Goal: Task Accomplishment & Management: Use online tool/utility

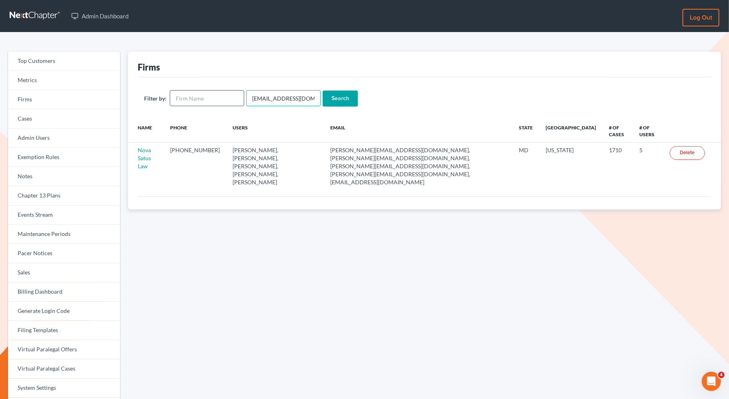
drag, startPoint x: 308, startPoint y: 98, endPoint x: 238, endPoint y: 96, distance: 70.4
click at [238, 97] on form "Filter by: emabuena@gmail.com Search" at bounding box center [424, 98] width 561 height 16
paste input "jason@kinnairdlaw"
type input "jason@kinnairdlaw.com"
click at [350, 98] on input "Search" at bounding box center [339, 98] width 35 height 16
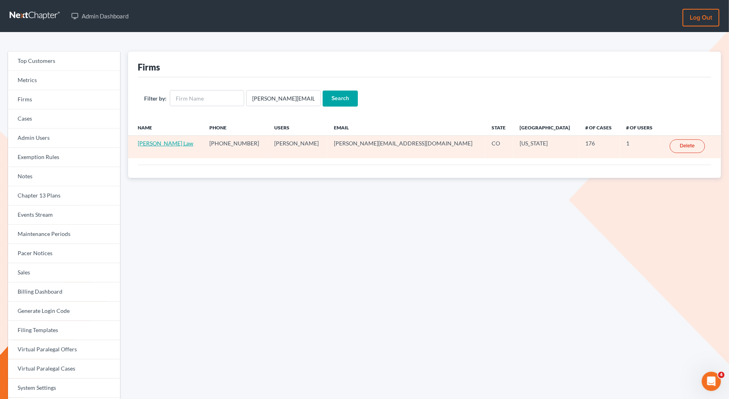
click at [164, 141] on link "Kinnaird Law" at bounding box center [166, 143] width 56 height 7
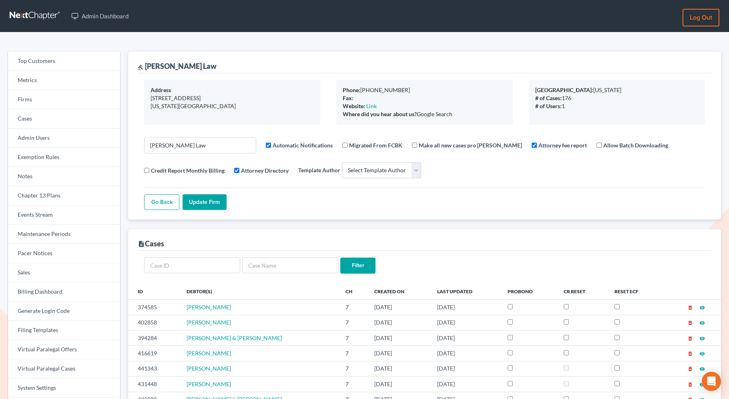
select select
click at [36, 98] on link "Firms" at bounding box center [64, 99] width 112 height 19
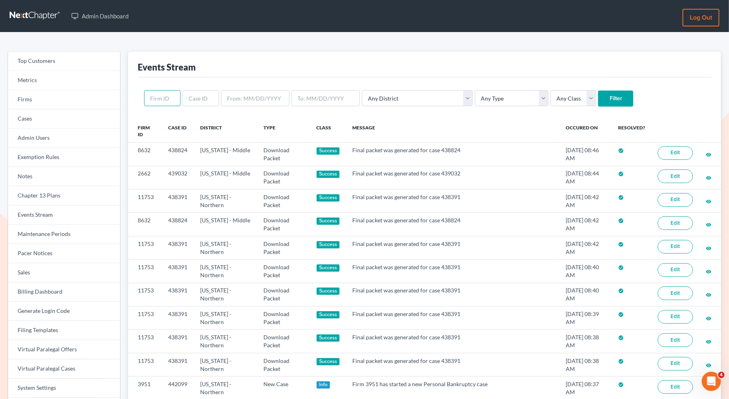
click at [162, 96] on input "text" at bounding box center [162, 98] width 36 height 16
paste input "3348"
type input "3348"
click at [598, 98] on input "Filter" at bounding box center [615, 98] width 35 height 16
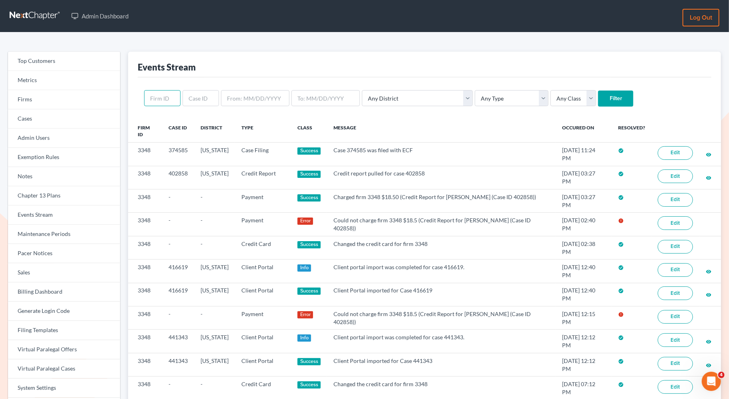
click at [166, 101] on input "text" at bounding box center [162, 98] width 36 height 16
paste input "1518"
type input "1518"
click at [598, 101] on input "Filter" at bounding box center [615, 98] width 35 height 16
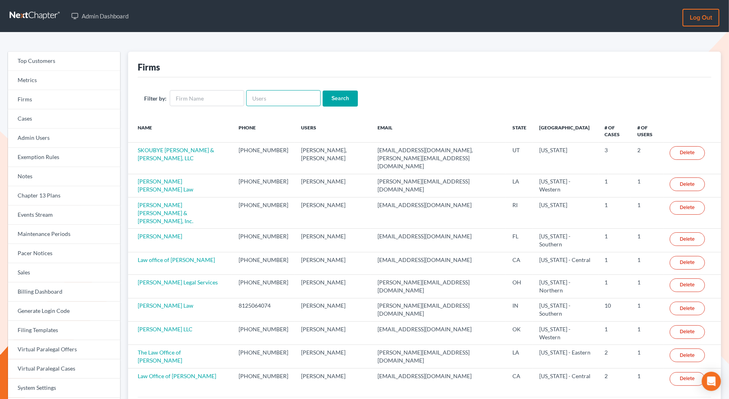
click at [268, 105] on input "text" at bounding box center [283, 98] width 74 height 16
paste input "[PERSON_NAME][EMAIL_ADDRESS][DOMAIN_NAME]"
type input "[PERSON_NAME][EMAIL_ADDRESS][DOMAIN_NAME]"
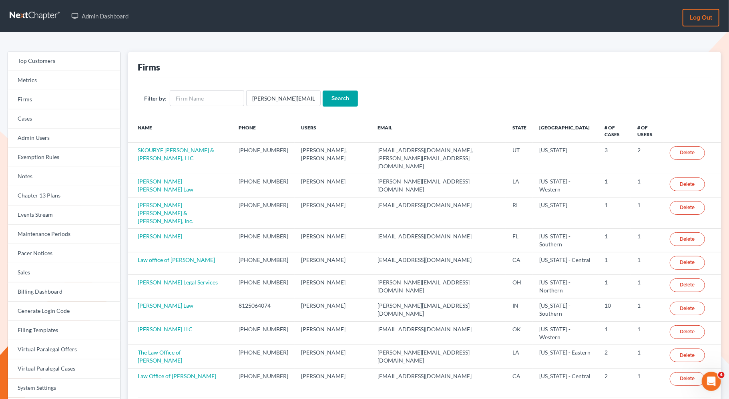
click at [346, 97] on input "Search" at bounding box center [339, 98] width 35 height 16
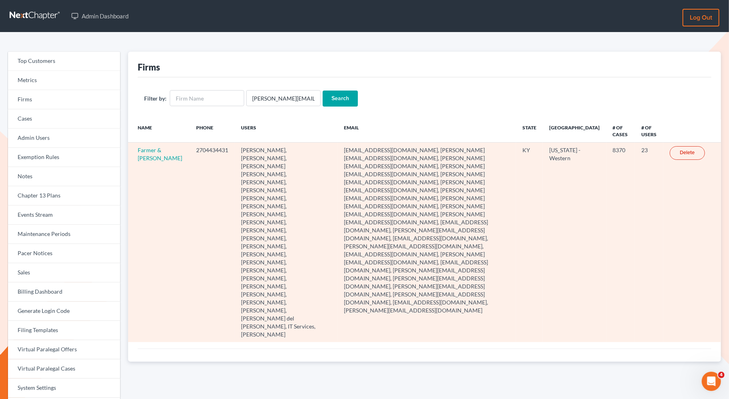
click at [148, 153] on td "Farmer & [PERSON_NAME]" at bounding box center [159, 241] width 62 height 199
click at [148, 150] on link "Farmer & [PERSON_NAME]" at bounding box center [160, 153] width 44 height 15
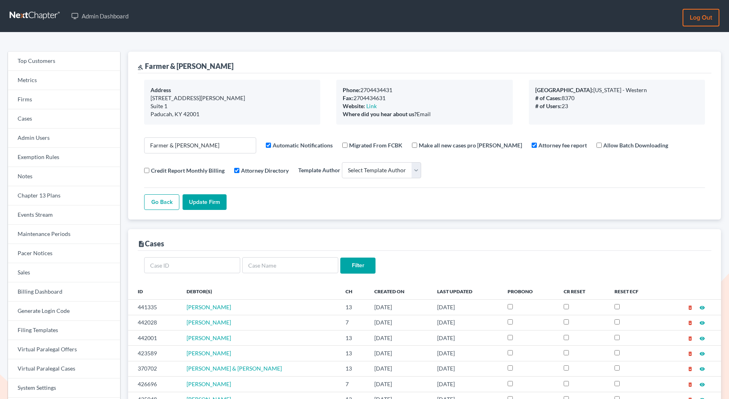
select select
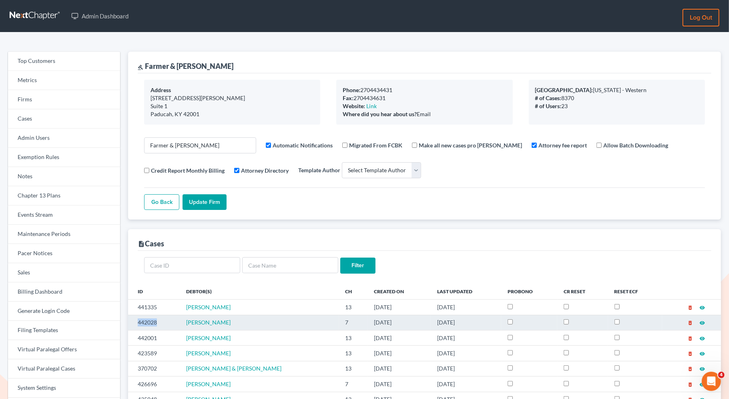
drag, startPoint x: 161, startPoint y: 323, endPoint x: 130, endPoint y: 324, distance: 30.8
click at [130, 324] on td "442028" at bounding box center [154, 321] width 52 height 15
copy td "442028"
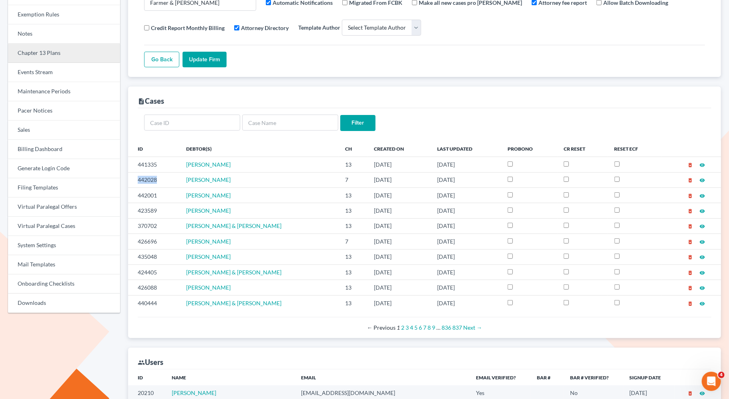
scroll to position [176, 0]
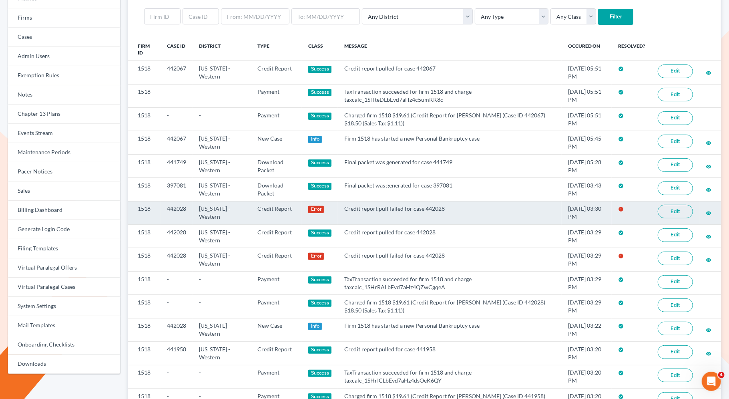
scroll to position [81, 0]
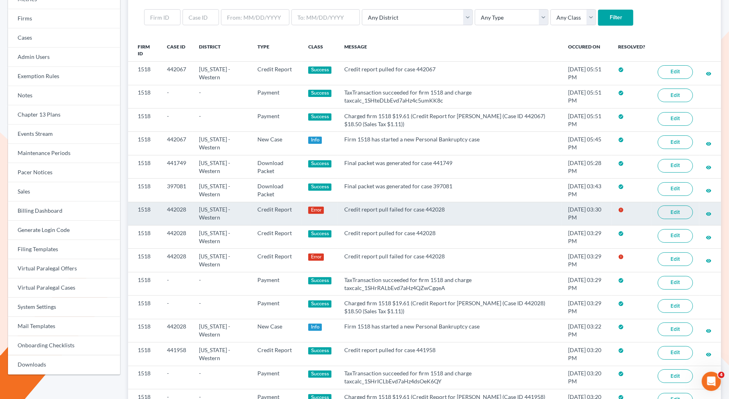
click at [672, 211] on link "Edit" at bounding box center [674, 212] width 35 height 14
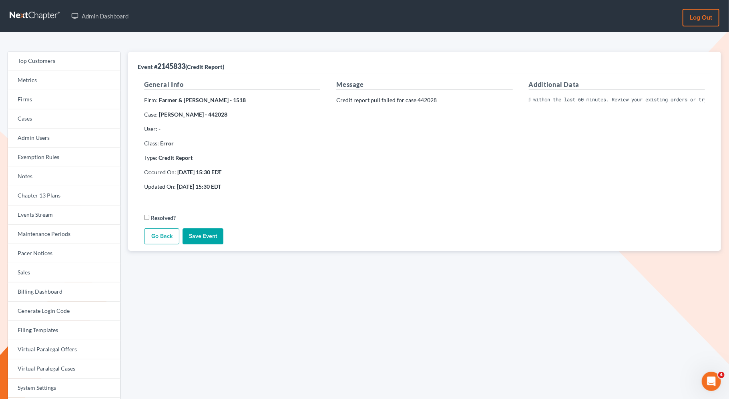
scroll to position [0, 93]
click at [500, 156] on div "Message Credit report pull failed for case 442028" at bounding box center [424, 138] width 192 height 117
drag, startPoint x: 197, startPoint y: 114, endPoint x: 158, endPoint y: 114, distance: 38.4
click at [159, 114] on strong "Herman Holder - 442028" at bounding box center [193, 114] width 68 height 7
copy strong "[PERSON_NAME]"
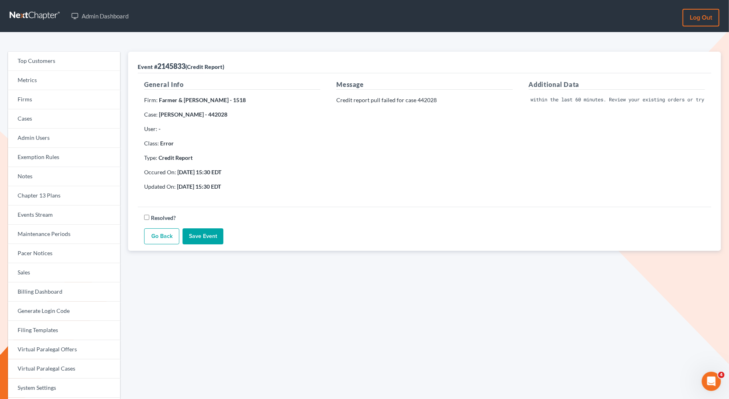
click at [188, 119] on div "General Info Firm: Farmer & Wright - 1518 Case: Herman Holder - 442028 User: - …" at bounding box center [232, 138] width 192 height 117
drag, startPoint x: 196, startPoint y: 117, endPoint x: 164, endPoint y: 115, distance: 32.5
click at [163, 115] on strong "Herman Holder - 442028" at bounding box center [193, 114] width 68 height 7
click at [195, 116] on strong "Herman Holder - 442028" at bounding box center [193, 114] width 68 height 7
drag, startPoint x: 197, startPoint y: 116, endPoint x: 160, endPoint y: 115, distance: 37.2
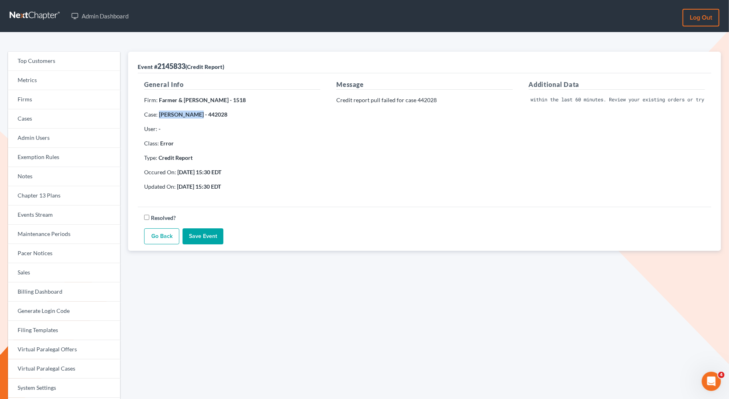
click at [160, 115] on strong "Herman Holder - 442028" at bounding box center [193, 114] width 68 height 7
copy strong "Herman Holder"
click at [595, 167] on div "Additional Data An identical request was received within the last 60 minutes. R…" at bounding box center [617, 138] width 192 height 117
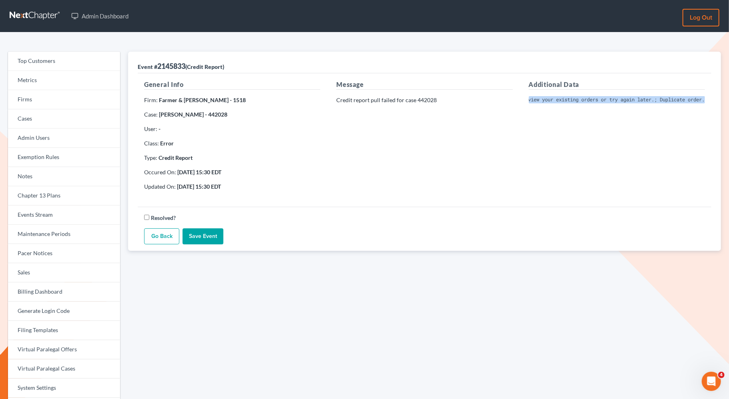
drag, startPoint x: 528, startPoint y: 97, endPoint x: 744, endPoint y: 110, distance: 216.4
click at [728, 110] on html "Admin Dashboard Log out Top Customers Metrics Firms Cases Admin Users Exemption…" at bounding box center [364, 247] width 729 height 495
copy pre "An identical request was received within the last 60 minutes. Review your exist…"
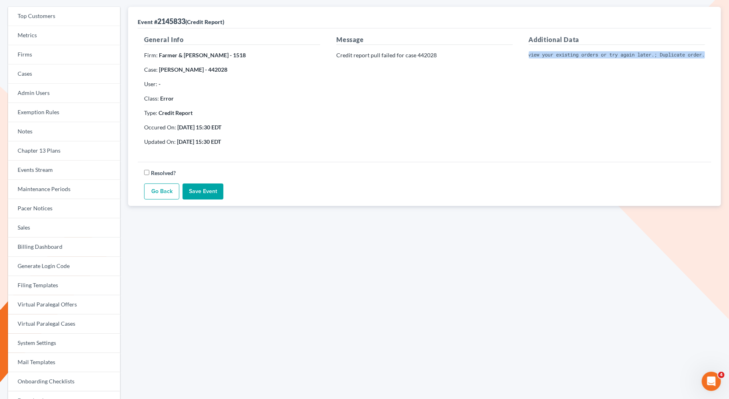
scroll to position [42, 0]
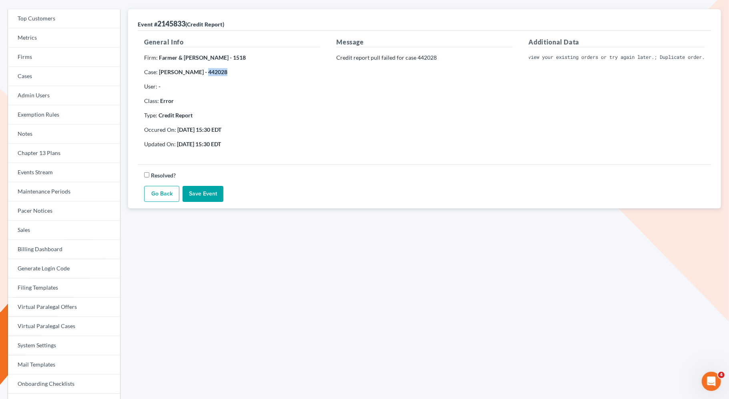
drag, startPoint x: 221, startPoint y: 70, endPoint x: 203, endPoint y: 71, distance: 18.0
click at [203, 71] on p "Case: Herman Holder - 442028" at bounding box center [232, 72] width 176 height 8
copy strong "442028"
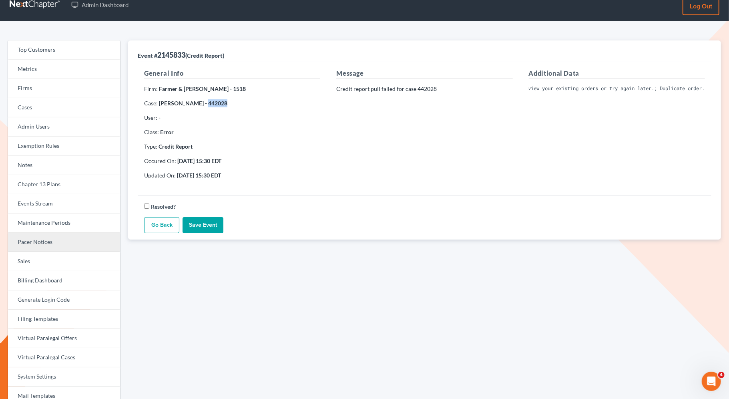
scroll to position [0, 0]
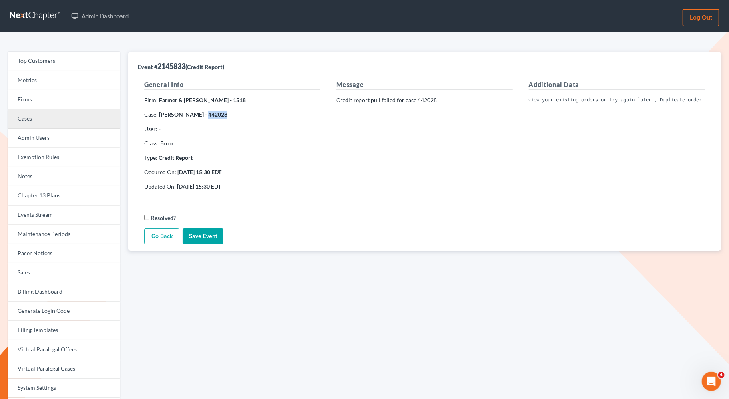
click at [50, 121] on link "Cases" at bounding box center [64, 118] width 112 height 19
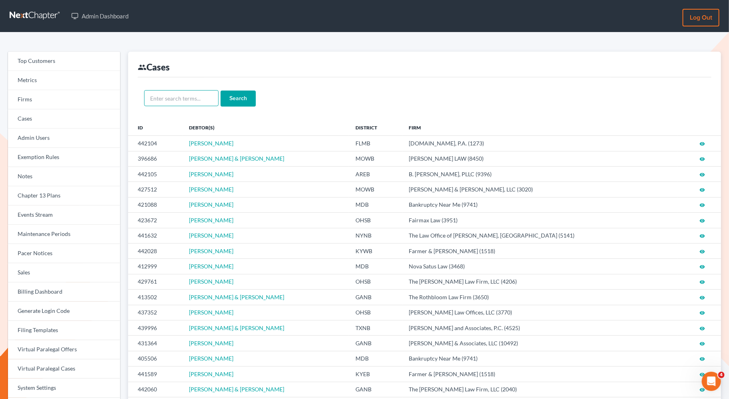
click at [170, 102] on input "text" at bounding box center [181, 98] width 74 height 16
paste input "442028"
type input "442028"
click at [238, 100] on input "Search" at bounding box center [237, 98] width 35 height 16
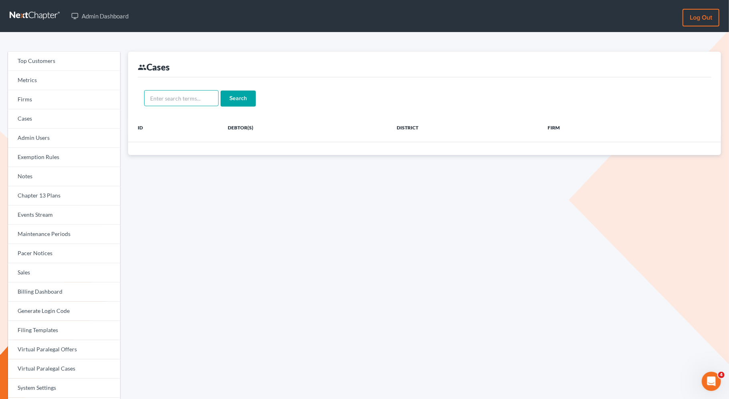
click at [202, 100] on input "text" at bounding box center [181, 98] width 74 height 16
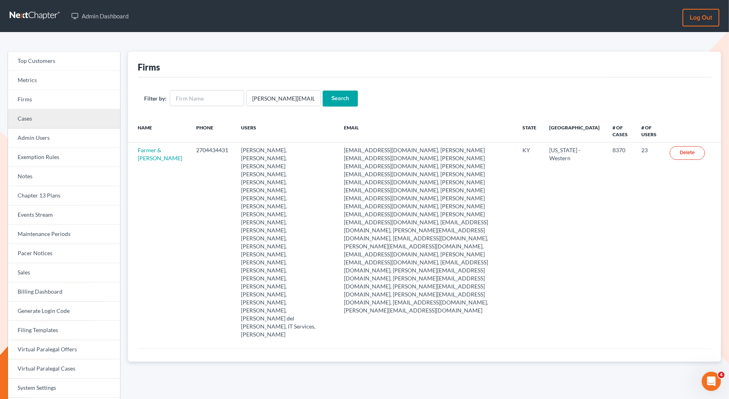
click at [42, 124] on link "Cases" at bounding box center [64, 118] width 112 height 19
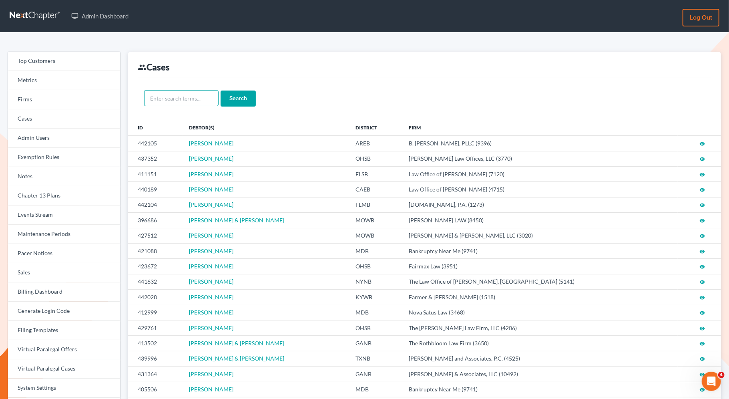
click at [192, 97] on input "text" at bounding box center [181, 98] width 74 height 16
paste input "442028"
type input "442028"
click at [244, 98] on input "Search" at bounding box center [237, 98] width 35 height 16
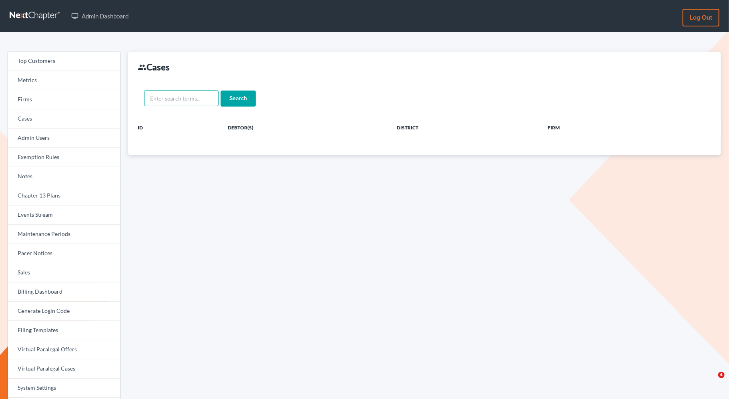
click at [188, 102] on input "text" at bounding box center [181, 98] width 74 height 16
paste input "[PERSON_NAME]"
type input "Herman Holder"
click at [246, 94] on input "Search" at bounding box center [237, 98] width 35 height 16
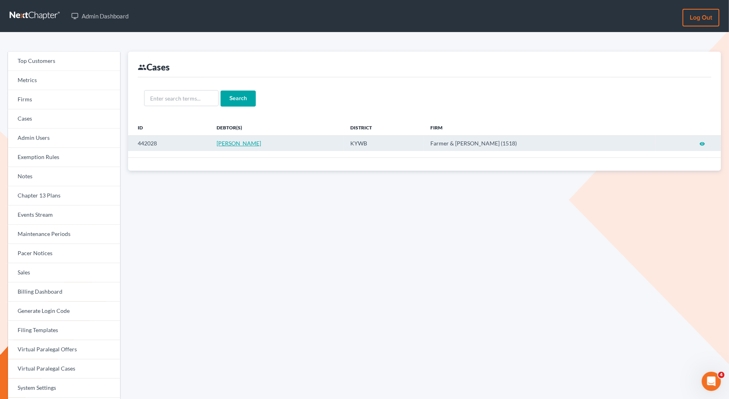
click at [253, 143] on span "[PERSON_NAME]" at bounding box center [238, 143] width 44 height 7
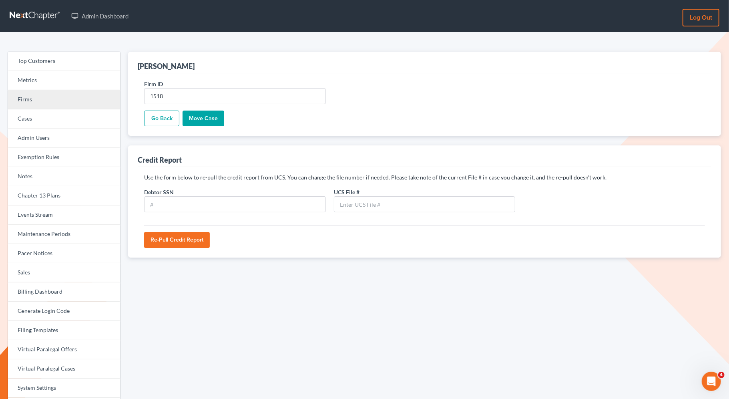
click at [75, 100] on link "Firms" at bounding box center [64, 99] width 112 height 19
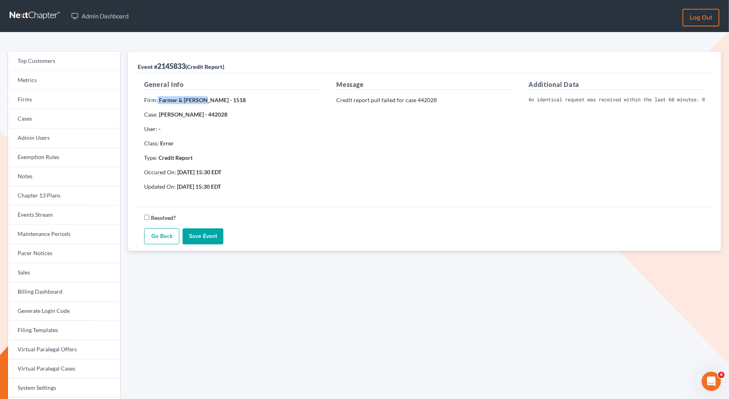
drag, startPoint x: 201, startPoint y: 100, endPoint x: 157, endPoint y: 102, distance: 44.0
click at [157, 102] on p "Firm: Farmer & Wright - 1518" at bounding box center [232, 100] width 176 height 8
copy p "Farmer & [PERSON_NAME]"
click at [64, 104] on link "Firms" at bounding box center [64, 99] width 112 height 19
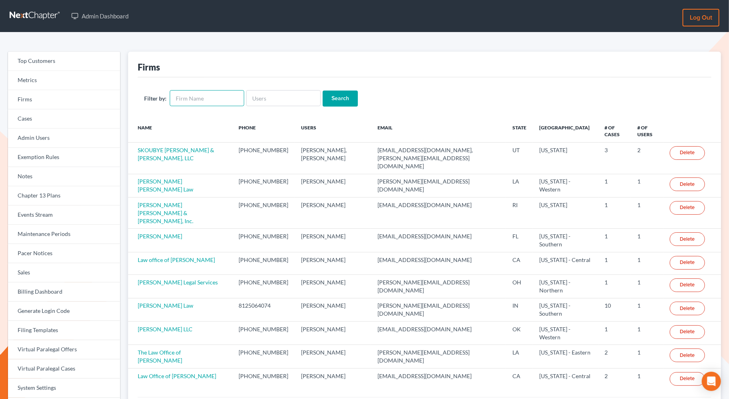
click at [178, 94] on input "text" at bounding box center [207, 98] width 74 height 16
paste input "Farmer & [PERSON_NAME]"
type input "Farmer & [PERSON_NAME]"
click at [343, 93] on input "Search" at bounding box center [339, 98] width 35 height 16
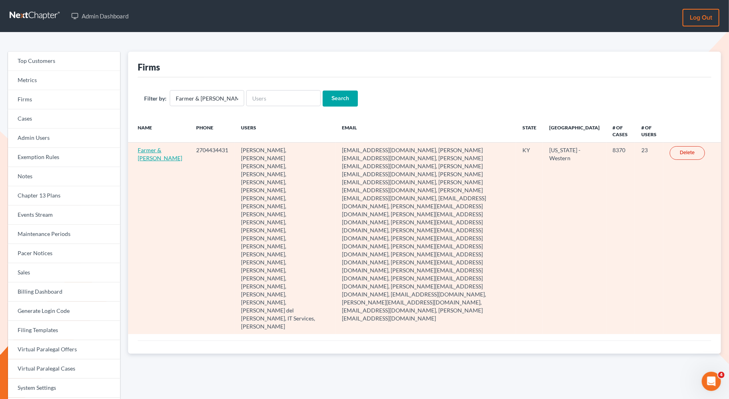
click at [147, 148] on link "Farmer & [PERSON_NAME]" at bounding box center [160, 153] width 44 height 15
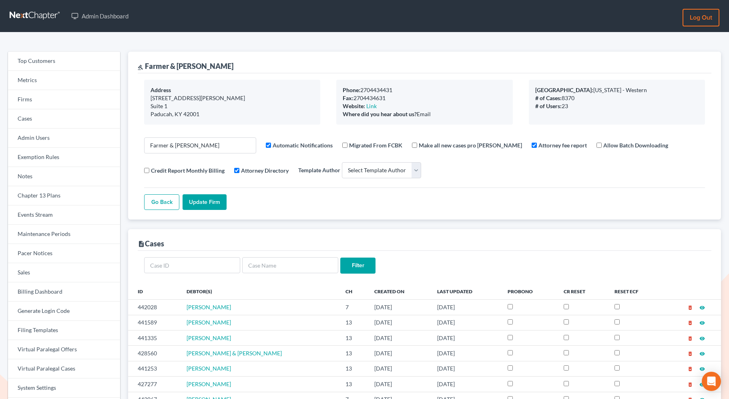
select select
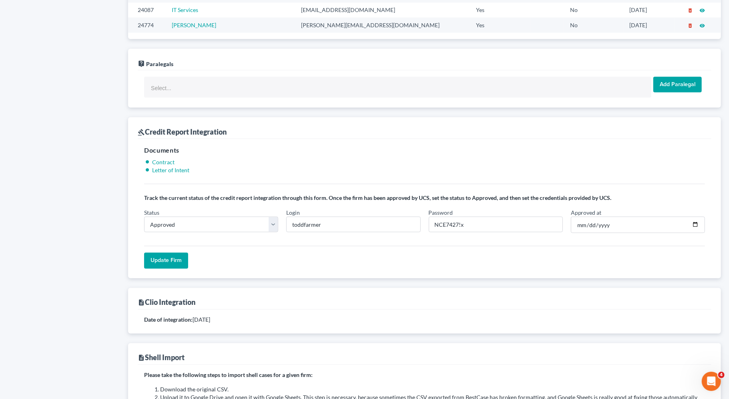
scroll to position [847, 0]
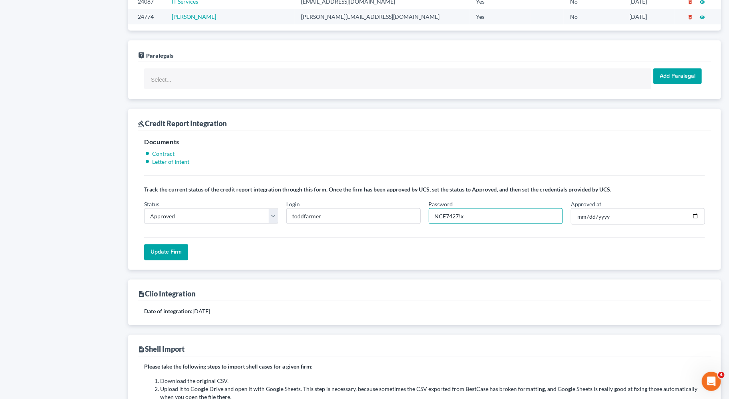
drag, startPoint x: 459, startPoint y: 212, endPoint x: 427, endPoint y: 212, distance: 31.6
click at [427, 212] on div "Password NCE7427!x" at bounding box center [496, 212] width 142 height 25
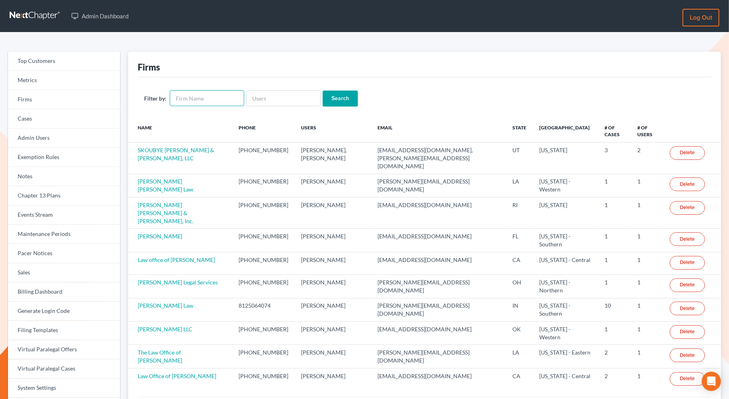
click at [184, 98] on input "text" at bounding box center [207, 98] width 74 height 16
paste input "amy@dannlaw.com"
type input "amy@dannlaw.com"
drag, startPoint x: 226, startPoint y: 98, endPoint x: 164, endPoint y: 97, distance: 61.2
click at [165, 97] on div "Filter by: amy@dannlaw.com" at bounding box center [194, 98] width 100 height 16
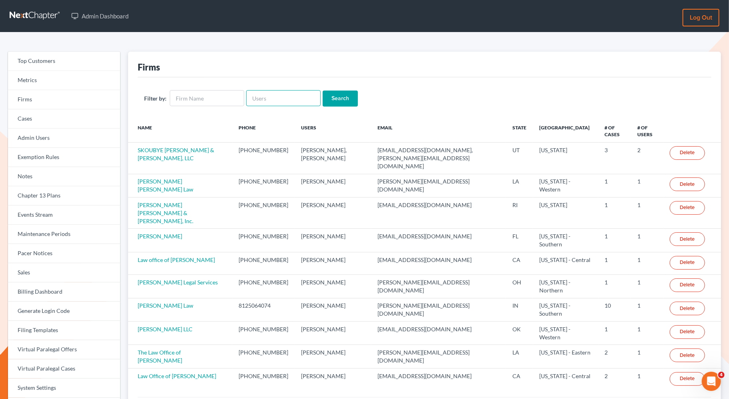
click at [258, 100] on input "text" at bounding box center [283, 98] width 74 height 16
paste input "[PERSON_NAME][EMAIL_ADDRESS][DOMAIN_NAME]"
type input "[PERSON_NAME][EMAIL_ADDRESS][DOMAIN_NAME]"
click at [333, 96] on input "Search" at bounding box center [339, 98] width 35 height 16
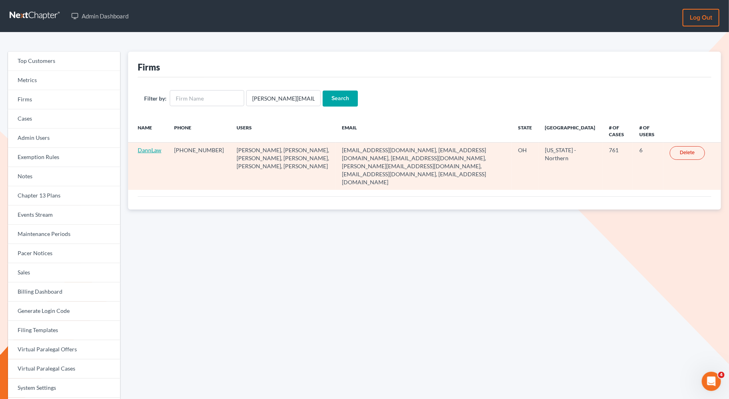
click at [155, 149] on link "DannLaw" at bounding box center [150, 149] width 24 height 7
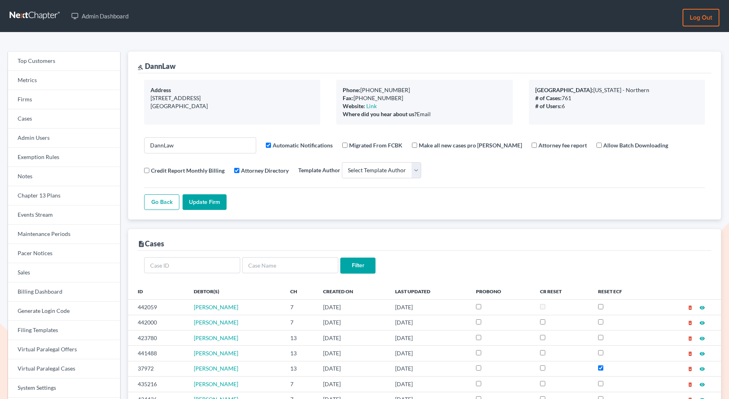
select select
click at [52, 102] on link "Firms" at bounding box center [64, 99] width 112 height 19
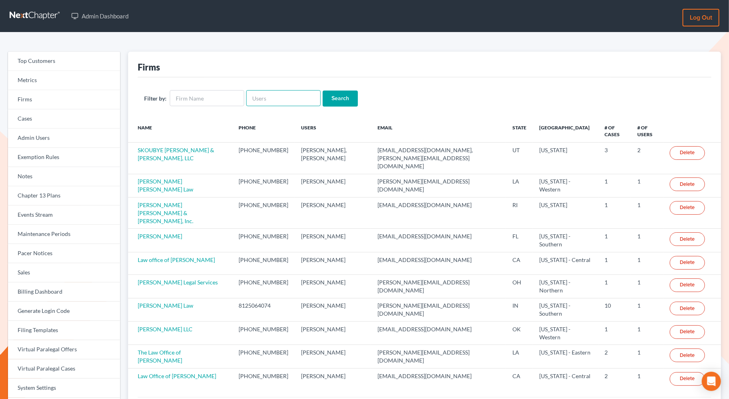
click at [270, 102] on input "text" at bounding box center [283, 98] width 74 height 16
paste input "prosonussolutions@gmail.com"
type input "prosonussolutions@gmail.com"
click at [341, 98] on input "Search" at bounding box center [339, 98] width 35 height 16
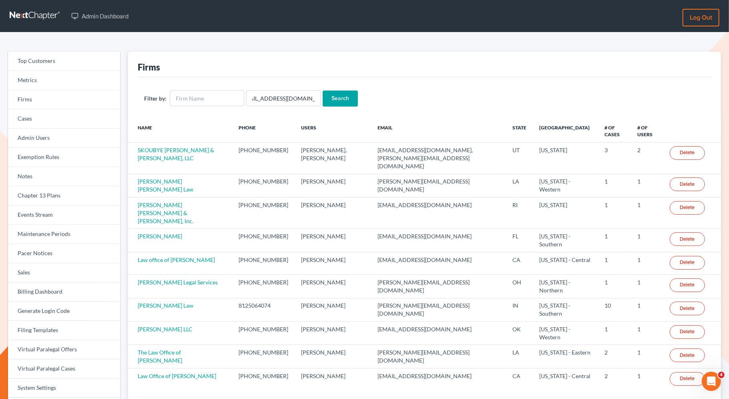
scroll to position [0, 0]
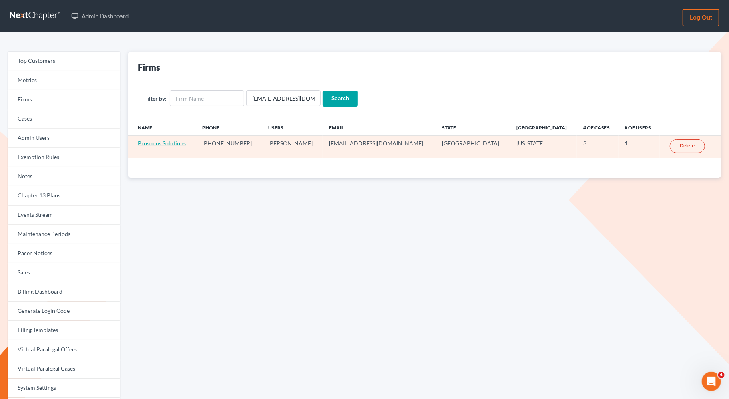
click at [155, 142] on link "Prosonus Solutions" at bounding box center [162, 143] width 48 height 7
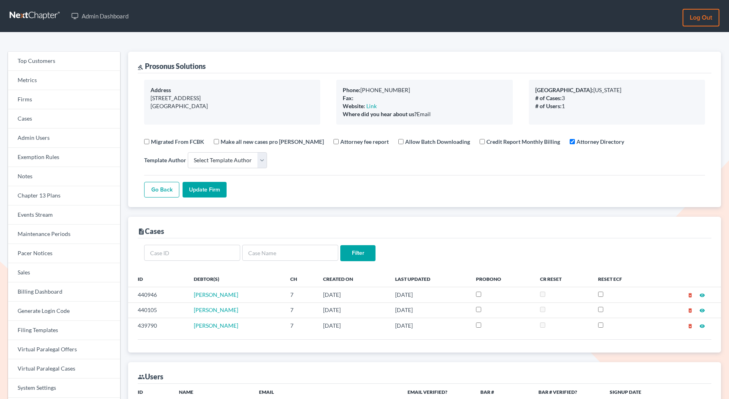
select select
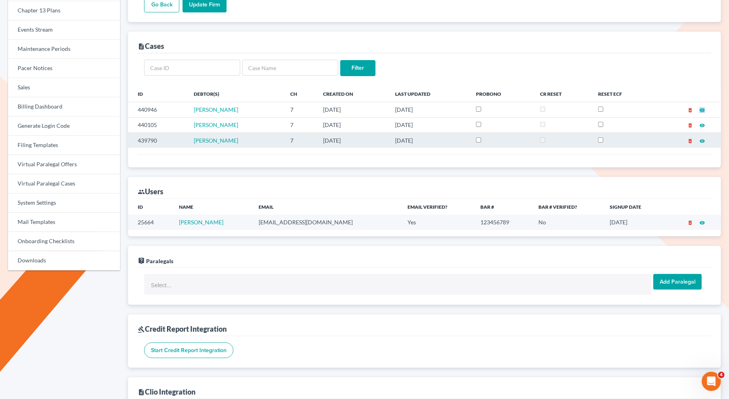
scroll to position [198, 0]
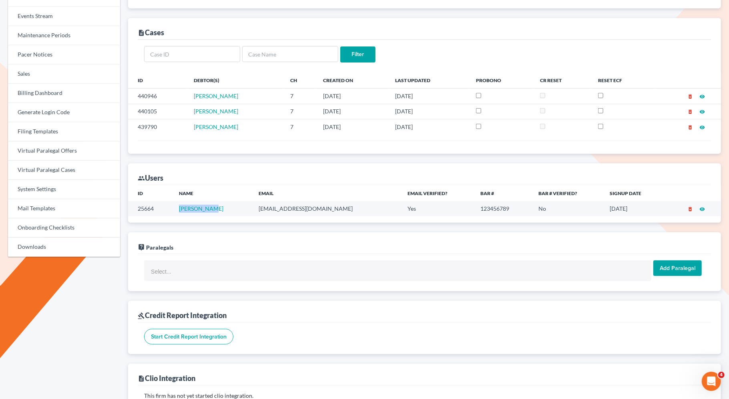
drag, startPoint x: 219, startPoint y: 208, endPoint x: 162, endPoint y: 208, distance: 57.2
click at [162, 208] on tr "25664 Trey Manley prosonussolutions@gmail.com Yes 123456789 No 09/29/2025 delet…" at bounding box center [424, 208] width 593 height 15
copy tr "Trey Manley"
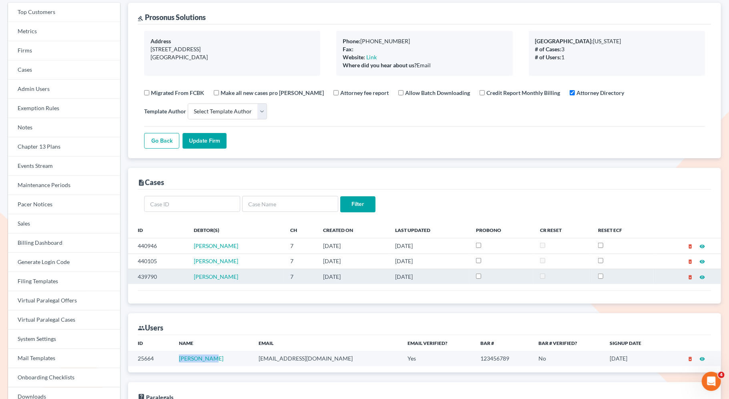
scroll to position [0, 0]
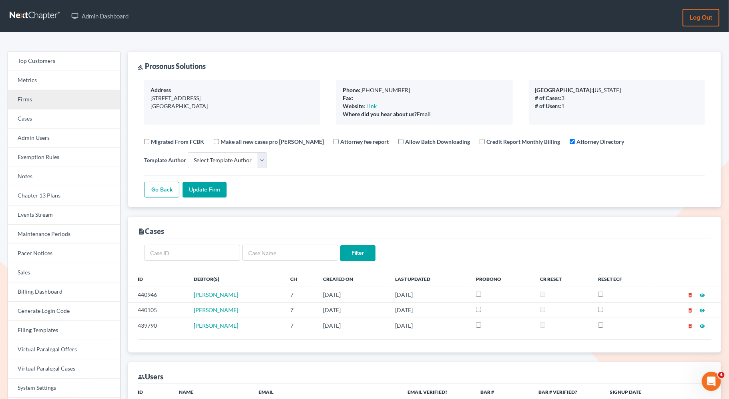
click at [57, 106] on link "Firms" at bounding box center [64, 99] width 112 height 19
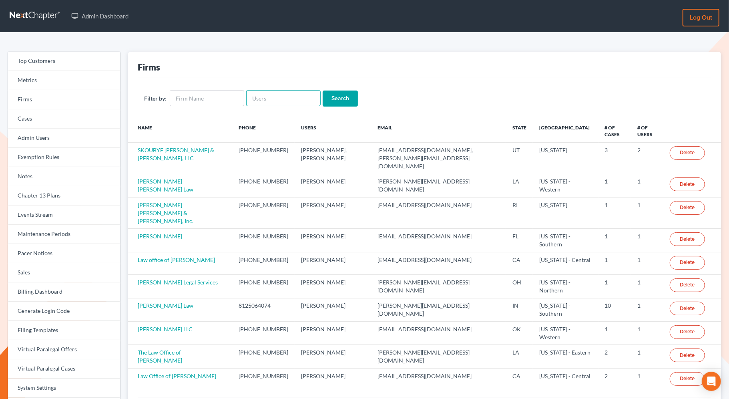
click at [275, 102] on input "text" at bounding box center [283, 98] width 74 height 16
paste input "[PERSON_NAME]"
click at [274, 98] on input "[PERSON_NAME]" at bounding box center [283, 98] width 74 height 16
type input "BRIANTRINIDAD"
click at [341, 96] on input "Search" at bounding box center [339, 98] width 35 height 16
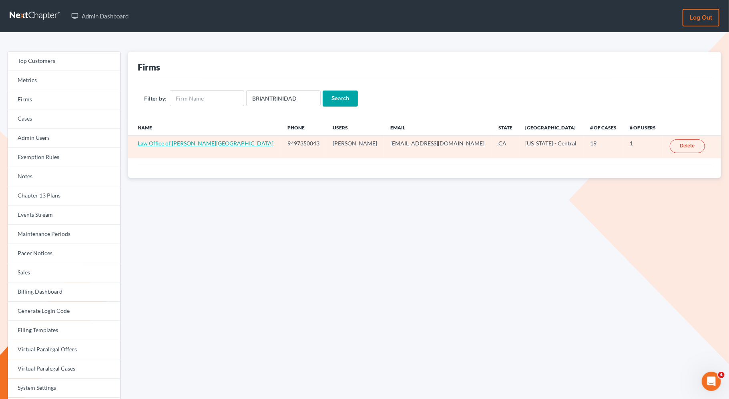
click at [170, 142] on link "Law Office of [PERSON_NAME][GEOGRAPHIC_DATA]" at bounding box center [206, 143] width 136 height 7
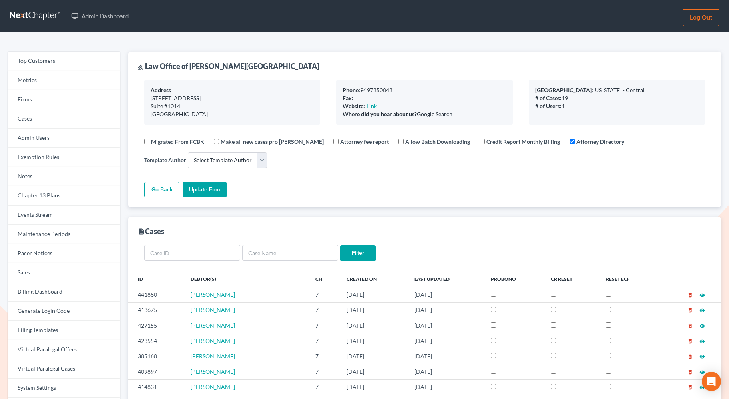
select select
click at [202, 255] on input "text" at bounding box center [192, 252] width 96 height 16
click at [222, 254] on input "text" at bounding box center [192, 252] width 96 height 16
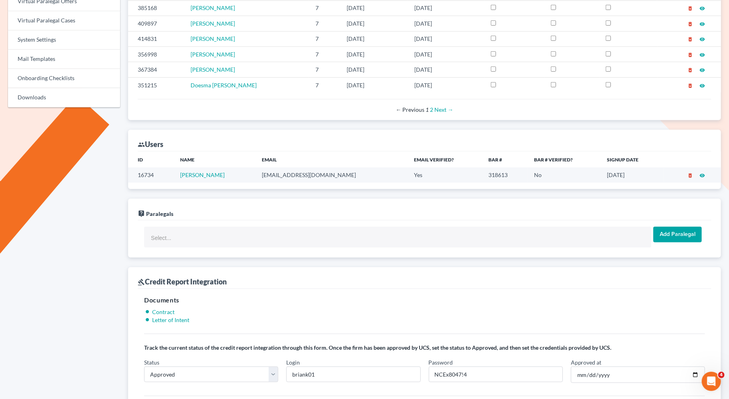
scroll to position [500, 0]
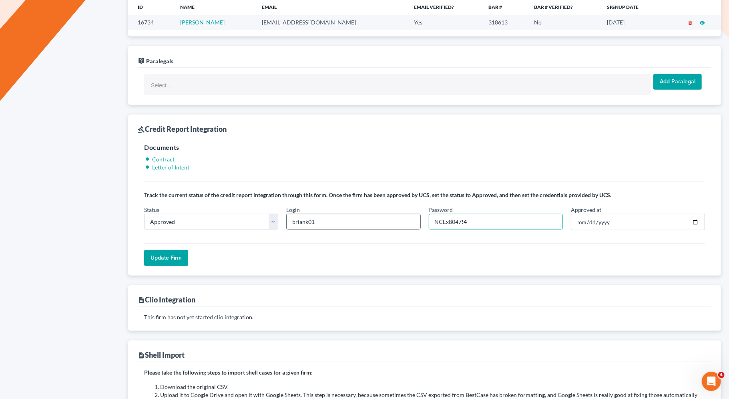
drag, startPoint x: 486, startPoint y: 222, endPoint x: 405, endPoint y: 214, distance: 81.1
click at [405, 214] on div "Status In Progress Not Approved Approved Retry Login briank01 Password NCEx8047…" at bounding box center [424, 221] width 569 height 32
paste input "NCEx8047!57"
type input "NCEx8047!57"
click at [175, 257] on input "Update Firm" at bounding box center [166, 258] width 44 height 16
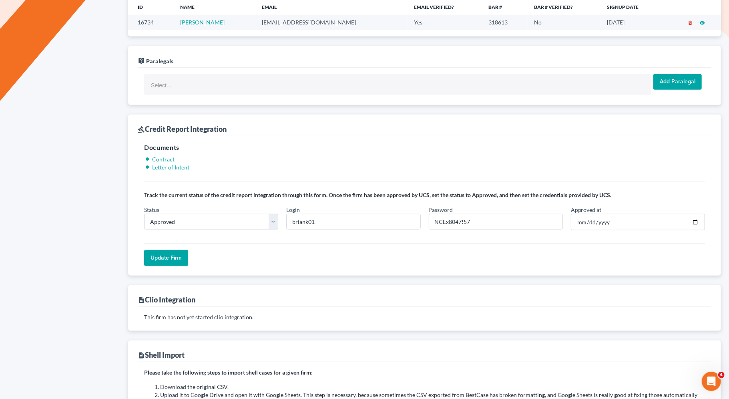
scroll to position [501, 0]
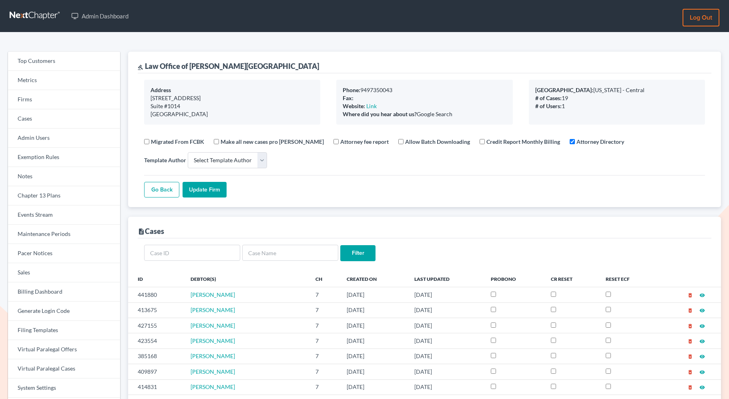
select select
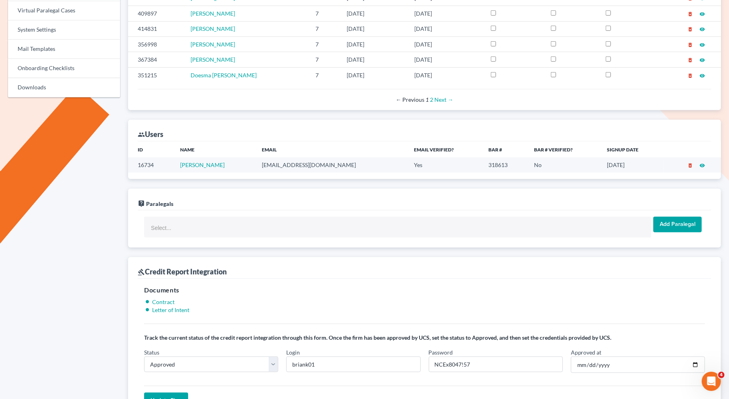
scroll to position [351, 0]
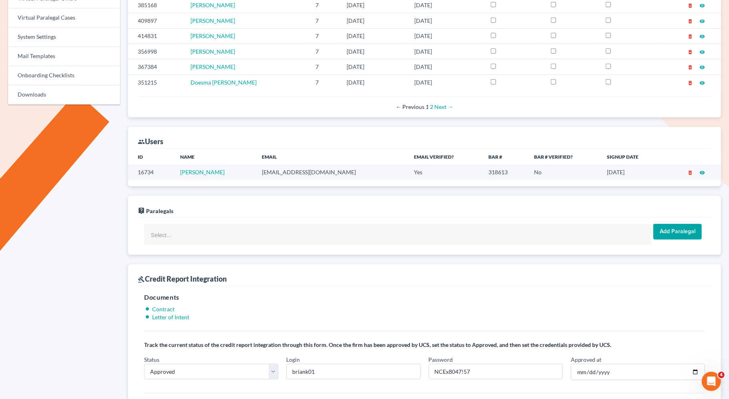
drag, startPoint x: 220, startPoint y: 168, endPoint x: 174, endPoint y: 164, distance: 45.3
click at [175, 165] on tr "16734 Brian Trinidad briank.trinidad@gmail.com Yes 318613 No 07/15/2022 delete_…" at bounding box center [424, 171] width 593 height 15
click at [219, 168] on link "Brian Trinidad" at bounding box center [202, 171] width 44 height 7
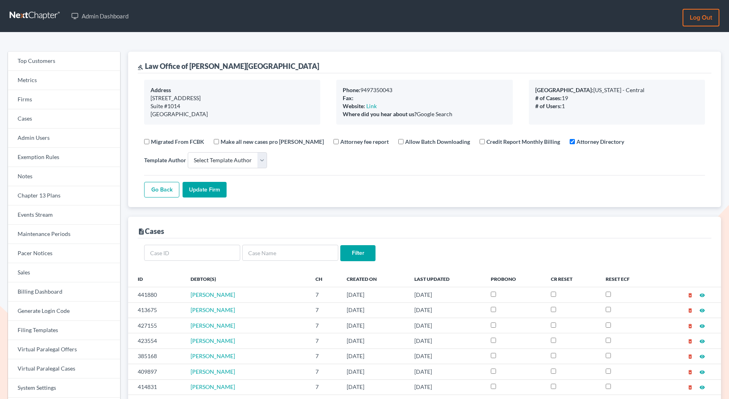
select select
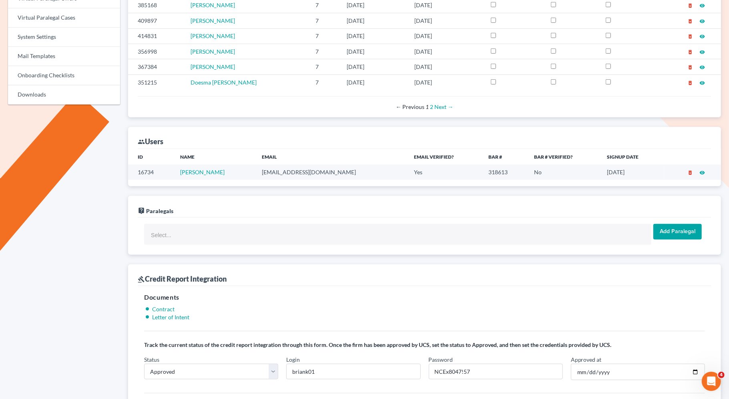
drag, startPoint x: 230, startPoint y: 171, endPoint x: 179, endPoint y: 168, distance: 51.3
click at [179, 168] on td "Brian Trinidad" at bounding box center [215, 171] width 82 height 15
copy link "Brian Trinidad"
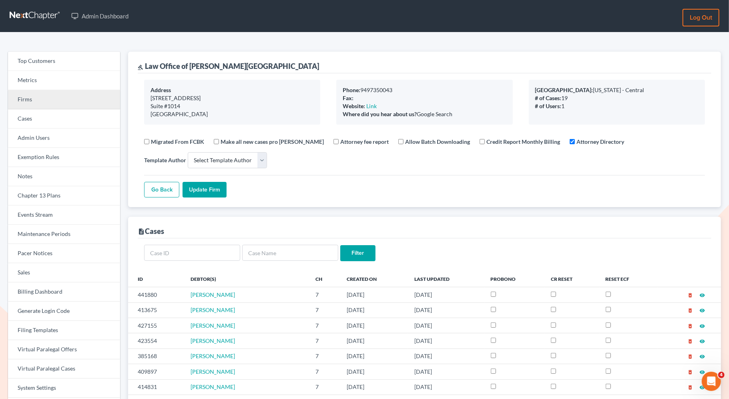
click at [64, 103] on link "Firms" at bounding box center [64, 99] width 112 height 19
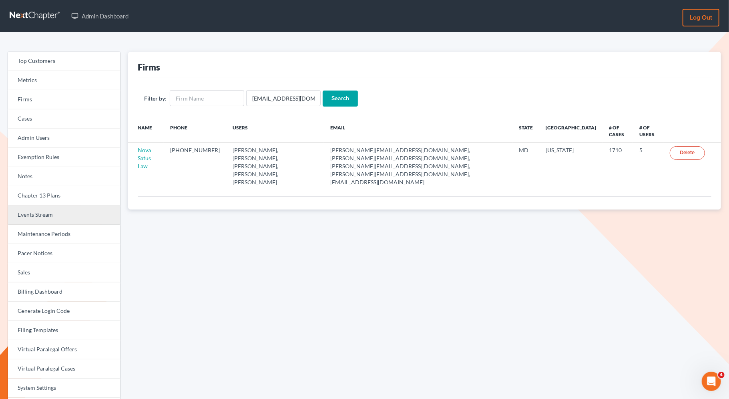
click at [50, 217] on link "Events Stream" at bounding box center [64, 214] width 112 height 19
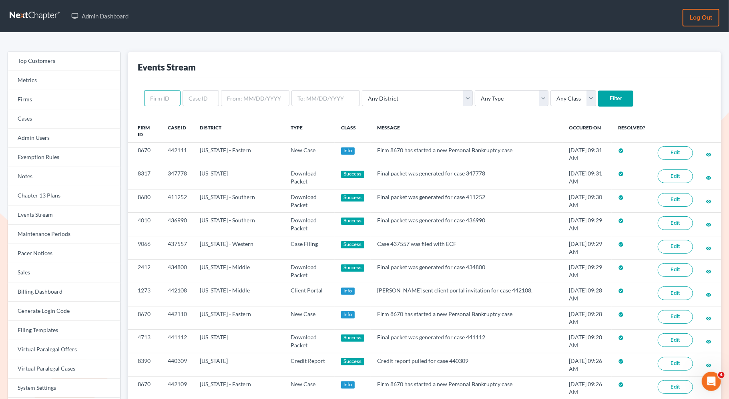
click at [168, 98] on input "text" at bounding box center [162, 98] width 36 height 16
paste input "8966"
type input "8966"
click at [598, 100] on input "Filter" at bounding box center [615, 98] width 35 height 16
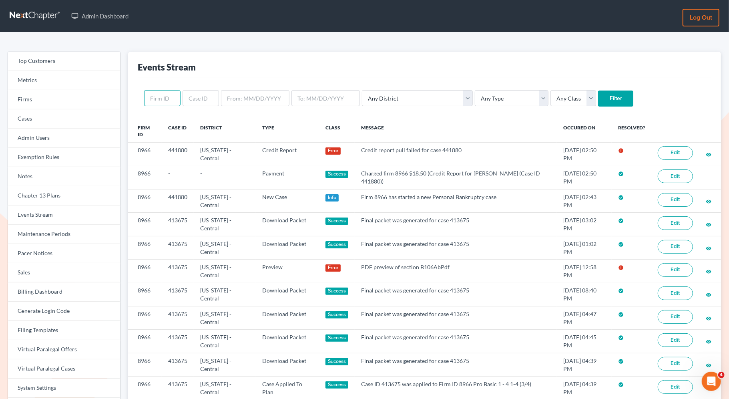
click at [167, 99] on input "text" at bounding box center [162, 98] width 36 height 16
paste input "320"
type input "320"
click at [598, 100] on input "Filter" at bounding box center [615, 98] width 35 height 16
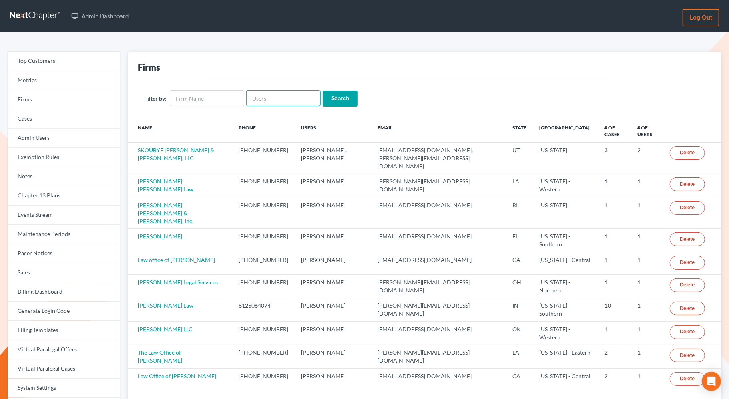
click at [264, 99] on input "text" at bounding box center [283, 98] width 74 height 16
paste input "[EMAIL_ADDRESS][DOMAIN_NAME]"
type input "[EMAIL_ADDRESS][DOMAIN_NAME]"
click at [333, 96] on input "Search" at bounding box center [339, 98] width 35 height 16
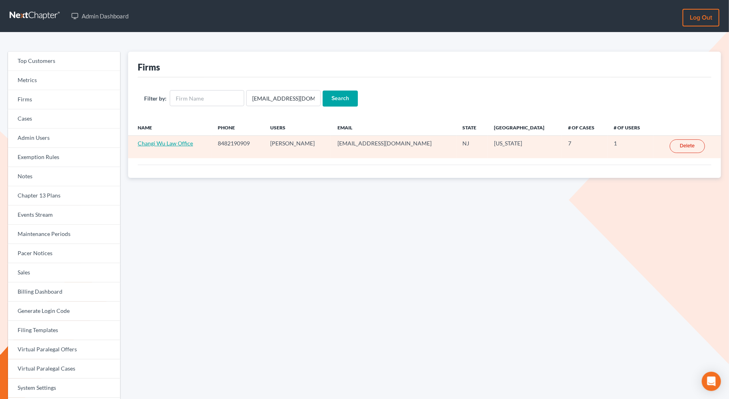
click at [160, 140] on link "Changi Wu Law Office" at bounding box center [165, 143] width 55 height 7
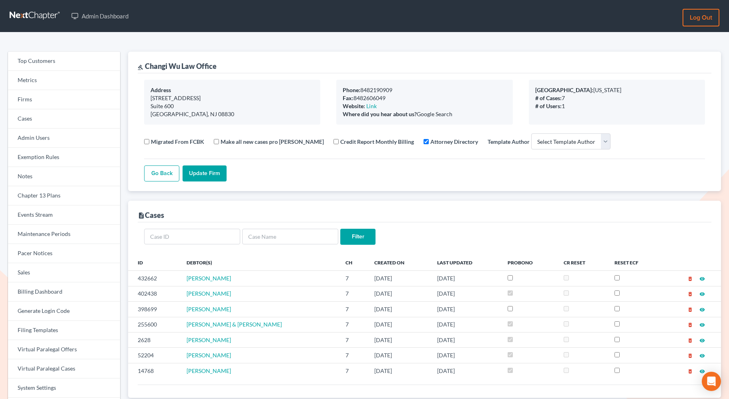
select select
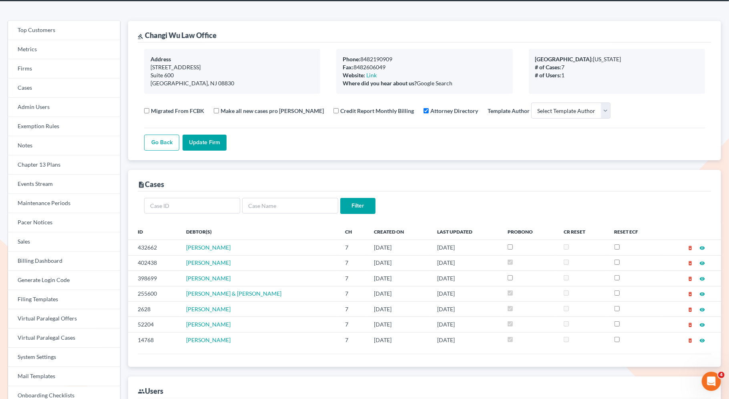
scroll to position [31, 0]
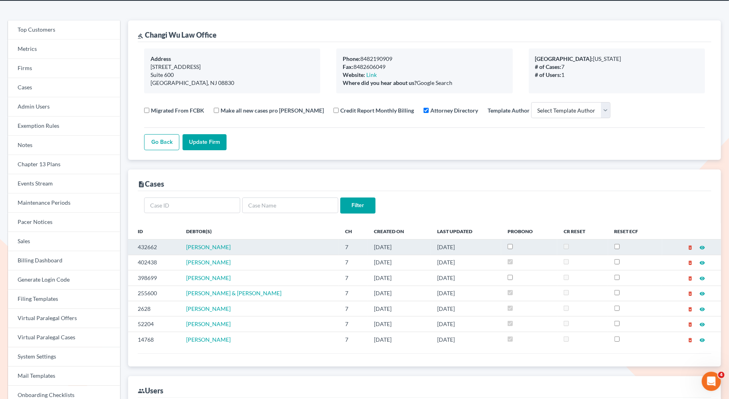
click at [507, 244] on input "checkbox" at bounding box center [509, 246] width 5 height 5
checkbox input "true"
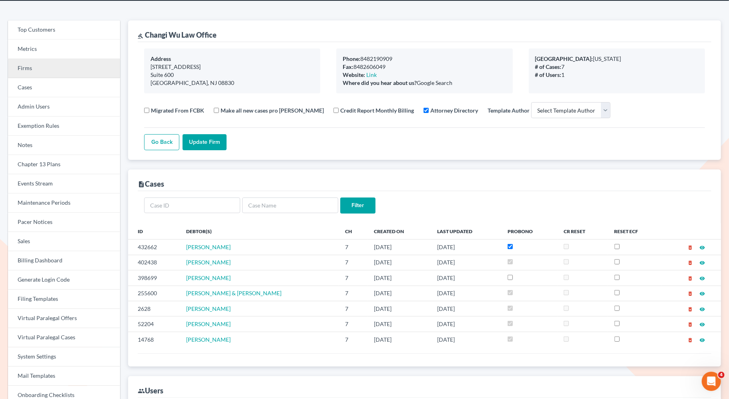
click at [73, 69] on link "Firms" at bounding box center [64, 68] width 112 height 19
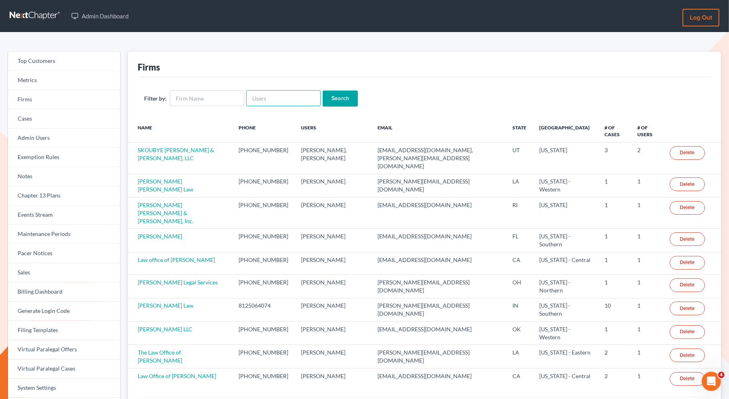
click at [255, 98] on input "text" at bounding box center [283, 98] width 74 height 16
click at [220, 97] on input "text" at bounding box center [207, 98] width 74 height 16
paste input "[EMAIL_ADDRESS][DOMAIN_NAME]"
type input "[EMAIL_ADDRESS][DOMAIN_NAME]"
click at [296, 101] on input "text" at bounding box center [283, 98] width 74 height 16
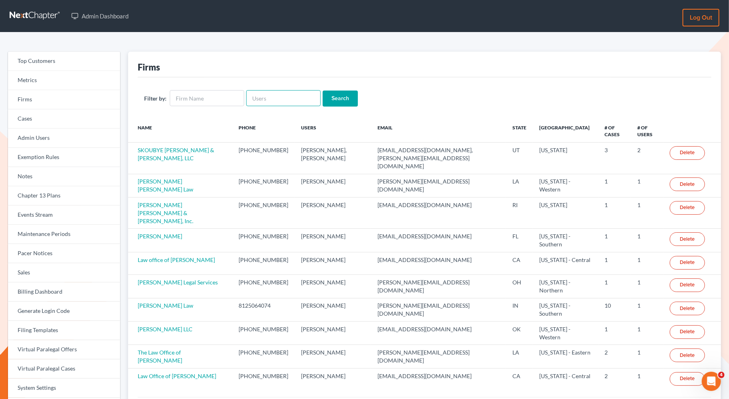
paste input "[EMAIL_ADDRESS][DOMAIN_NAME]"
type input "[EMAIL_ADDRESS][DOMAIN_NAME]"
click at [343, 106] on input "Search" at bounding box center [339, 98] width 35 height 16
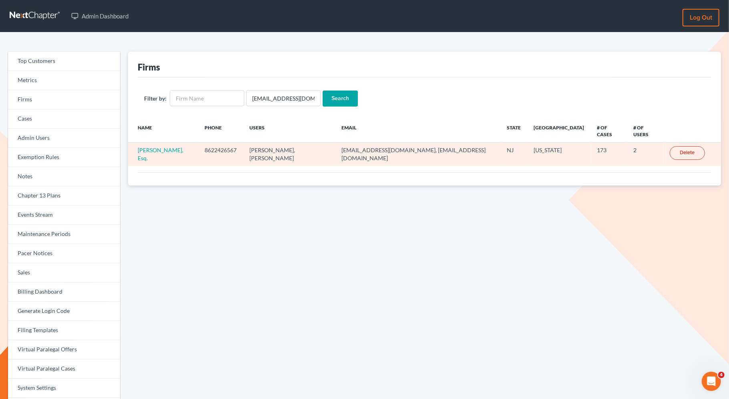
click at [176, 146] on td "[PERSON_NAME], Esq." at bounding box center [163, 153] width 70 height 23
click at [175, 146] on link "Ernest G. Ianetti, Esq." at bounding box center [161, 153] width 46 height 15
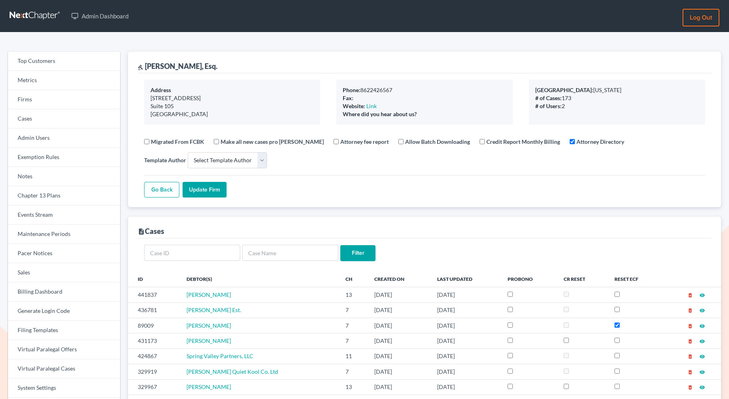
select select
drag, startPoint x: 228, startPoint y: 70, endPoint x: 143, endPoint y: 65, distance: 85.4
click at [143, 65] on div "gavel [PERSON_NAME], Esq." at bounding box center [424, 63] width 573 height 22
copy div "[PERSON_NAME], Esq."
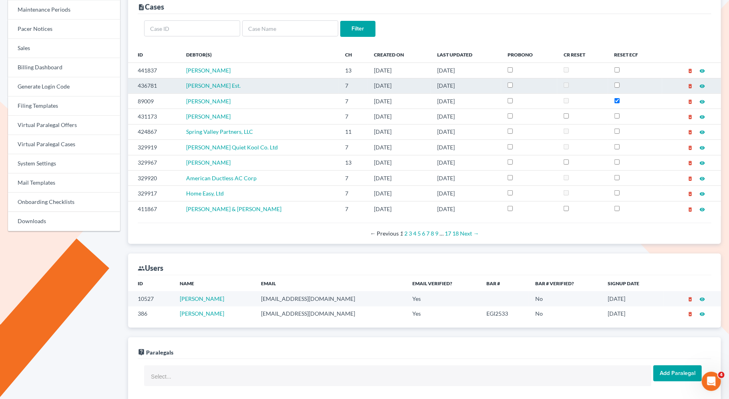
scroll to position [232, 0]
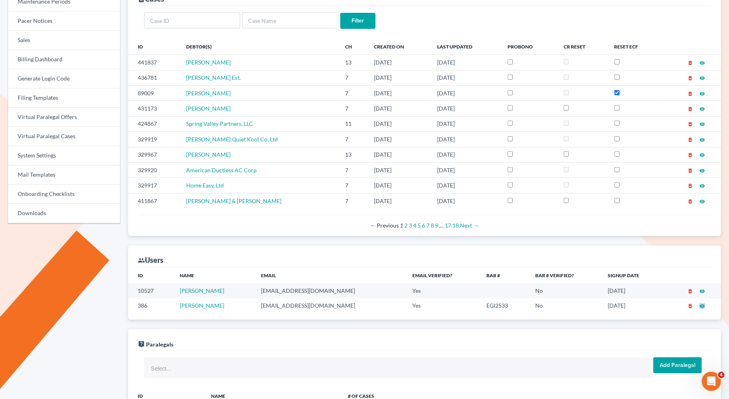
drag, startPoint x: 317, startPoint y: 304, endPoint x: 250, endPoint y: 304, distance: 66.8
click at [250, 304] on tr "386 Ernest Ianetti eianetti@ianetti.legal Yes EGI2533 No 11/18/2015 delete_fore…" at bounding box center [424, 305] width 593 height 15
copy tr "eianetti@ianetti.legal"
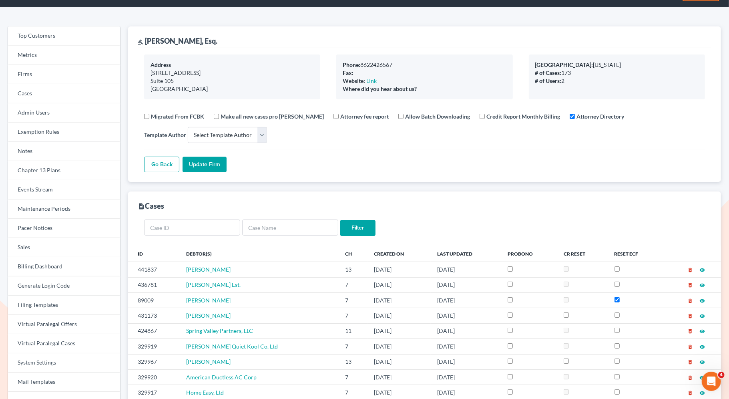
scroll to position [32, 0]
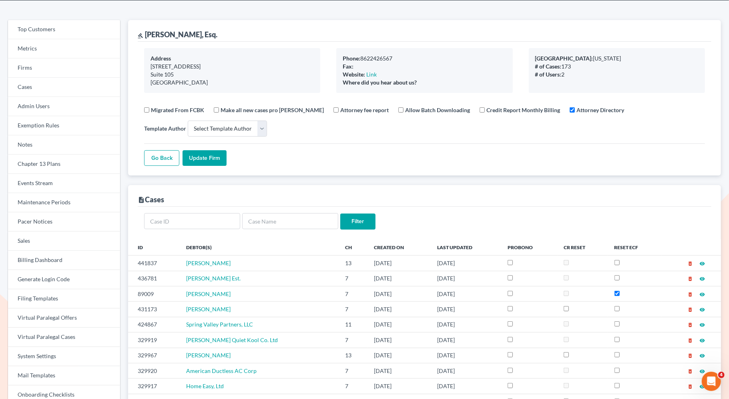
drag, startPoint x: 218, startPoint y: 35, endPoint x: 145, endPoint y: 35, distance: 72.8
click at [145, 35] on div "gavel Ernest G. Ianetti, Esq." at bounding box center [424, 31] width 573 height 22
copy div "Ernest G. Ianetti, Esq."
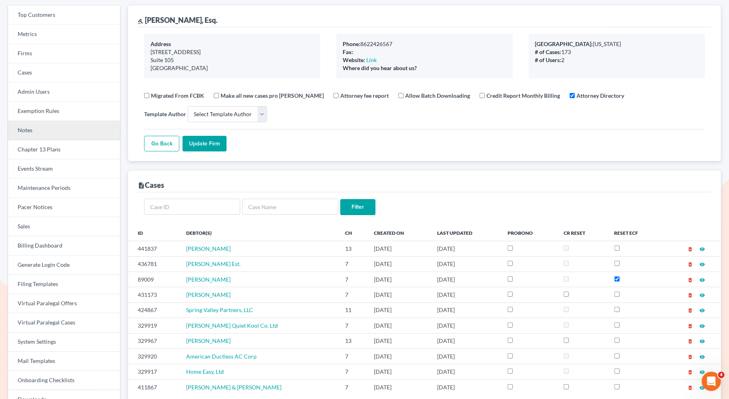
scroll to position [14, 0]
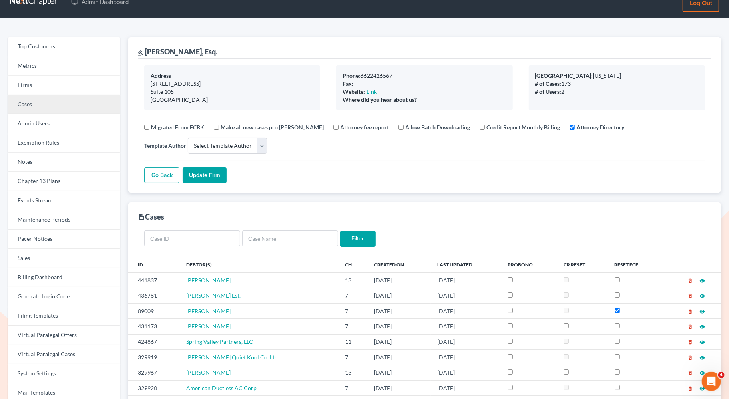
click at [80, 101] on link "Cases" at bounding box center [64, 104] width 112 height 19
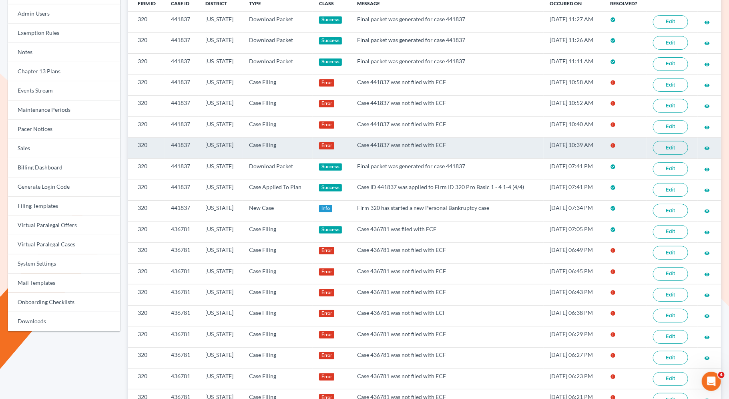
scroll to position [126, 0]
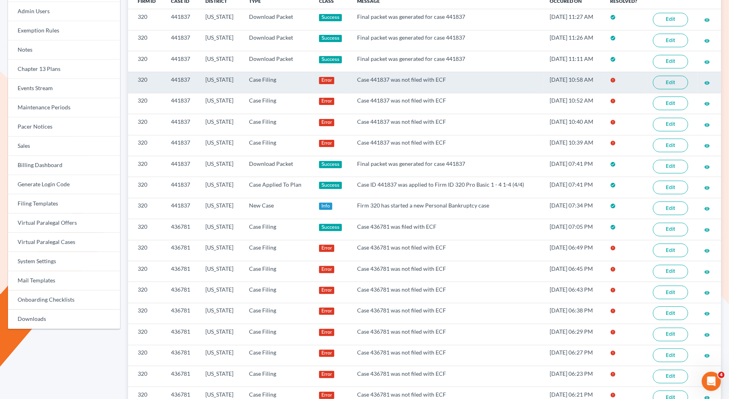
click at [660, 79] on link "Edit" at bounding box center [670, 83] width 35 height 14
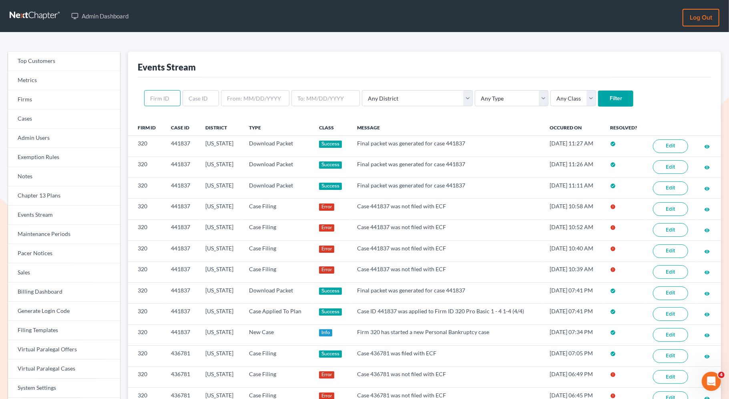
click at [172, 95] on input "text" at bounding box center [162, 98] width 36 height 16
paste input "320"
type input "320"
click at [598, 96] on input "Filter" at bounding box center [615, 98] width 35 height 16
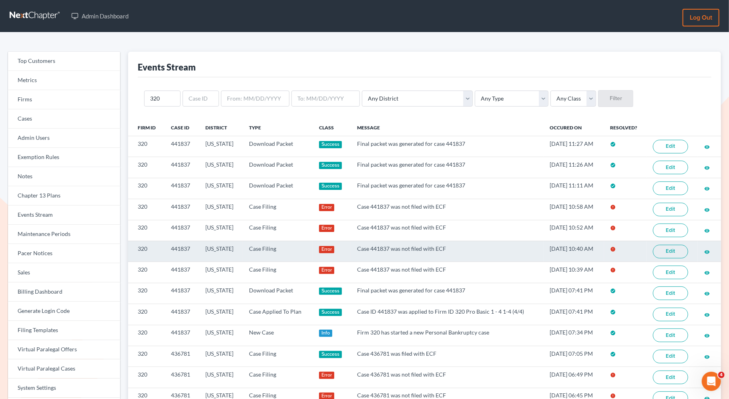
scroll to position [42, 0]
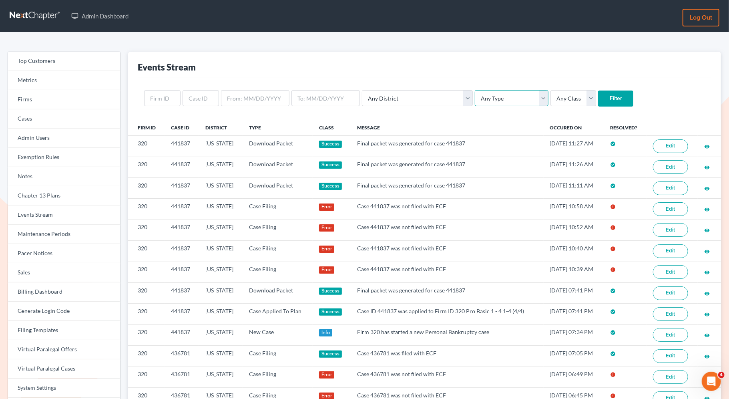
click at [485, 101] on select "Any Type Case Applied To Plan Case Archive Case Duplicate Case Filing Chapter 1…" at bounding box center [512, 98] width 74 height 16
select select "credit_report"
click at [475, 90] on select "Any Type Case Applied To Plan Case Archive Case Duplicate Case Filing Chapter 1…" at bounding box center [512, 98] width 74 height 16
click at [156, 104] on input "text" at bounding box center [162, 98] width 36 height 16
paste input "320"
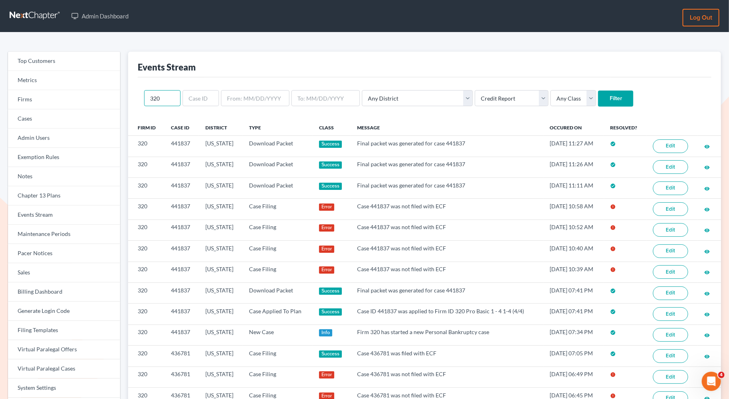
type input "320"
click at [598, 100] on input "Filter" at bounding box center [615, 98] width 35 height 16
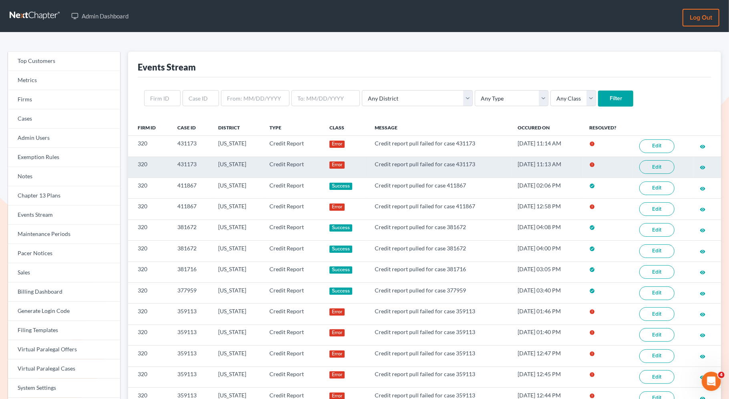
click at [658, 169] on link "Edit" at bounding box center [656, 167] width 35 height 14
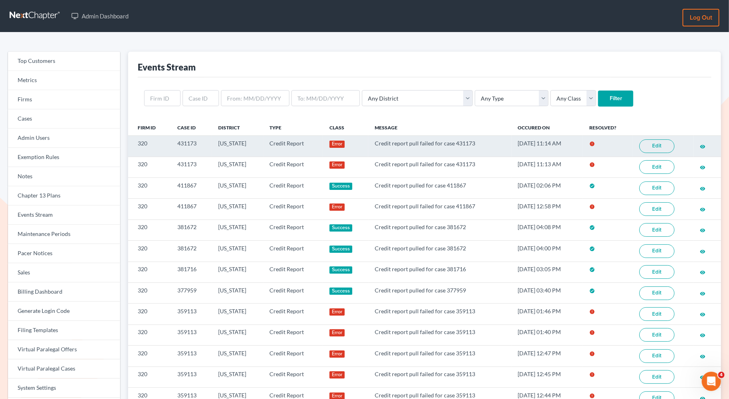
click at [655, 148] on link "Edit" at bounding box center [656, 146] width 35 height 14
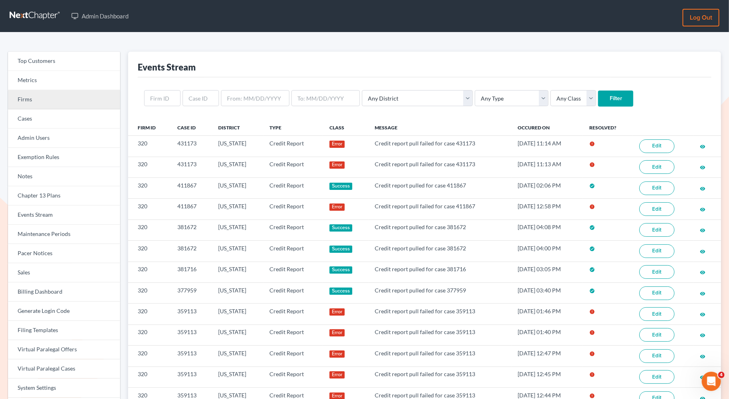
click at [44, 102] on link "Firms" at bounding box center [64, 99] width 112 height 19
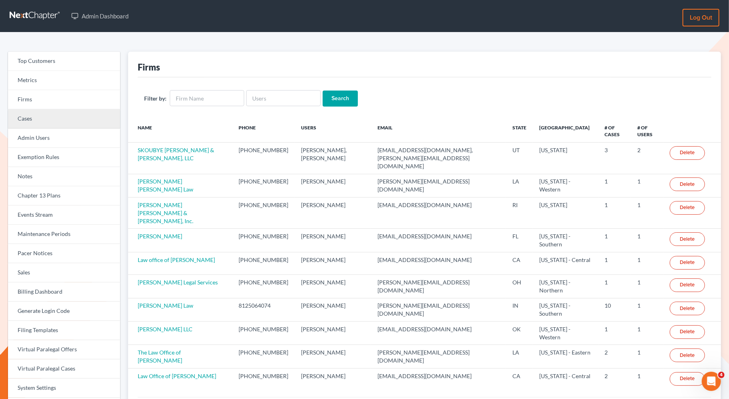
click at [78, 113] on link "Cases" at bounding box center [64, 118] width 112 height 19
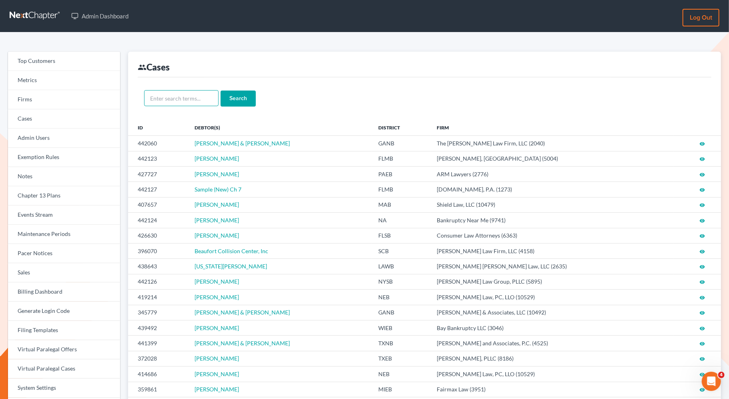
click at [167, 100] on input "text" at bounding box center [181, 98] width 74 height 16
paste input "[PERSON_NAME]"
type input "Herman Holder"
click at [232, 98] on input "Search" at bounding box center [237, 98] width 35 height 16
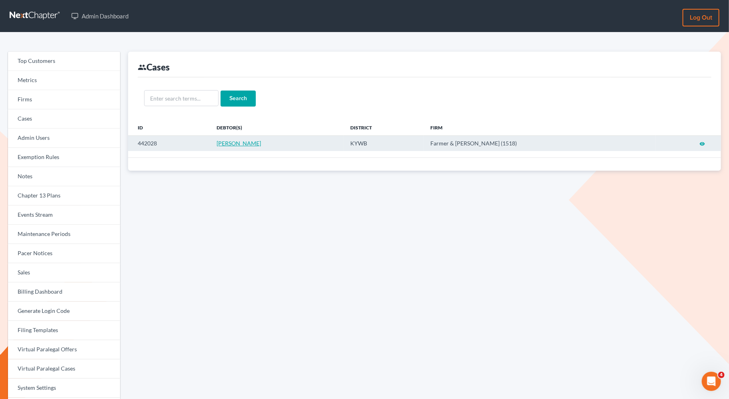
click at [240, 142] on span "[PERSON_NAME]" at bounding box center [238, 143] width 44 height 7
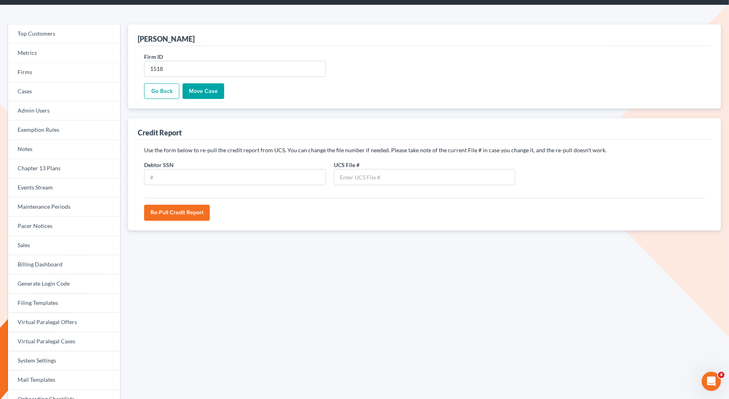
scroll to position [29, 0]
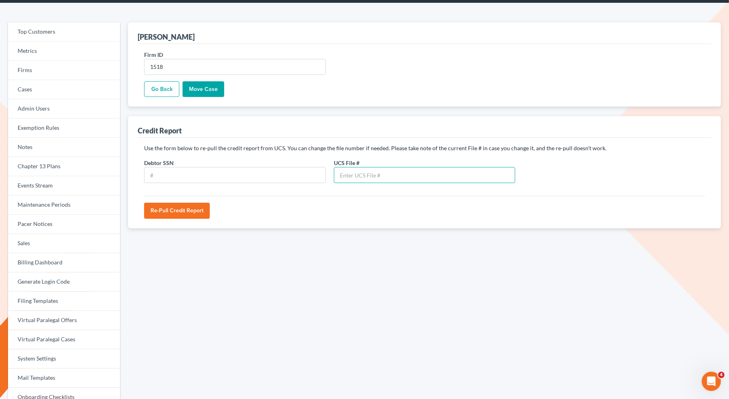
click at [375, 172] on input "text" at bounding box center [425, 175] width 182 height 16
paste input "82193636"
type input "82193636"
click at [278, 178] on input "text" at bounding box center [235, 175] width 182 height 16
paste input "495-60-9446"
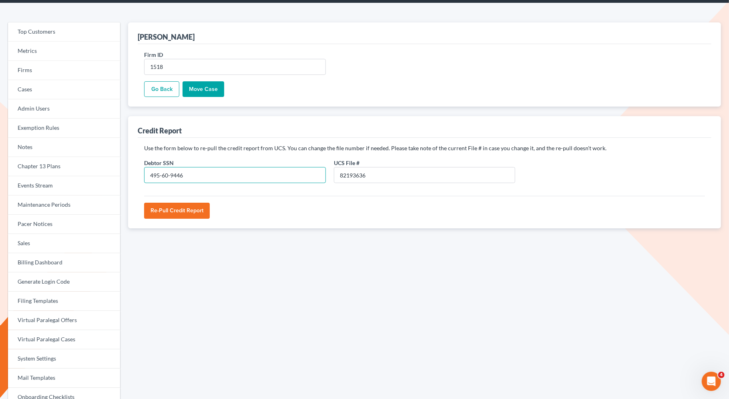
click at [162, 175] on input "495-60-9446" at bounding box center [235, 175] width 182 height 16
click at [169, 174] on input "49560-9446" at bounding box center [235, 175] width 182 height 16
type input "495609446"
click at [174, 210] on input "Re-Pull Credit Report" at bounding box center [177, 210] width 66 height 16
type input "Please wait..."
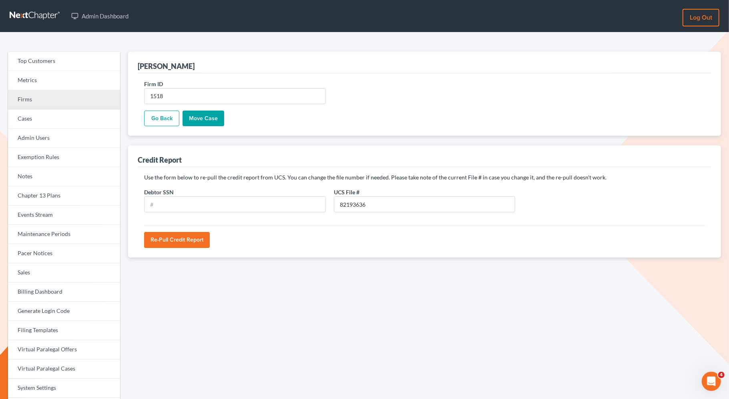
click at [82, 98] on link "Firms" at bounding box center [64, 99] width 112 height 19
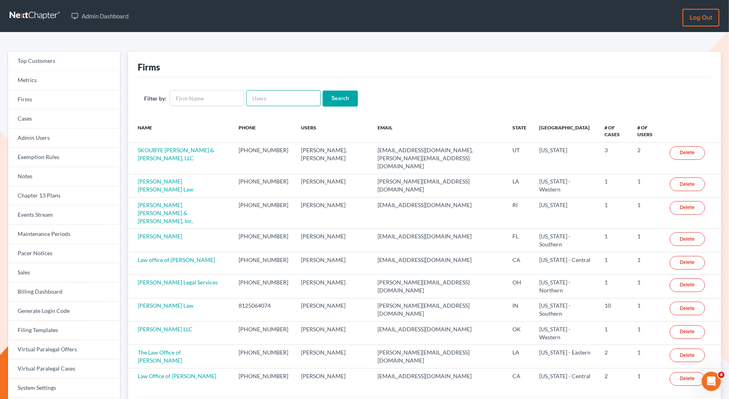
click at [258, 97] on input "text" at bounding box center [283, 98] width 74 height 16
click at [200, 99] on input "text" at bounding box center [207, 98] width 74 height 16
type input "farmer"
click at [336, 102] on input "Search" at bounding box center [339, 98] width 35 height 16
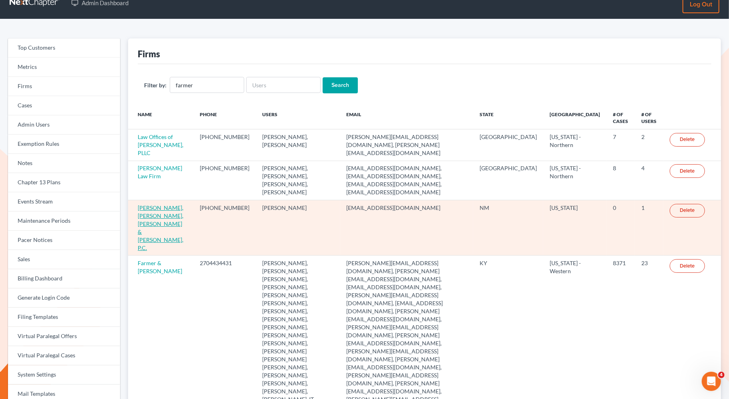
scroll to position [17, 0]
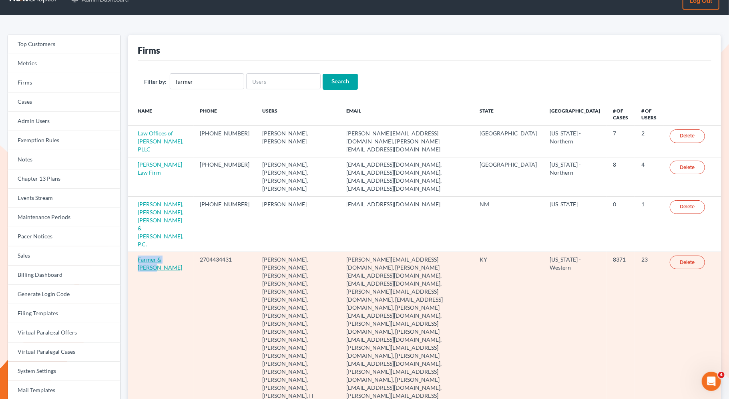
click at [140, 256] on link "Farmer & Wright" at bounding box center [160, 263] width 44 height 15
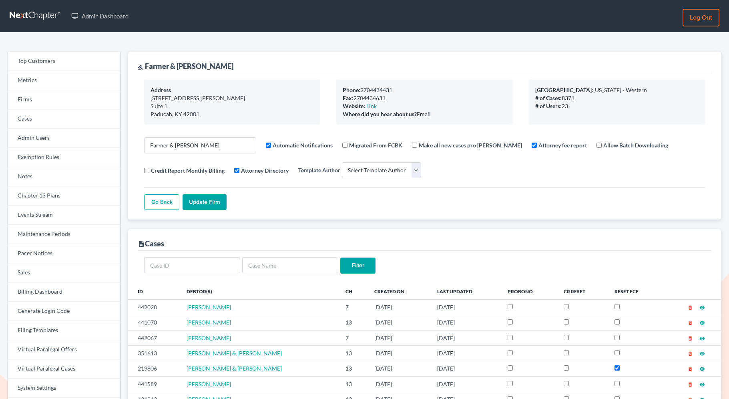
select select
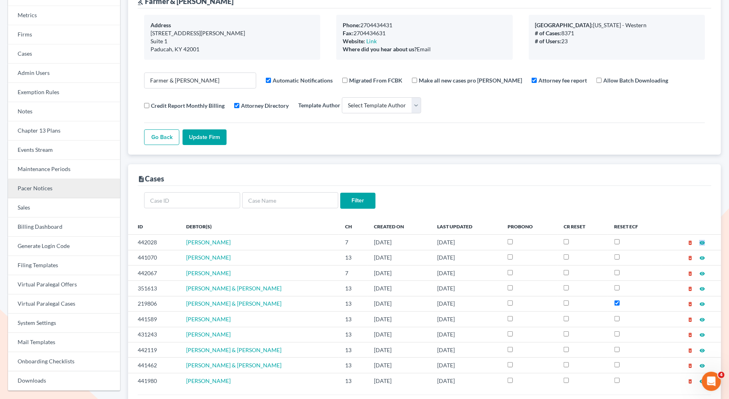
scroll to position [94, 0]
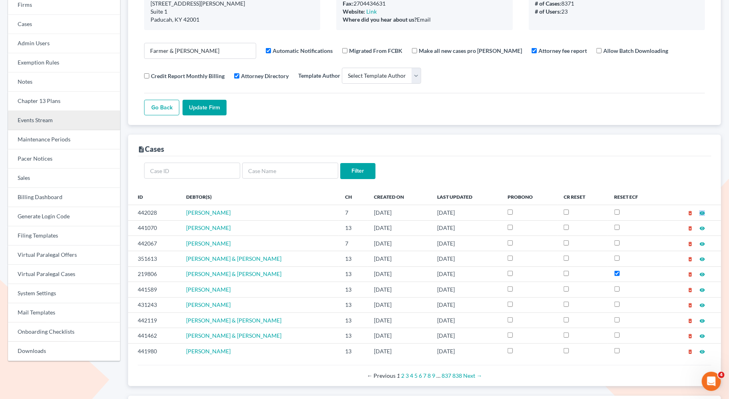
click at [42, 123] on link "Events Stream" at bounding box center [64, 120] width 112 height 19
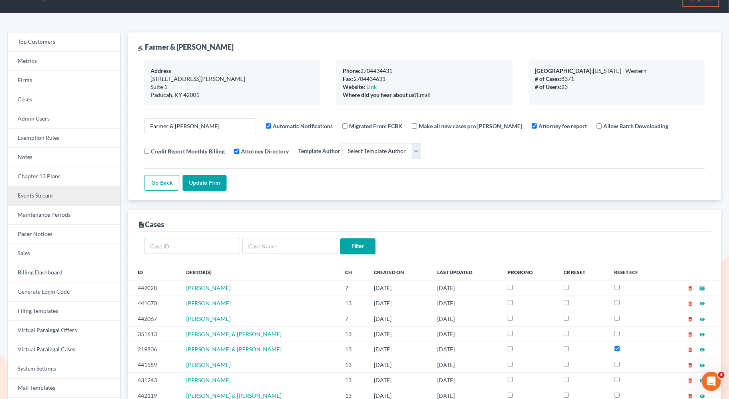
scroll to position [0, 0]
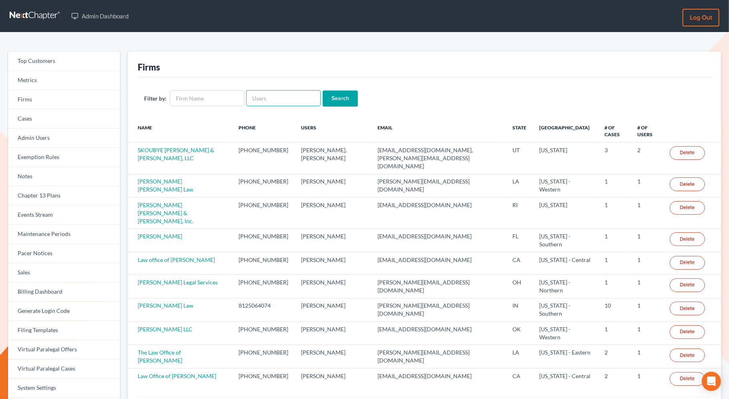
click at [281, 96] on input "text" at bounding box center [283, 98] width 74 height 16
paste input "[EMAIL_ADDRESS][DOMAIN_NAME]"
type input "[EMAIL_ADDRESS][DOMAIN_NAME]"
click at [331, 101] on input "Search" at bounding box center [339, 98] width 35 height 16
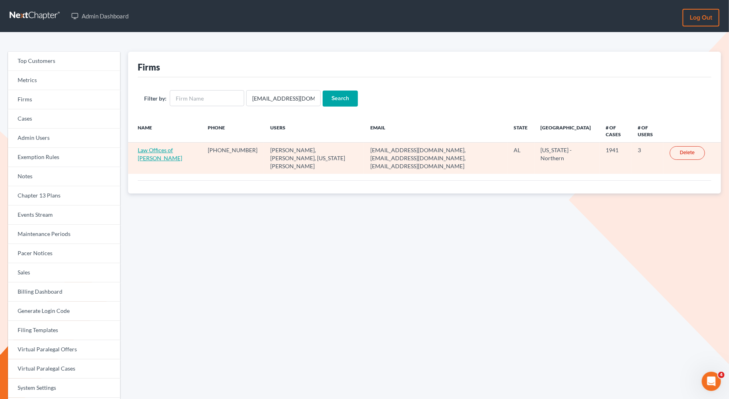
click at [170, 150] on link "Law Offices of [PERSON_NAME]" at bounding box center [160, 153] width 44 height 15
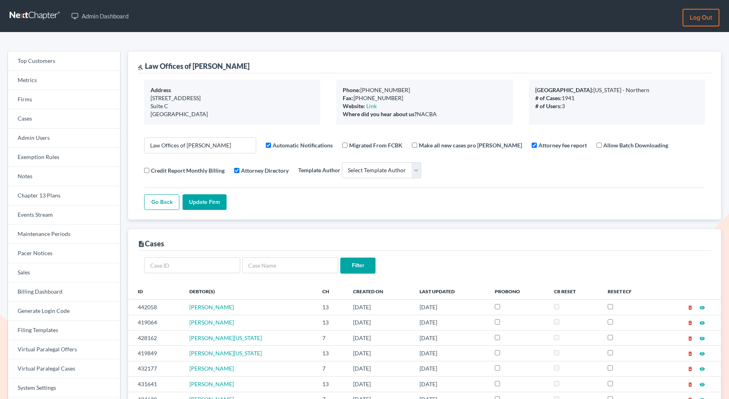
select select
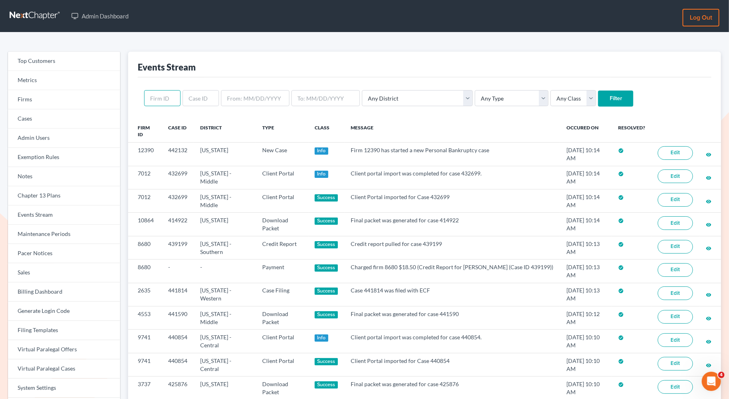
click at [172, 96] on input "text" at bounding box center [162, 98] width 36 height 16
paste input "3991"
type input "3991"
click at [598, 104] on input "Filter" at bounding box center [615, 98] width 35 height 16
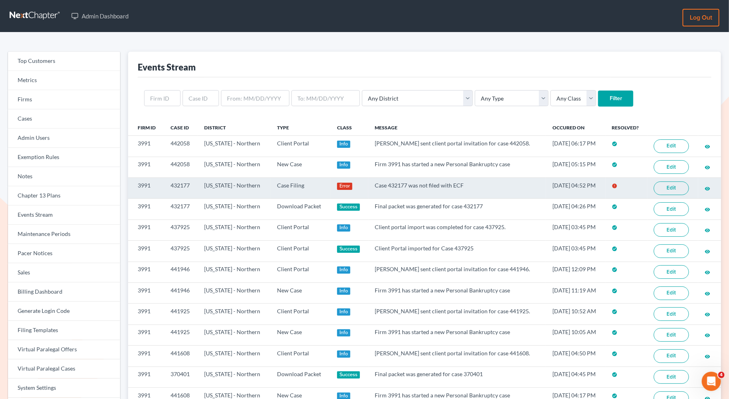
click at [672, 187] on link "Edit" at bounding box center [670, 188] width 35 height 14
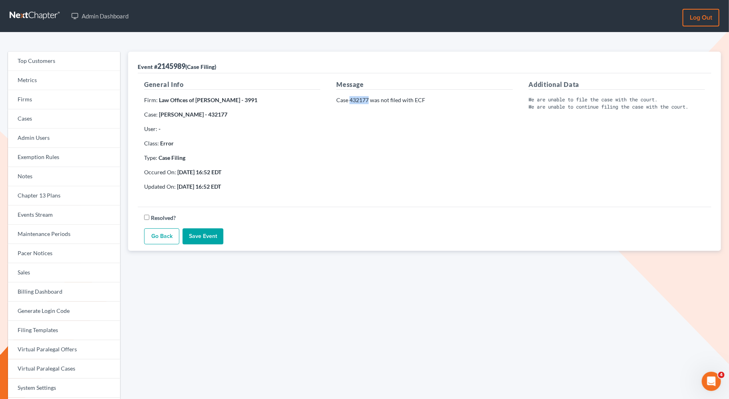
drag, startPoint x: 369, startPoint y: 100, endPoint x: 351, endPoint y: 101, distance: 17.6
click at [351, 101] on p "Case 432177 was not filed with ECF" at bounding box center [424, 100] width 176 height 8
copy p "432177"
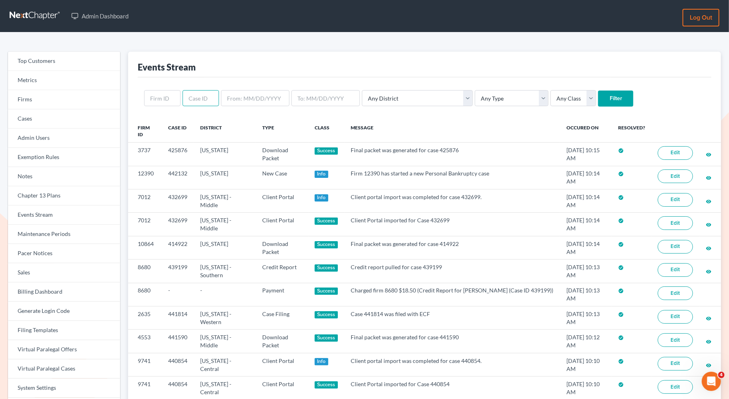
click at [195, 98] on input "text" at bounding box center [200, 98] width 36 height 16
paste input "432177"
type input "432177"
click at [598, 94] on input "Filter" at bounding box center [615, 98] width 35 height 16
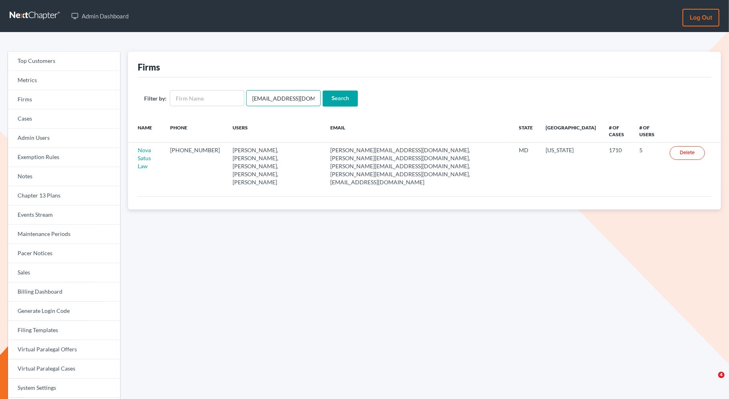
drag, startPoint x: 309, startPoint y: 98, endPoint x: 251, endPoint y: 82, distance: 59.8
click at [251, 82] on div "Filter by: emabuena@gmail.com Search" at bounding box center [424, 98] width 573 height 42
click at [224, 102] on input "text" at bounding box center [207, 98] width 74 height 16
type input "farmer"
click at [345, 94] on input "Search" at bounding box center [339, 98] width 35 height 16
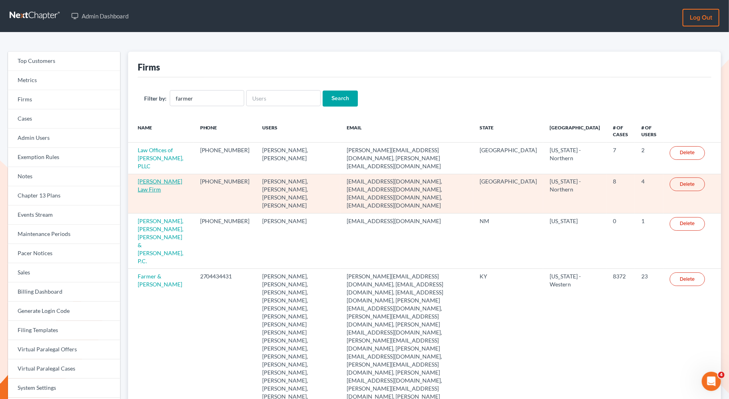
scroll to position [96, 0]
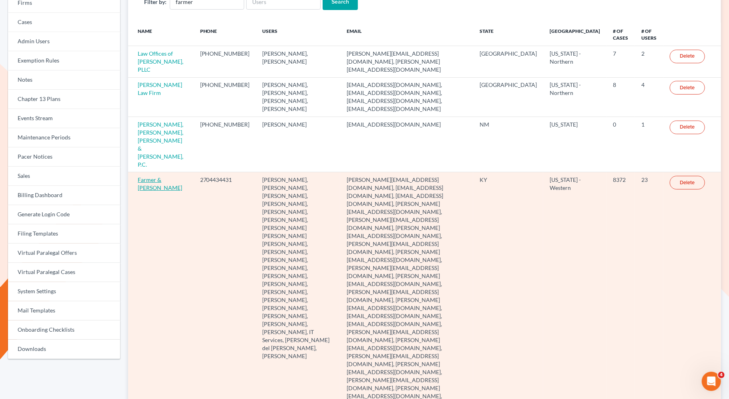
click at [147, 176] on link "Farmer & [PERSON_NAME]" at bounding box center [160, 183] width 44 height 15
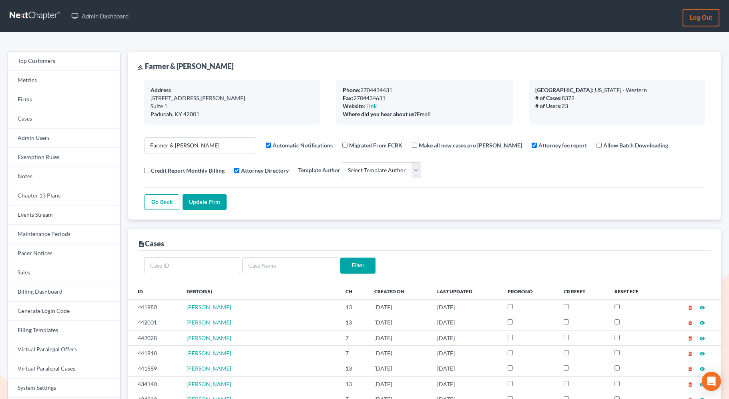
select select
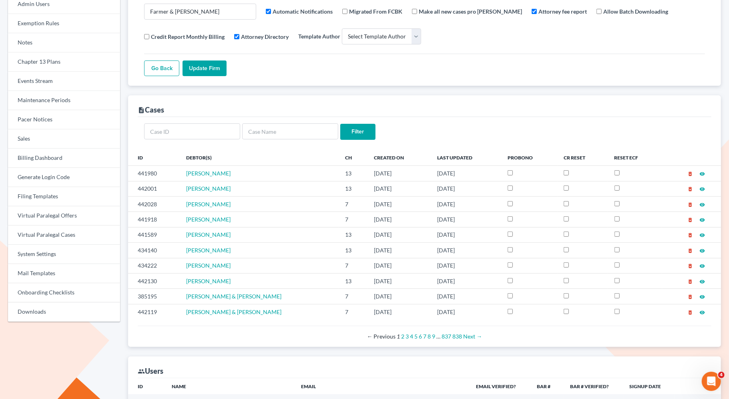
scroll to position [135, 0]
click at [271, 125] on input "text" at bounding box center [290, 130] width 96 height 16
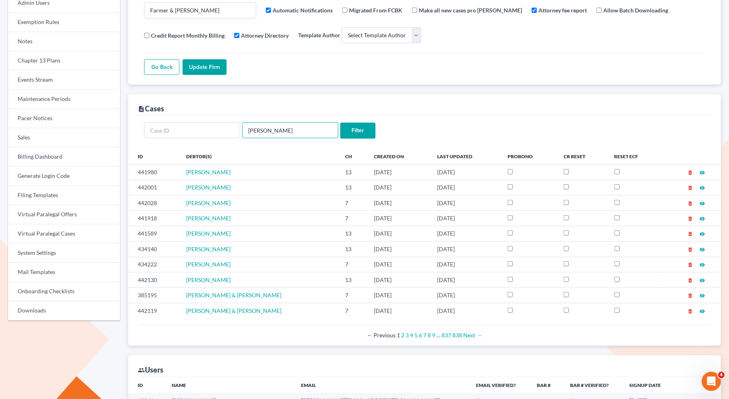
type input "miller"
click at [365, 131] on input "Filter" at bounding box center [357, 130] width 35 height 16
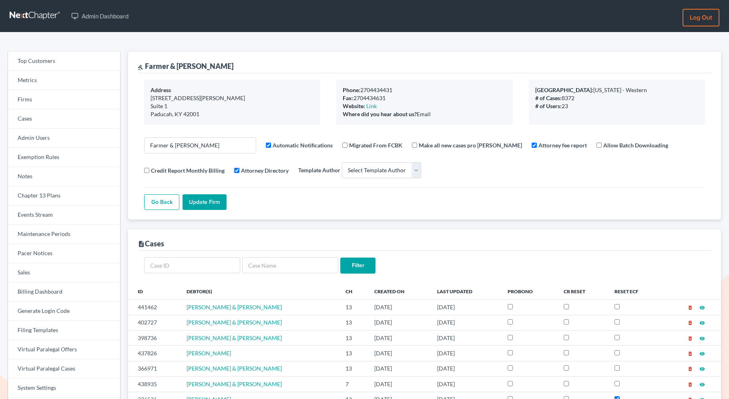
select select
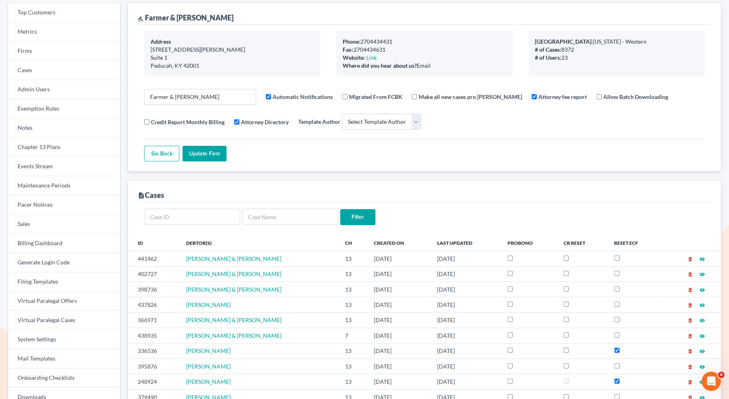
scroll to position [125, 0]
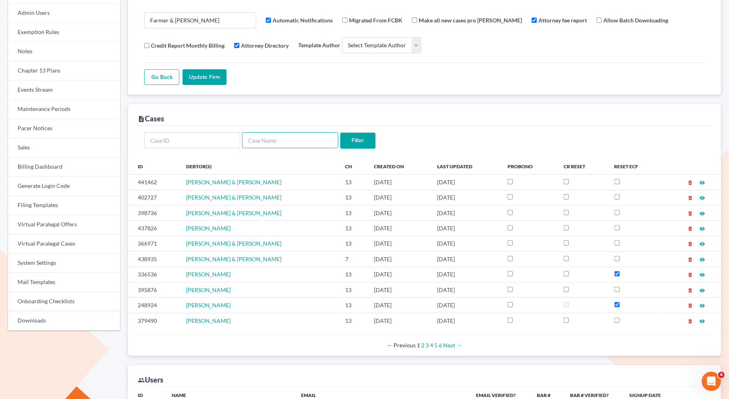
click at [273, 141] on input "text" at bounding box center [290, 140] width 96 height 16
type input "[PERSON_NAME]"
click at [357, 141] on input "Filter" at bounding box center [357, 140] width 35 height 16
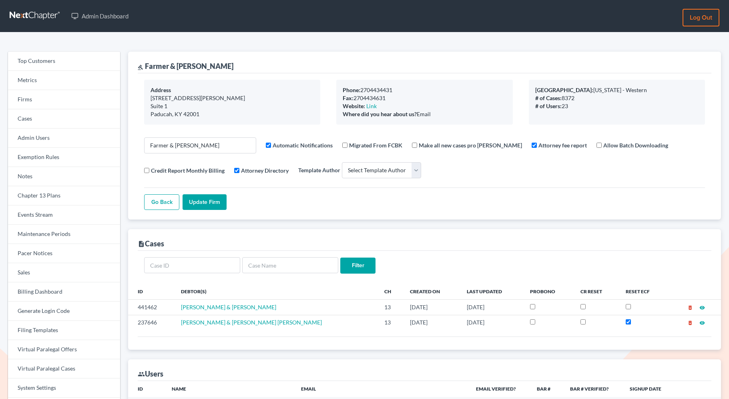
select select
click at [38, 105] on link "Firms" at bounding box center [64, 99] width 112 height 19
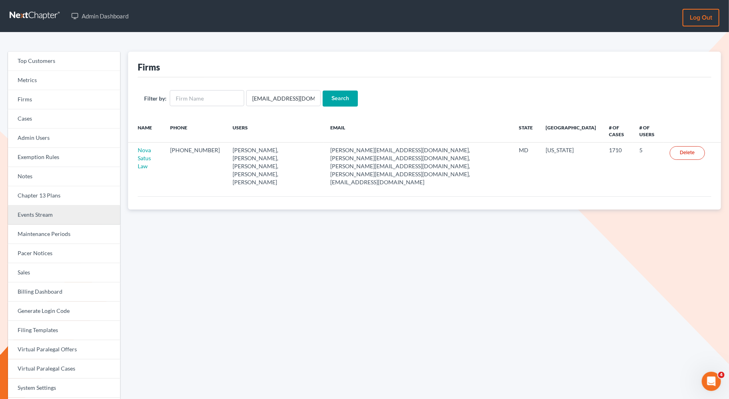
click at [71, 217] on link "Events Stream" at bounding box center [64, 214] width 112 height 19
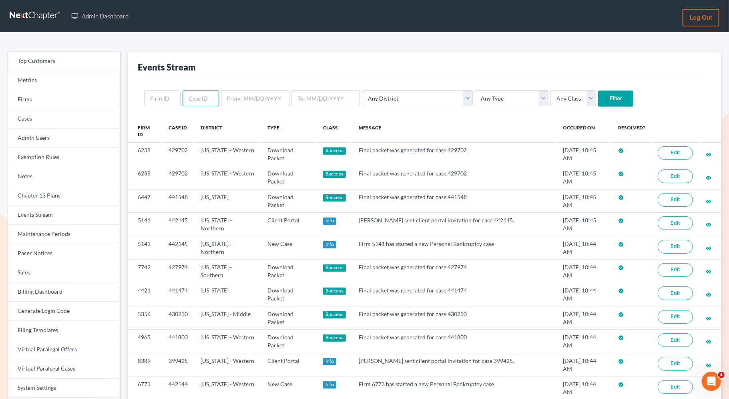
click at [194, 100] on input "text" at bounding box center [200, 98] width 36 height 16
paste input "441462"
type input "441462"
click at [598, 98] on input "Filter" at bounding box center [615, 98] width 35 height 16
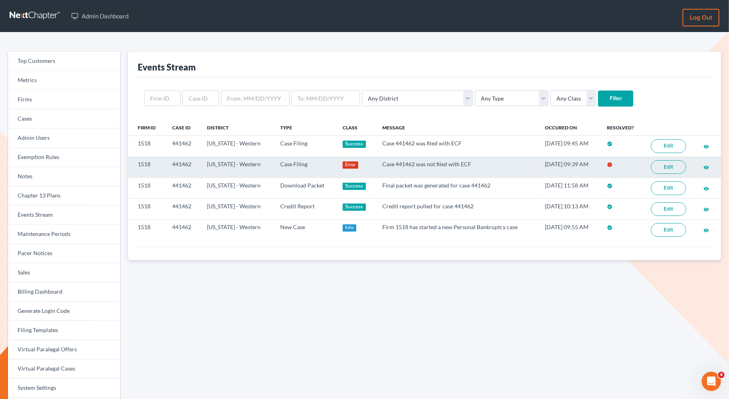
click at [676, 168] on link "Edit" at bounding box center [668, 167] width 35 height 14
click at [665, 165] on link "Edit" at bounding box center [668, 167] width 35 height 14
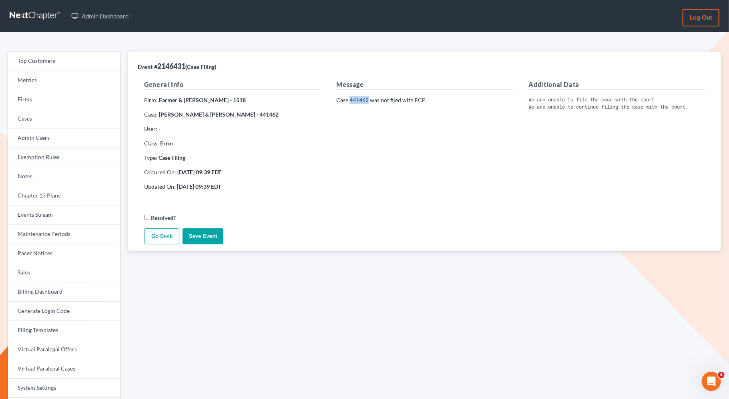
drag, startPoint x: 369, startPoint y: 101, endPoint x: 350, endPoint y: 100, distance: 19.7
click at [350, 100] on p "Case 441462 was not filed with ECF" at bounding box center [424, 100] width 176 height 8
copy p "441462"
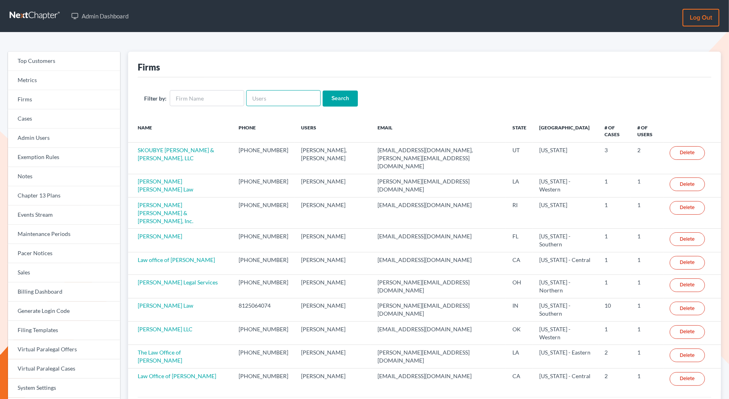
click at [277, 97] on input "text" at bounding box center [283, 98] width 74 height 16
paste input "[EMAIL_ADDRESS][DOMAIN_NAME][PERSON_NAME]"
type input "[EMAIL_ADDRESS][DOMAIN_NAME][PERSON_NAME]"
click at [335, 100] on input "Search" at bounding box center [339, 98] width 35 height 16
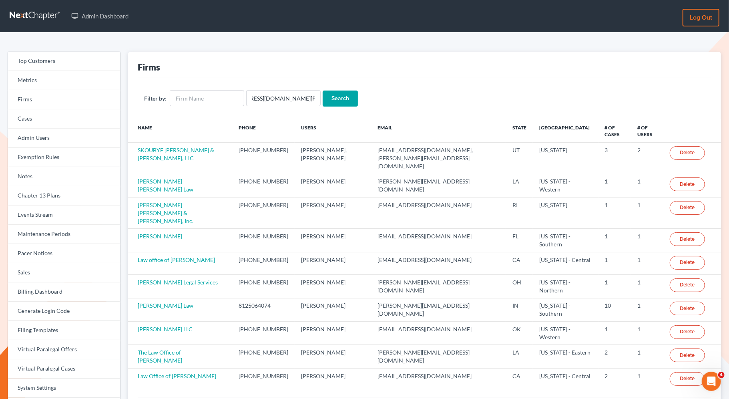
scroll to position [0, 0]
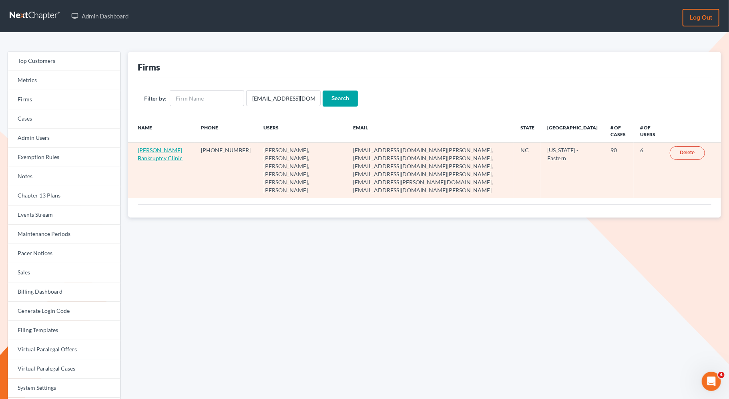
click at [149, 155] on link "[PERSON_NAME] Bankruptcy Clinic" at bounding box center [160, 153] width 45 height 15
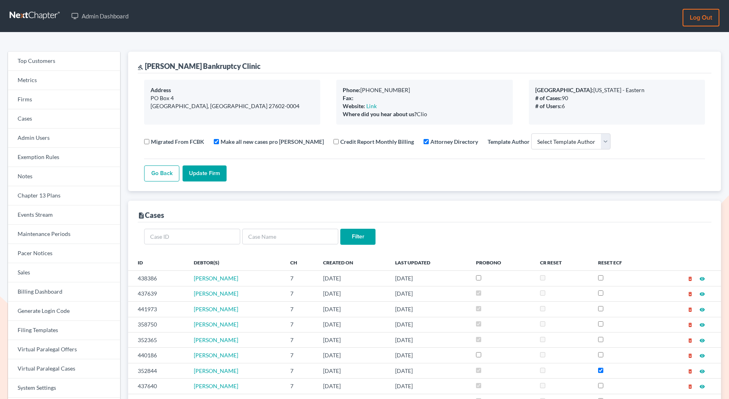
select select
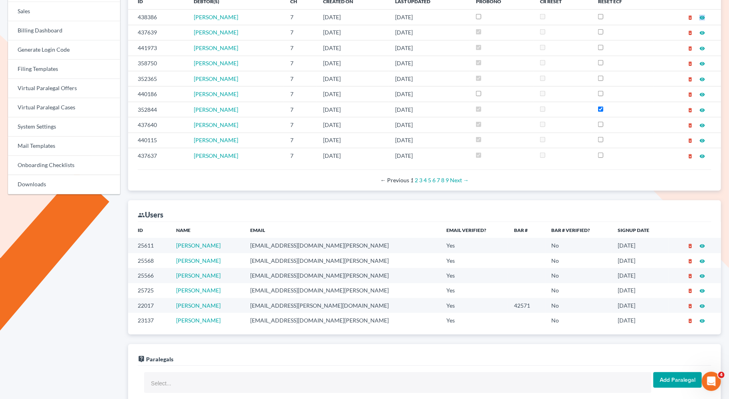
scroll to position [262, 0]
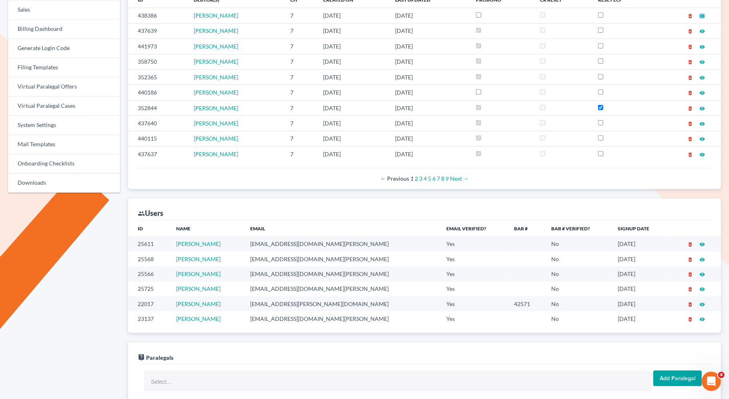
drag, startPoint x: 237, startPoint y: 285, endPoint x: 177, endPoint y: 284, distance: 60.0
click at [177, 284] on td "Nicole Ohannesian" at bounding box center [207, 288] width 74 height 15
copy link "Nicole Ohannesian"
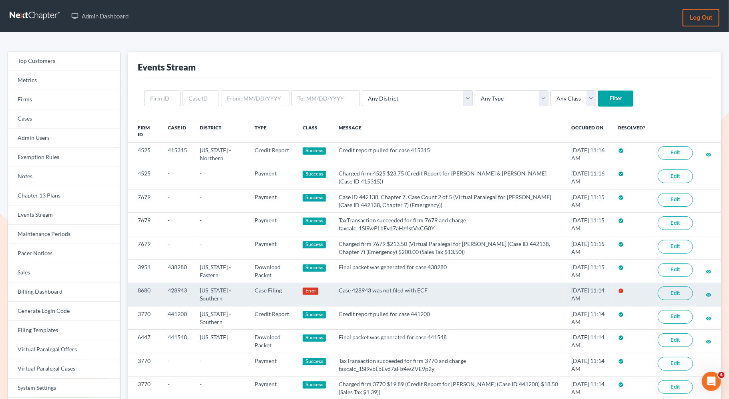
click at [682, 295] on link "Edit" at bounding box center [674, 293] width 35 height 14
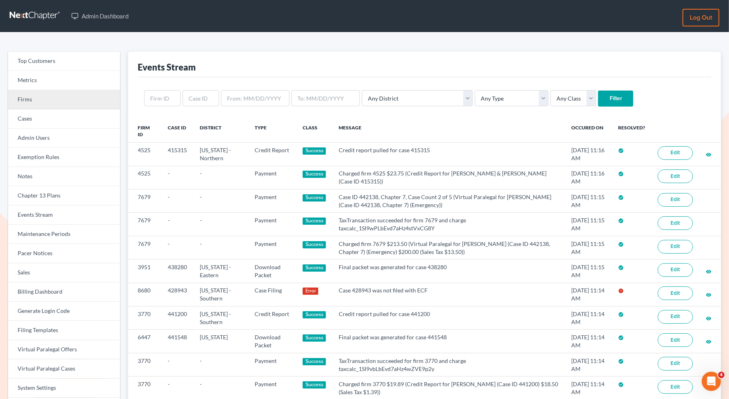
click at [41, 102] on link "Firms" at bounding box center [64, 99] width 112 height 19
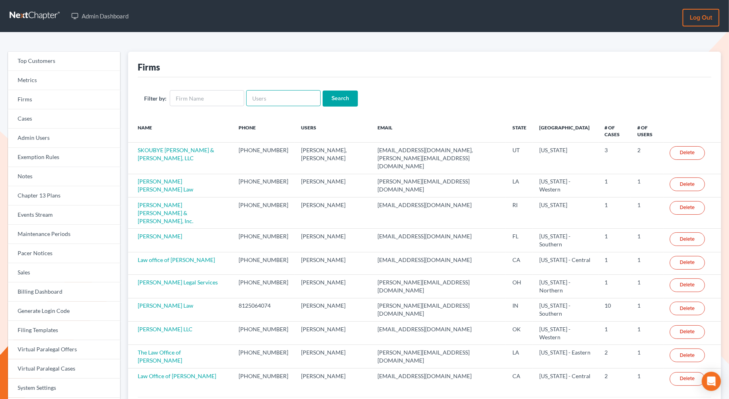
click at [257, 100] on input "text" at bounding box center [283, 98] width 74 height 16
paste input "eianetti@ianetti.legal"
type input "eianetti@ianetti.legal"
click at [347, 99] on input "Search" at bounding box center [339, 98] width 35 height 16
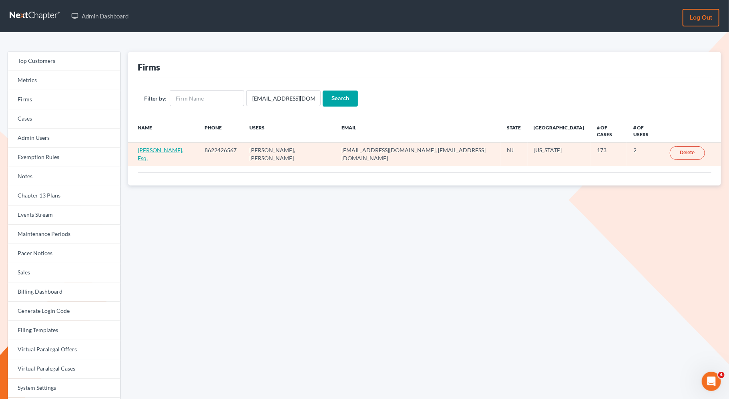
click at [167, 146] on link "[PERSON_NAME], Esq." at bounding box center [161, 153] width 46 height 15
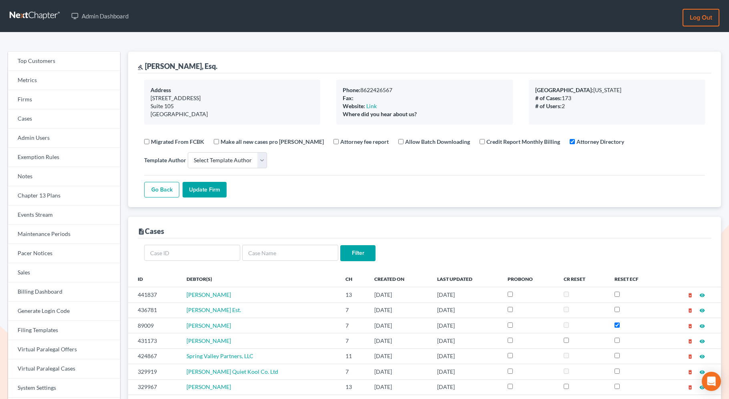
select select
click at [68, 212] on link "Events Stream" at bounding box center [64, 214] width 112 height 19
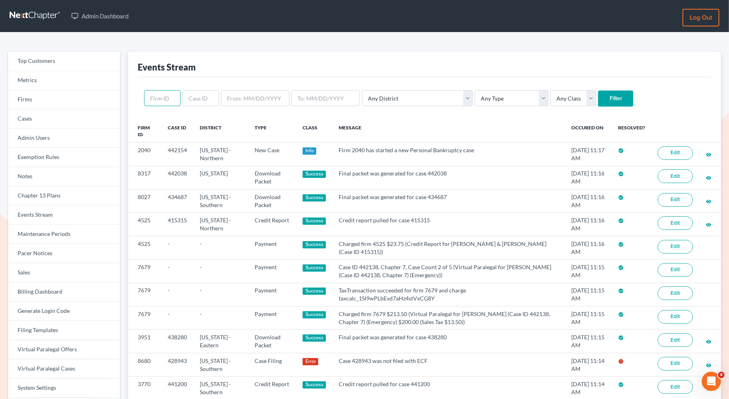
click at [171, 98] on input "text" at bounding box center [162, 98] width 36 height 16
paste input "eianetti@ianetti.legal"
type input "eianetti@ianetti.legal"
paste input "8580"
type input "8580"
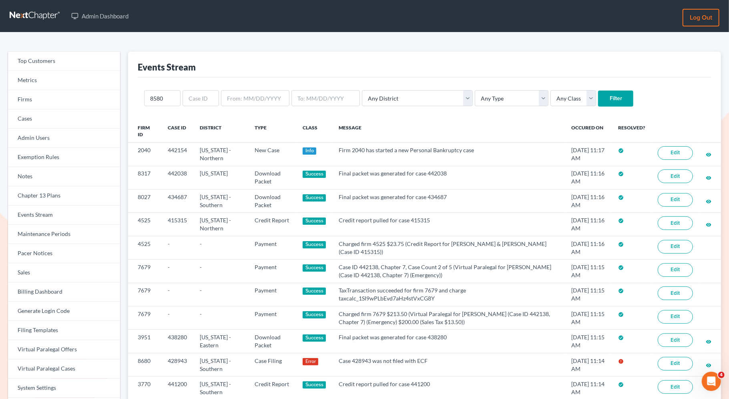
click at [598, 104] on input "Filter" at bounding box center [615, 98] width 35 height 16
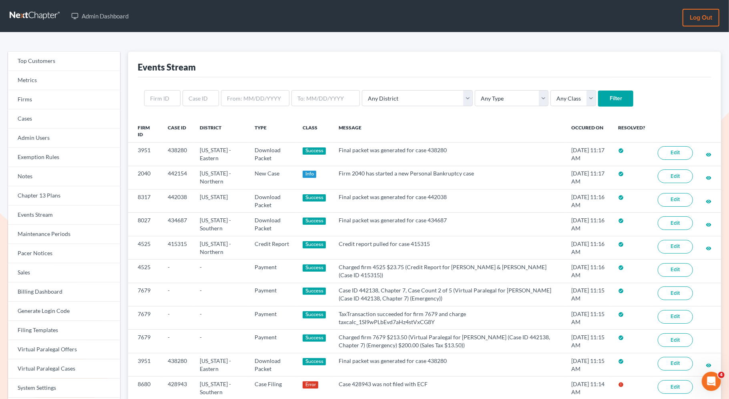
click at [144, 97] on div "Any District Alabama - Middle Alabama - Northern Alabama - Southern Alaska Ariz…" at bounding box center [424, 98] width 573 height 42
click at [159, 97] on input "text" at bounding box center [162, 98] width 36 height 16
paste input "320"
type input "320"
click at [598, 98] on input "Filter" at bounding box center [615, 98] width 35 height 16
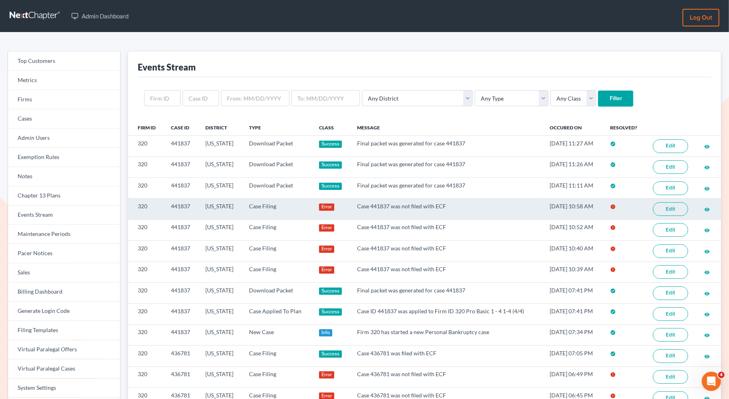
click at [675, 204] on link "Edit" at bounding box center [670, 209] width 35 height 14
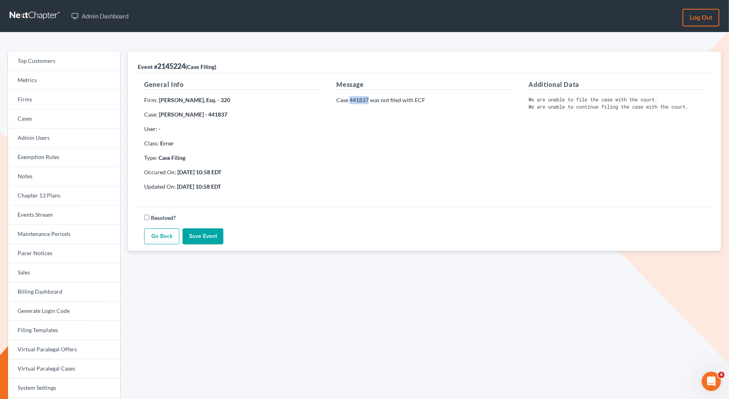
drag, startPoint x: 368, startPoint y: 100, endPoint x: 350, endPoint y: 100, distance: 18.4
click at [350, 100] on p "Case 441837 was not filed with ECF" at bounding box center [424, 100] width 176 height 8
copy p "441837"
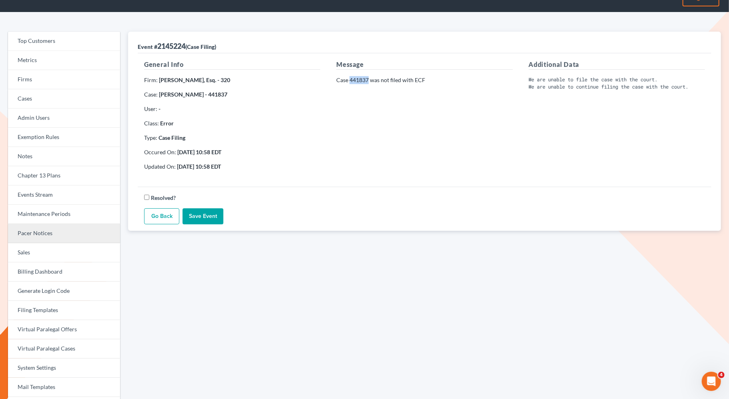
scroll to position [24, 0]
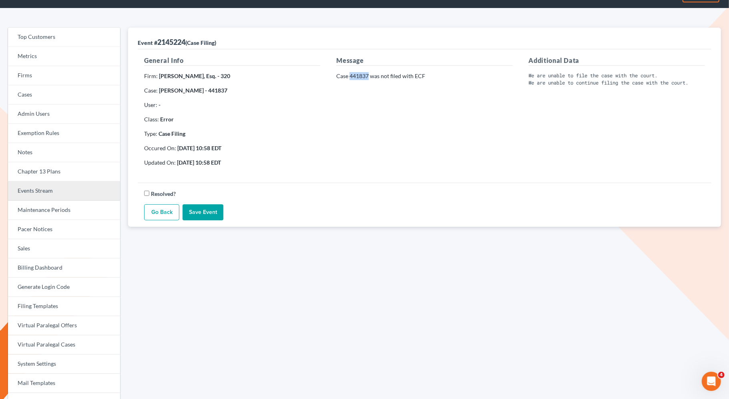
click at [89, 194] on link "Events Stream" at bounding box center [64, 190] width 112 height 19
click at [72, 189] on link "Events Stream" at bounding box center [64, 190] width 112 height 19
click at [60, 187] on link "Events Stream" at bounding box center [64, 190] width 112 height 19
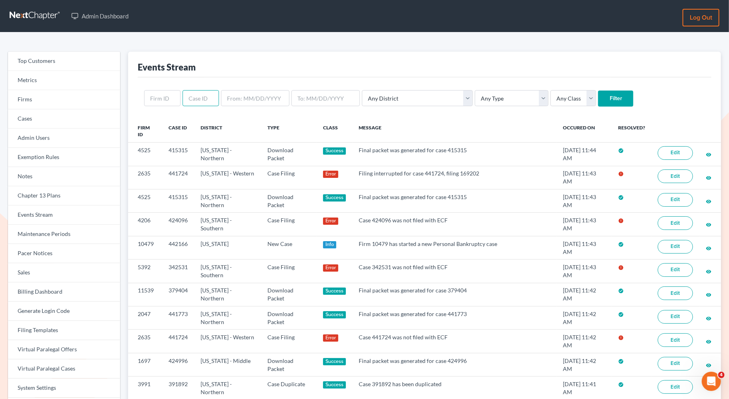
click at [194, 95] on input "text" at bounding box center [200, 98] width 36 height 16
paste input "[EMAIL_ADDRESS][DOMAIN_NAME]"
type input "[EMAIL_ADDRESS][DOMAIN_NAME]"
click at [34, 104] on link "Firms" at bounding box center [64, 99] width 112 height 19
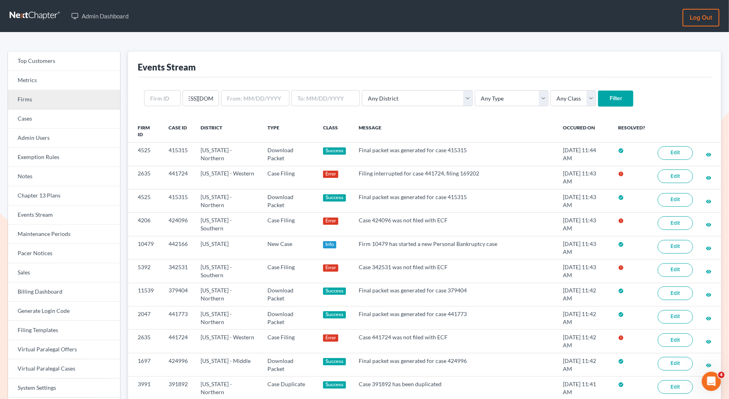
scroll to position [0, 0]
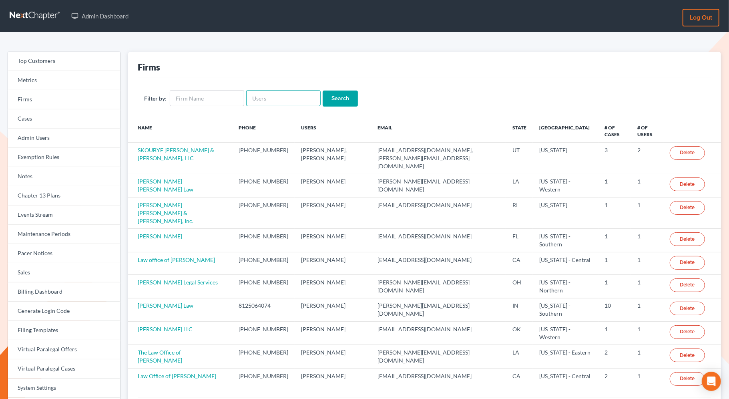
click at [297, 100] on input "text" at bounding box center [283, 98] width 74 height 16
paste input "[EMAIL_ADDRESS][DOMAIN_NAME]"
type input "[EMAIL_ADDRESS][DOMAIN_NAME]"
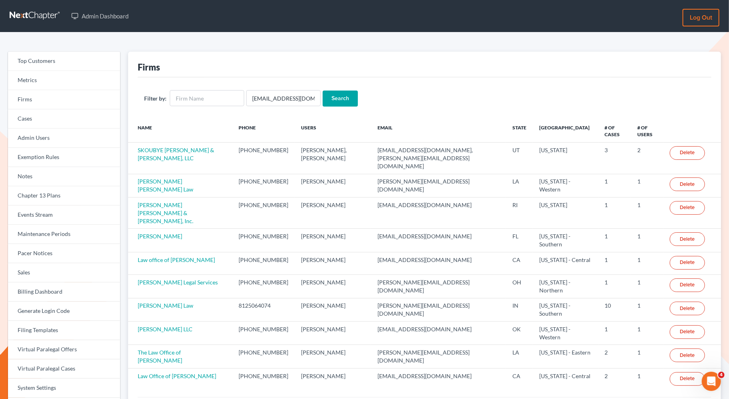
click at [335, 102] on input "Search" at bounding box center [339, 98] width 35 height 16
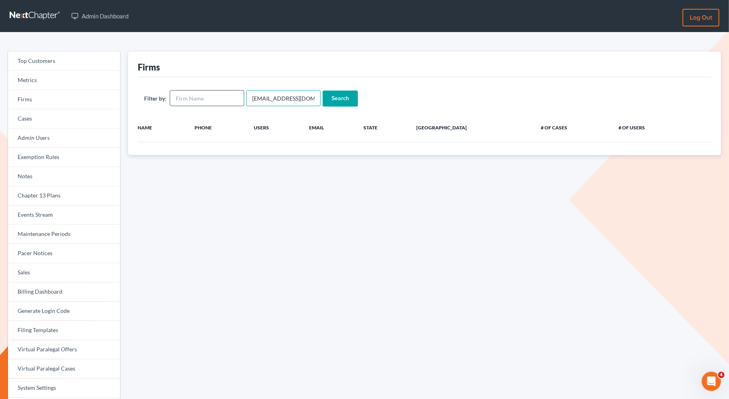
drag, startPoint x: 250, startPoint y: 100, endPoint x: 238, endPoint y: 100, distance: 12.0
click at [238, 100] on form "Filter by: [EMAIL_ADDRESS][DOMAIN_NAME] Search" at bounding box center [424, 98] width 561 height 16
click at [345, 110] on div "Filter by: mzhang@kktlawfirm.com Search" at bounding box center [424, 98] width 573 height 42
click at [335, 98] on input "Search" at bounding box center [339, 98] width 35 height 16
drag, startPoint x: 246, startPoint y: 94, endPoint x: 409, endPoint y: 134, distance: 167.5
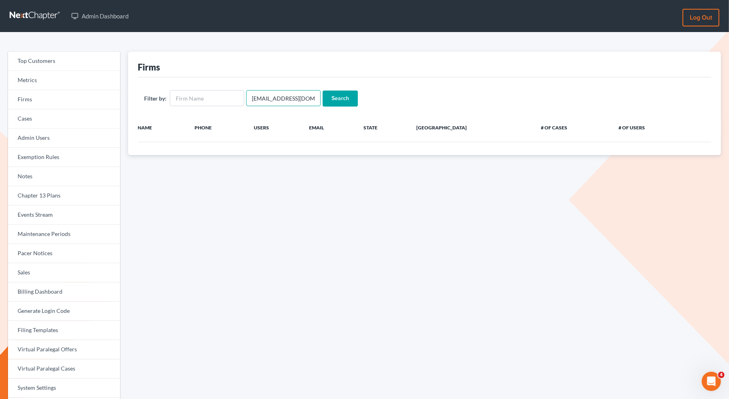
click at [411, 134] on div "Firms Filter by: [EMAIL_ADDRESS][DOMAIN_NAME] Search Name Phone Users Email Sta…" at bounding box center [424, 103] width 593 height 103
paste input "[PERSON_NAME], P.C."
type input "[PERSON_NAME], P.C."
click at [339, 96] on input "Search" at bounding box center [339, 98] width 35 height 16
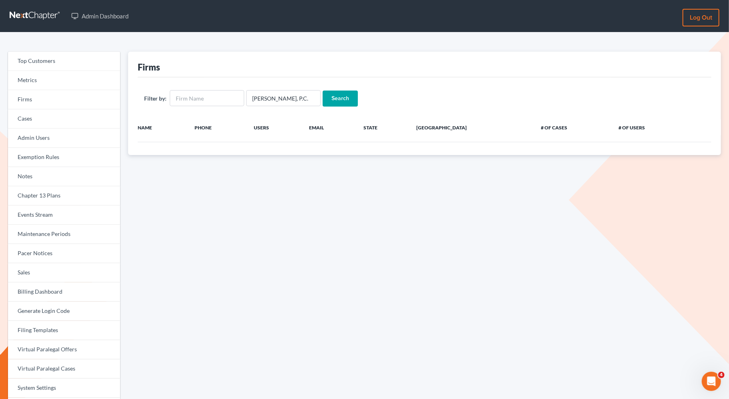
scroll to position [0, 0]
drag, startPoint x: 244, startPoint y: 96, endPoint x: 342, endPoint y: 96, distance: 98.0
click at [342, 96] on form "Filter by: KEVIN KERVENG TUNG, P.C. Search" at bounding box center [424, 98] width 561 height 16
click at [229, 98] on input "text" at bounding box center [207, 98] width 74 height 16
paste input "KEVIN KERVENG TUNG, P.C."
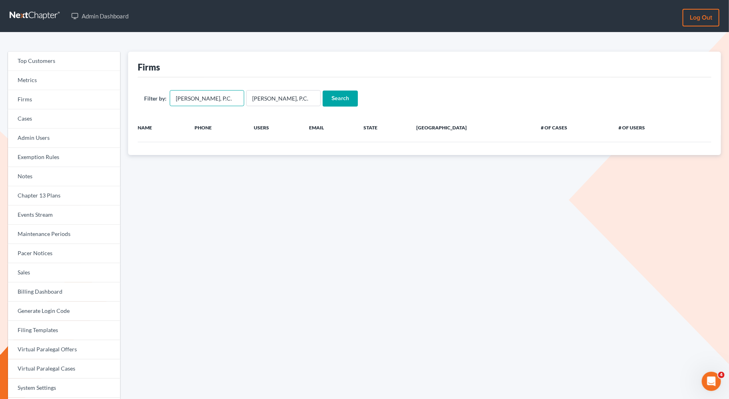
scroll to position [0, 10]
type input "[PERSON_NAME], P.C."
drag, startPoint x: 249, startPoint y: 100, endPoint x: 379, endPoint y: 113, distance: 129.9
click at [379, 113] on div "Filter by: KEVIN KERVENG TUNG, P.C. KEVIN KERVENG TUNG, P.C. Search" at bounding box center [424, 98] width 573 height 42
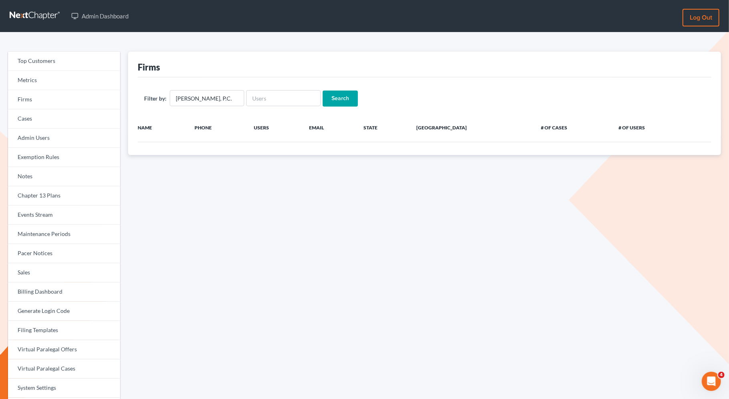
click at [345, 101] on input "Search" at bounding box center [339, 98] width 35 height 16
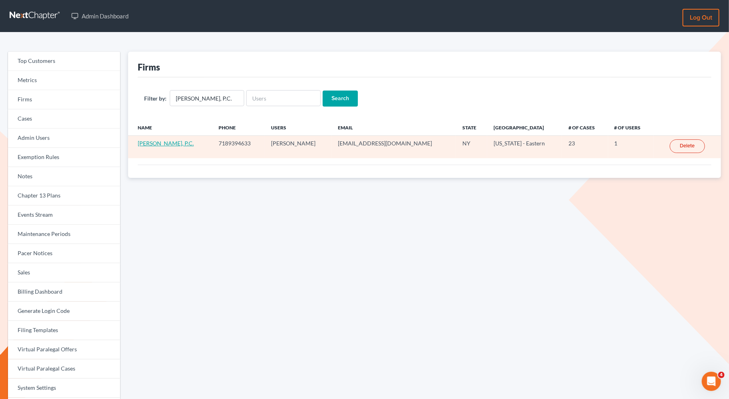
click at [194, 142] on link "[PERSON_NAME], P.C." at bounding box center [166, 143] width 56 height 7
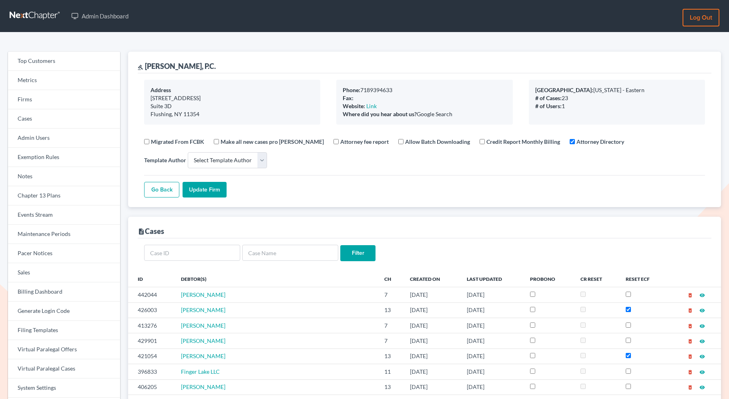
select select
click at [72, 95] on link "Firms" at bounding box center [64, 99] width 112 height 19
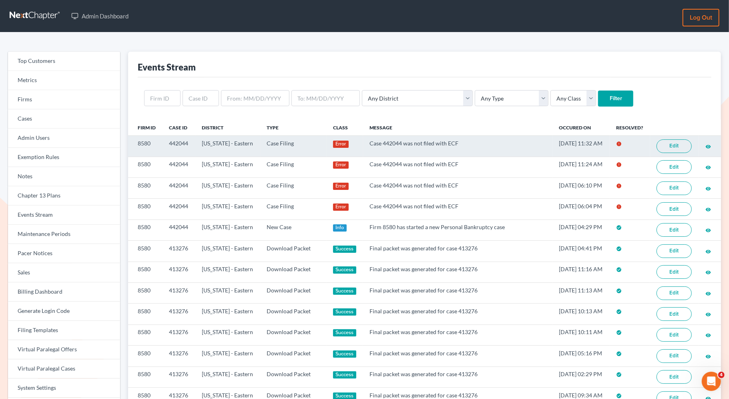
click at [676, 148] on link "Edit" at bounding box center [673, 146] width 35 height 14
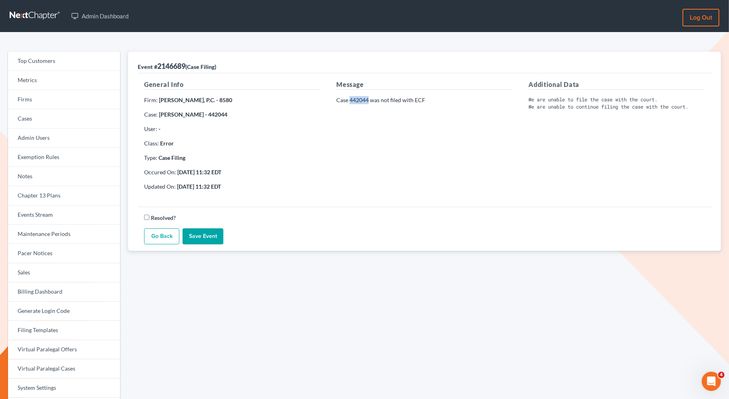
drag, startPoint x: 367, startPoint y: 99, endPoint x: 350, endPoint y: 99, distance: 17.2
click at [350, 99] on p "Case 442044 was not filed with ECF" at bounding box center [424, 100] width 176 height 8
copy p "442044"
click at [363, 106] on div "Message Case 442044 was not filed with ECF" at bounding box center [424, 138] width 192 height 117
drag, startPoint x: 368, startPoint y: 100, endPoint x: 350, endPoint y: 100, distance: 18.0
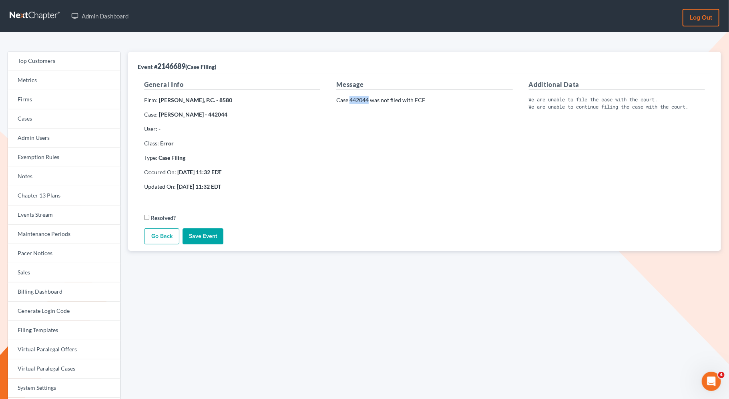
click at [350, 100] on p "Case 442044 was not filed with ECF" at bounding box center [424, 100] width 176 height 8
copy p "442044"
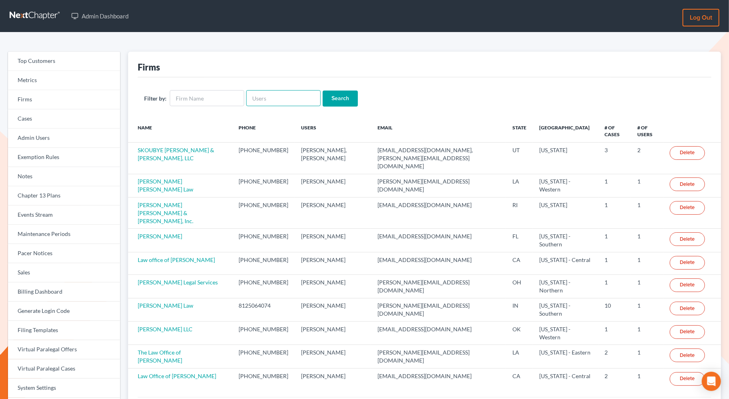
click at [263, 96] on input "text" at bounding box center [283, 98] width 74 height 16
paste input "[PERSON_NAME][EMAIL_ADDRESS][DOMAIN_NAME]"
type input "[PERSON_NAME][EMAIL_ADDRESS][DOMAIN_NAME]"
click at [342, 106] on input "Search" at bounding box center [339, 98] width 35 height 16
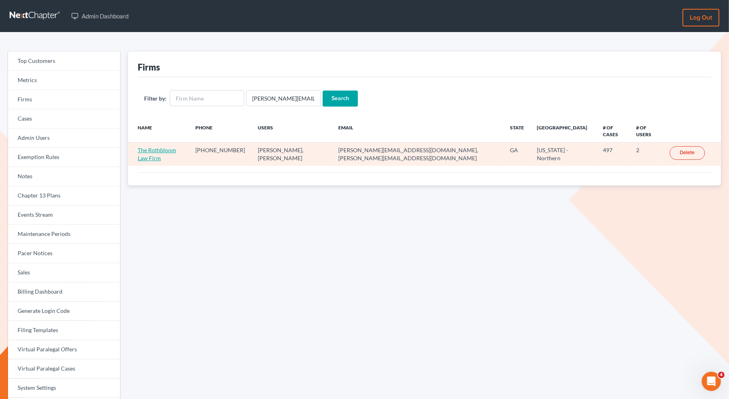
click at [176, 146] on link "The Rothbloom Law Firm" at bounding box center [157, 153] width 38 height 15
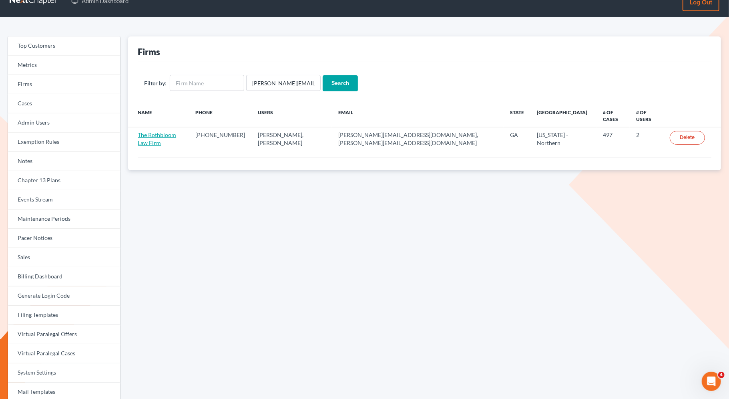
scroll to position [23, 0]
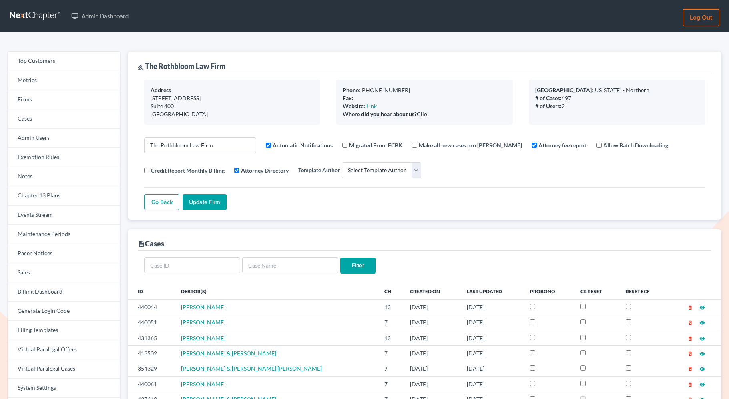
select select
click at [66, 95] on link "Firms" at bounding box center [64, 99] width 112 height 19
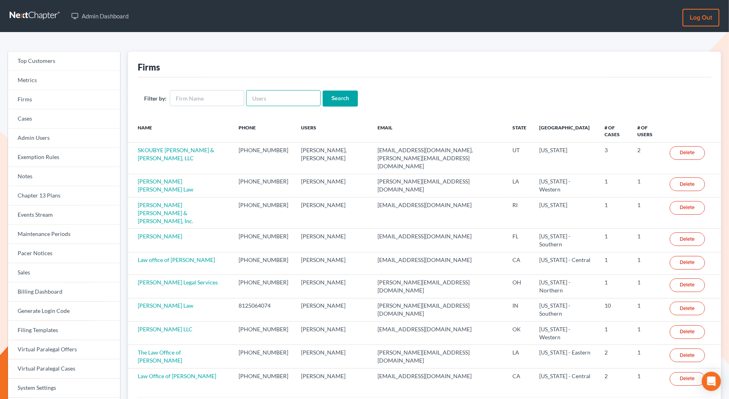
click at [294, 96] on input "text" at bounding box center [283, 98] width 74 height 16
paste input "[EMAIL_ADDRESS][DOMAIN_NAME]"
type input "[EMAIL_ADDRESS][DOMAIN_NAME]"
click at [331, 98] on input "Search" at bounding box center [339, 98] width 35 height 16
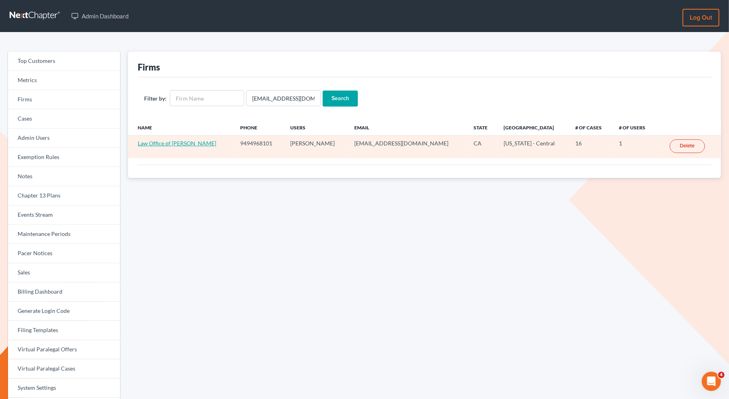
click at [173, 142] on link "Law Office of William E. Krall, Jr." at bounding box center [177, 143] width 78 height 7
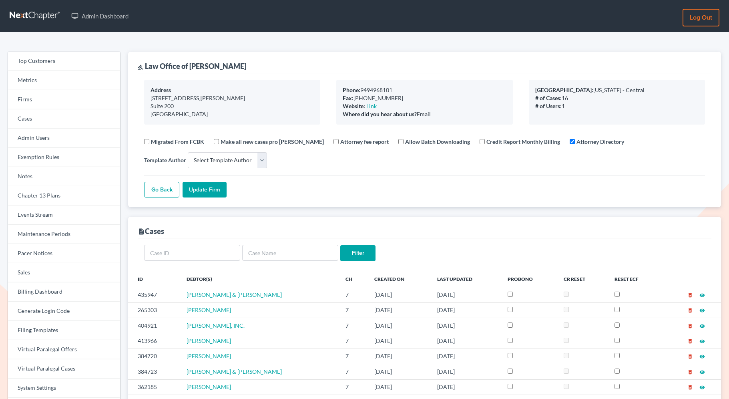
select select
click at [58, 98] on link "Firms" at bounding box center [64, 99] width 112 height 19
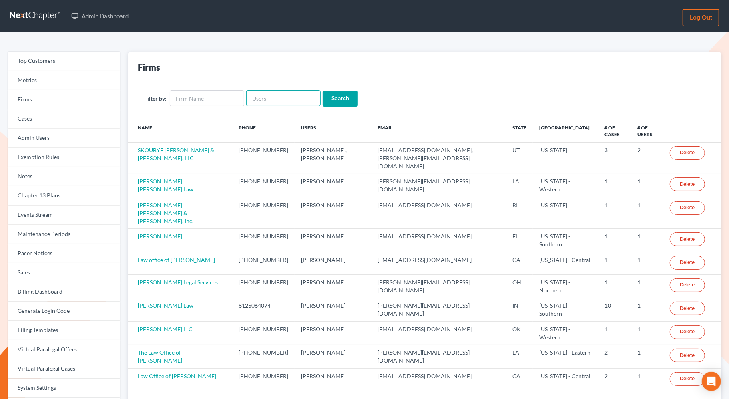
click at [265, 101] on input "text" at bounding box center [283, 98] width 74 height 16
paste input "Marty Martin"
click at [268, 101] on input "marty martin" at bounding box center [283, 98] width 74 height 16
type input "martymartin"
click at [339, 94] on input "Search" at bounding box center [339, 98] width 35 height 16
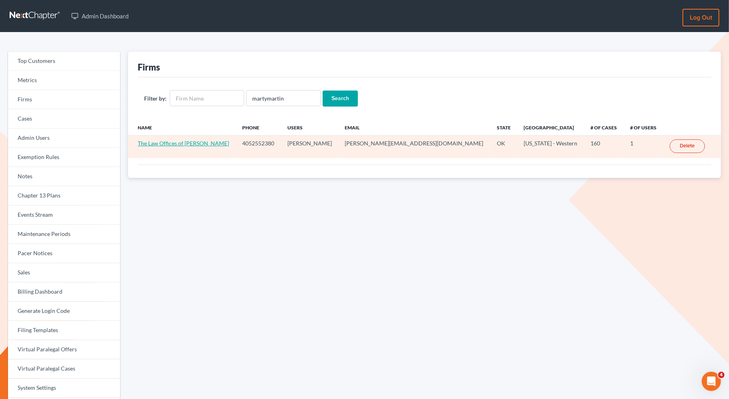
click at [157, 141] on link "The Law Offices of [PERSON_NAME]" at bounding box center [183, 143] width 91 height 7
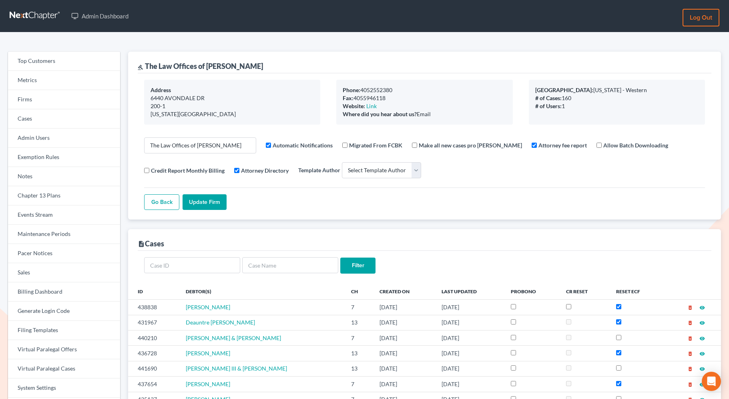
select select
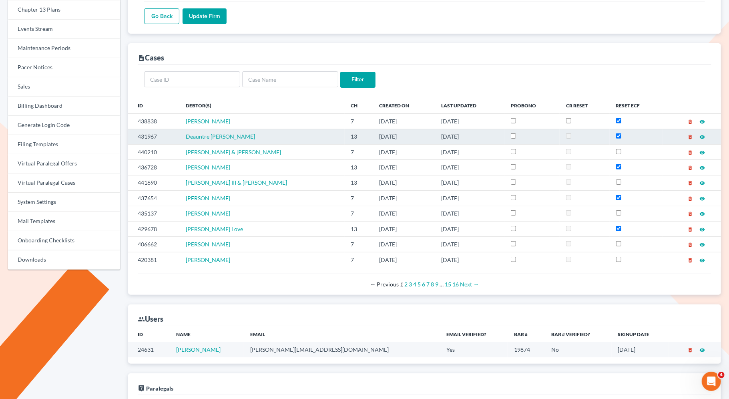
scroll to position [186, 0]
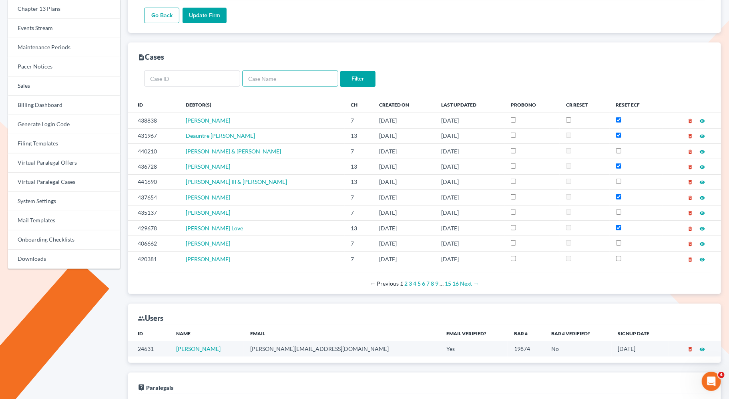
click at [279, 79] on input "text" at bounding box center [290, 78] width 96 height 16
type input "ramero"
click at [340, 71] on input "Filter" at bounding box center [357, 79] width 35 height 16
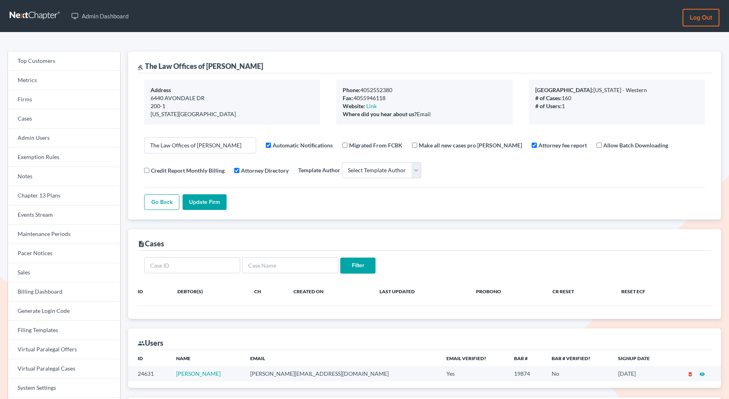
select select
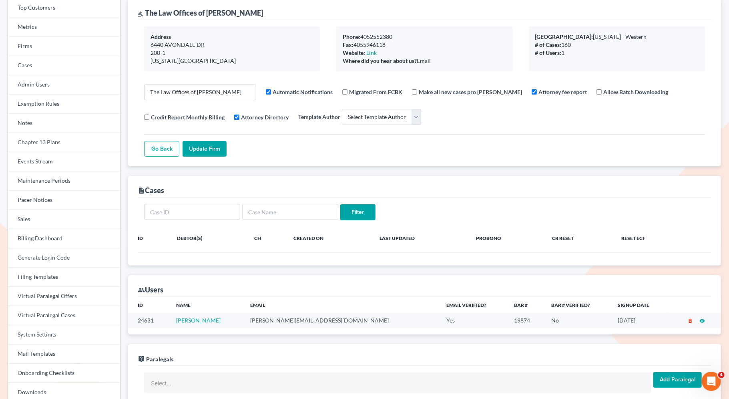
scroll to position [90, 0]
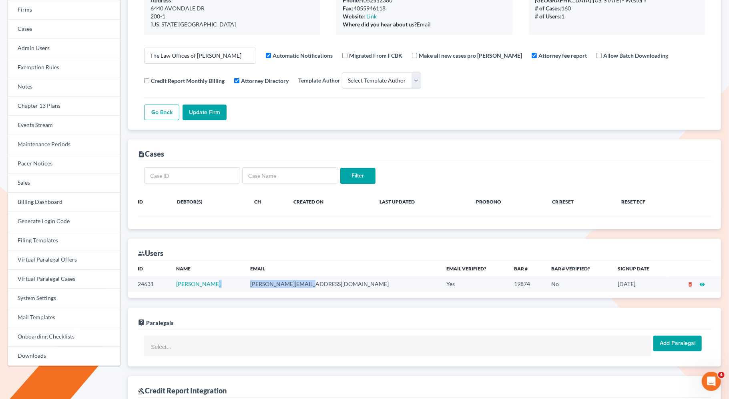
drag, startPoint x: 338, startPoint y: 283, endPoint x: 264, endPoint y: 283, distance: 74.0
click at [264, 283] on tr "24631 MARTY MARTIN marty@attorneyok.com Yes 19874 No 01/19/2025 delete_forever …" at bounding box center [424, 283] width 593 height 15
copy tr "marty@attorneyok.com"
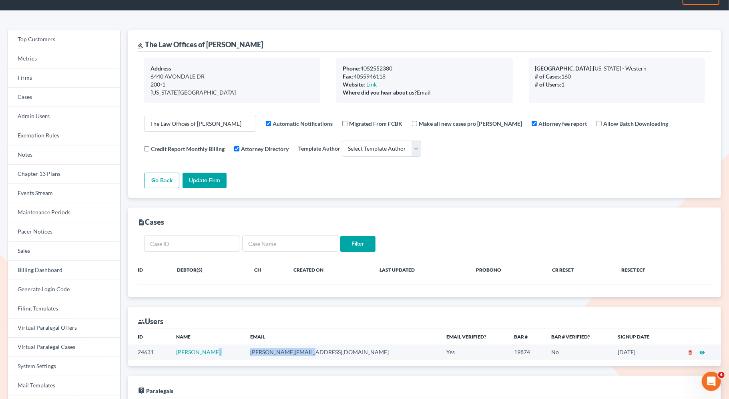
scroll to position [0, 0]
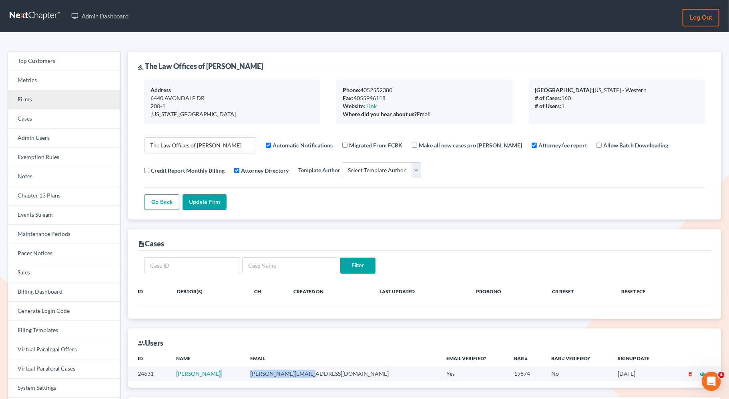
click at [57, 100] on link "Firms" at bounding box center [64, 99] width 112 height 19
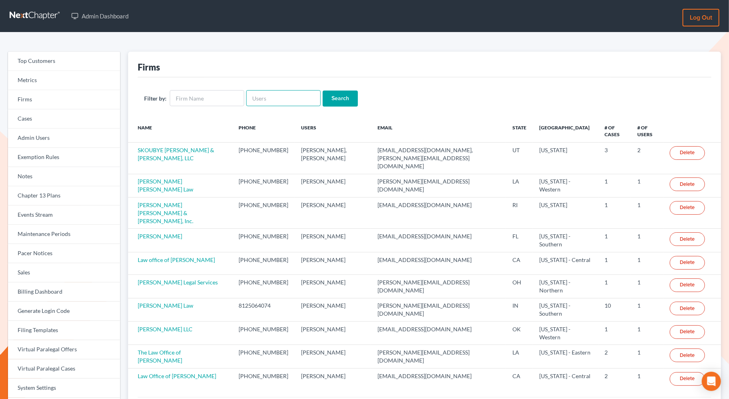
click at [272, 95] on input "text" at bounding box center [283, 98] width 74 height 16
paste input "[PERSON_NAME], P.C."
type input "[PERSON_NAME], P.C."
click at [235, 102] on input "text" at bounding box center [207, 98] width 74 height 16
paste input "KEVIN KERVENG TUNG, P.C."
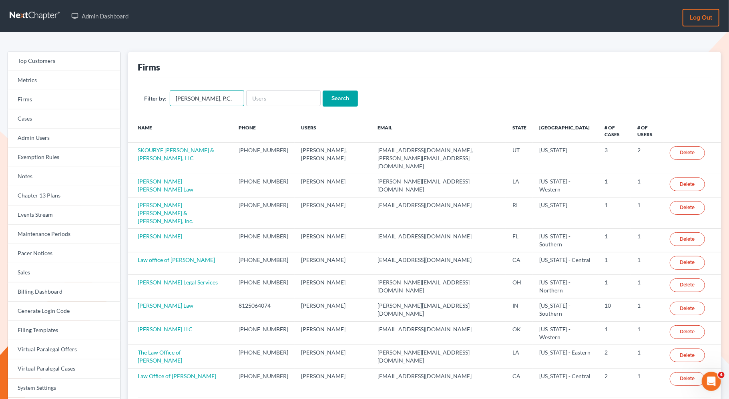
scroll to position [0, 10]
type input "KEVIN KERVENG TUNG, P.C."
click at [341, 94] on input "Search" at bounding box center [339, 98] width 35 height 16
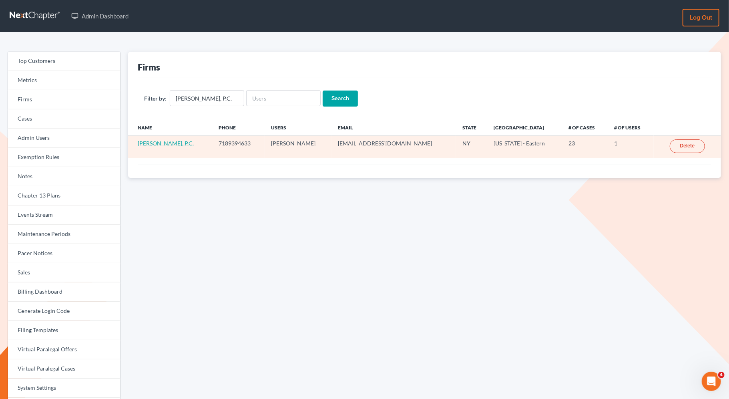
click at [171, 143] on link "[PERSON_NAME], P.C." at bounding box center [166, 143] width 56 height 7
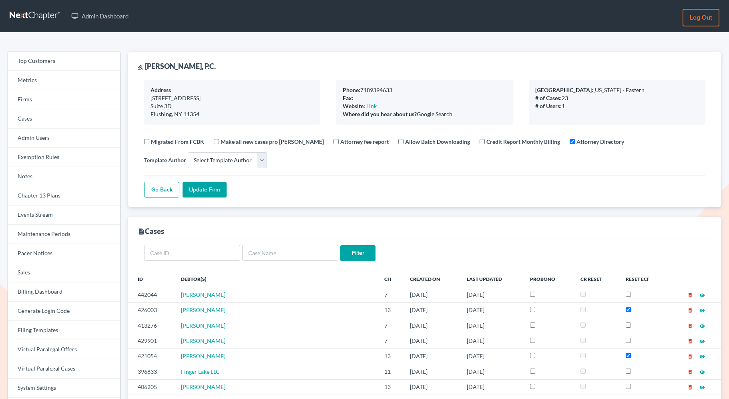
select select
click at [27, 107] on link "Firms" at bounding box center [64, 99] width 112 height 19
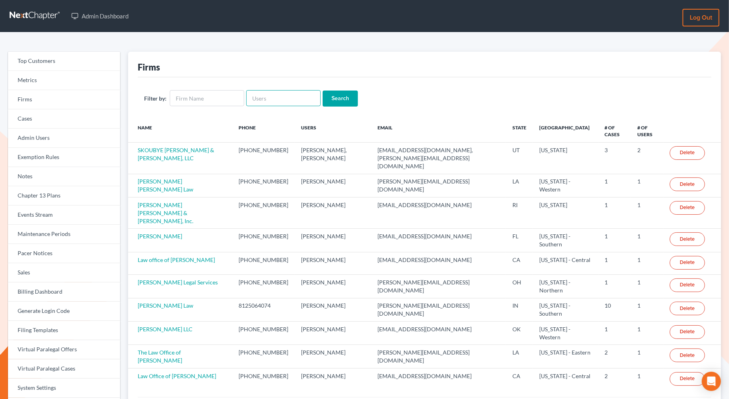
click at [282, 93] on input "text" at bounding box center [283, 98] width 74 height 16
paste input "[EMAIL_ADDRESS][DOMAIN_NAME]"
type input "[EMAIL_ADDRESS][DOMAIN_NAME]"
click at [353, 98] on input "Search" at bounding box center [339, 98] width 35 height 16
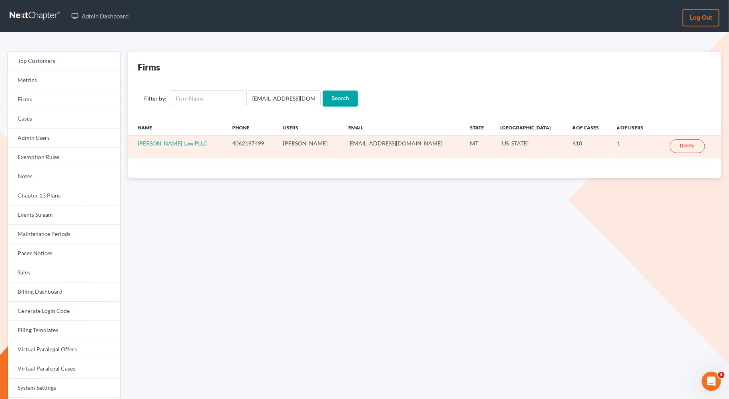
click at [164, 141] on link "[PERSON_NAME] Law PLLC" at bounding box center [173, 143] width 70 height 7
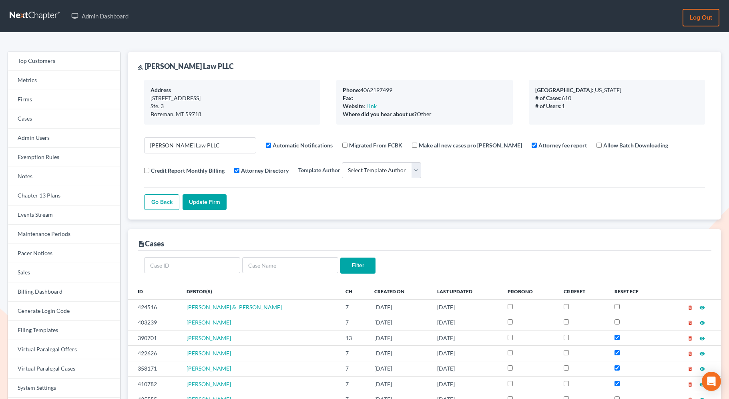
select select
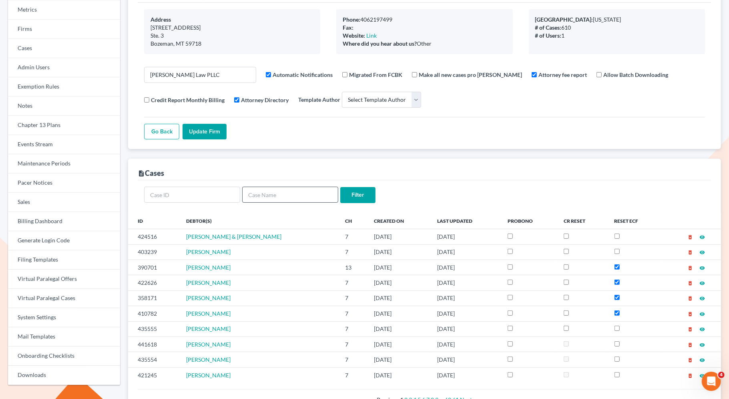
scroll to position [188, 0]
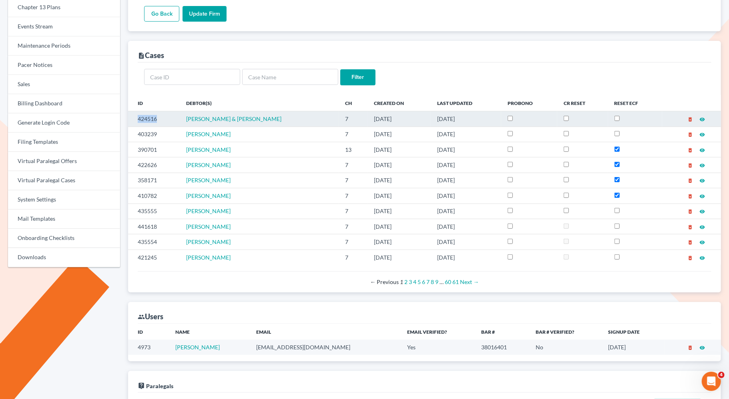
drag, startPoint x: 163, startPoint y: 118, endPoint x: 129, endPoint y: 118, distance: 33.6
click at [129, 118] on td "424516" at bounding box center [154, 118] width 52 height 15
copy td "424516"
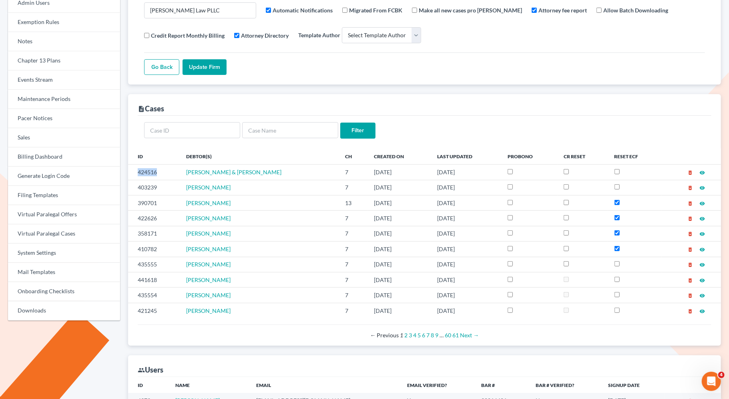
scroll to position [69, 0]
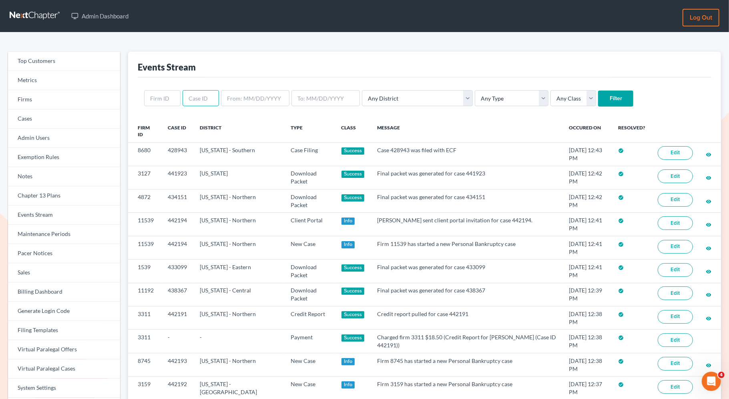
click at [196, 97] on input "text" at bounding box center [200, 98] width 36 height 16
paste input "424516"
type input "424516"
click at [598, 97] on input "Filter" at bounding box center [615, 98] width 35 height 16
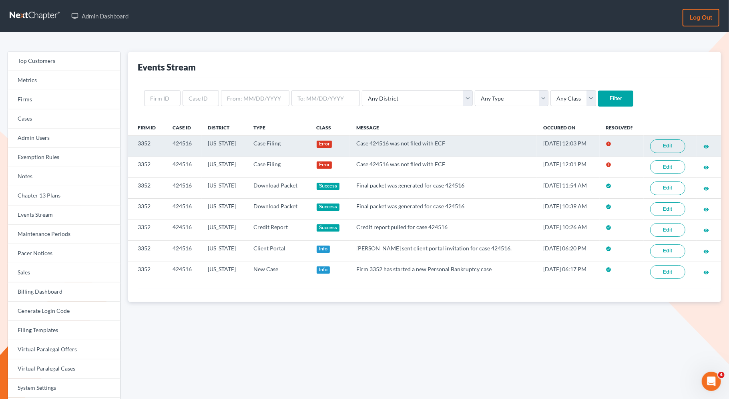
click at [667, 146] on link "Edit" at bounding box center [667, 146] width 35 height 14
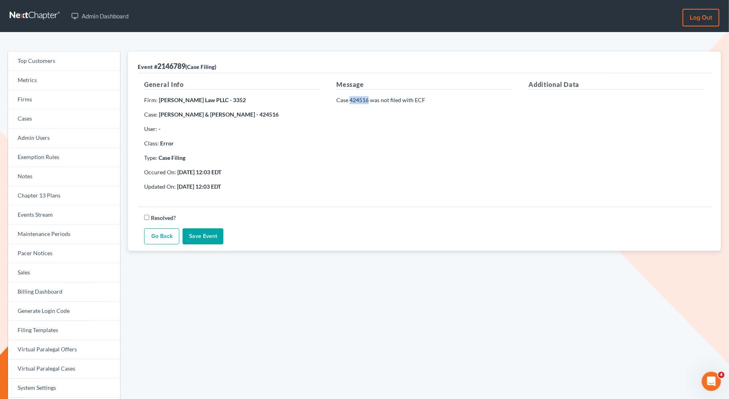
drag, startPoint x: 368, startPoint y: 101, endPoint x: 350, endPoint y: 100, distance: 18.4
click at [350, 100] on p "Case 424516 was not filed with ECF" at bounding box center [424, 100] width 176 height 8
copy p "424516"
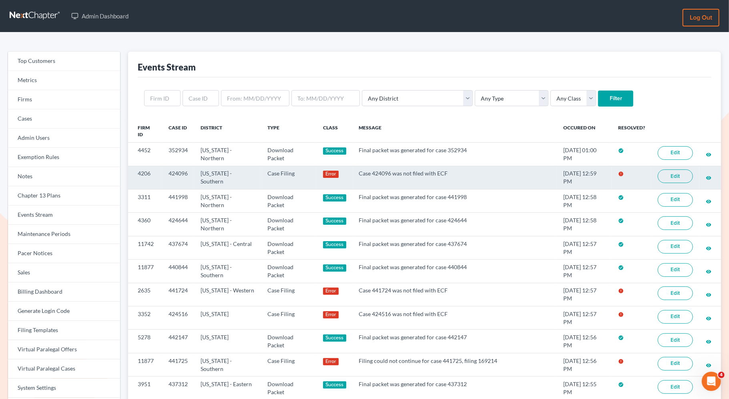
click at [668, 178] on link "Edit" at bounding box center [674, 176] width 35 height 14
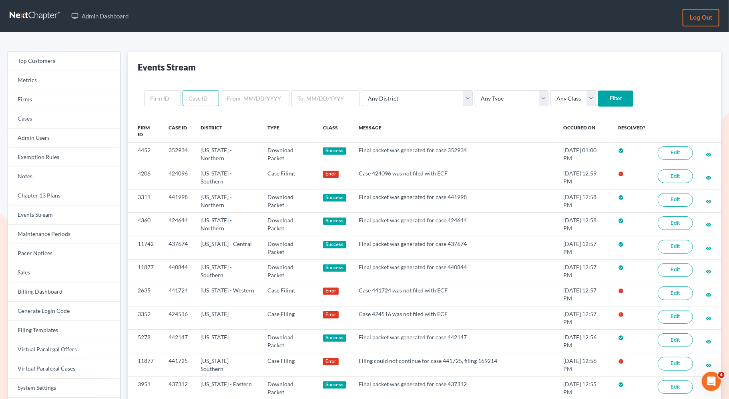
click at [194, 97] on input "text" at bounding box center [200, 98] width 36 height 16
paste input "424516"
type input "424516"
click at [598, 97] on input "Filter" at bounding box center [615, 98] width 35 height 16
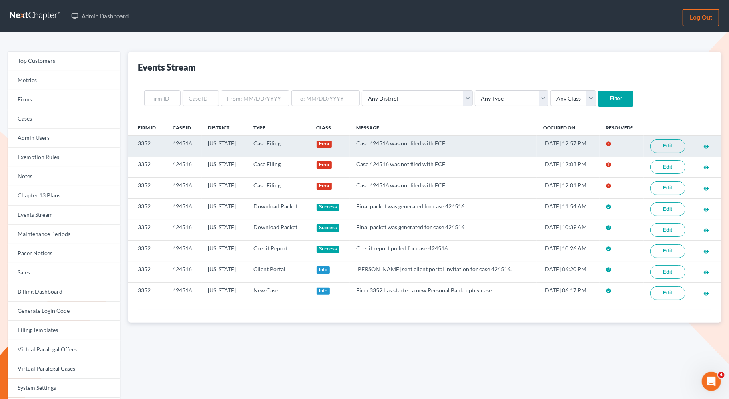
click at [666, 147] on link "Edit" at bounding box center [667, 146] width 35 height 14
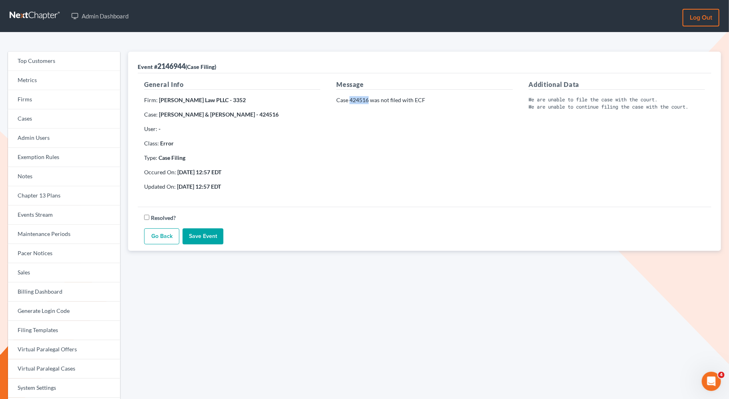
drag, startPoint x: 369, startPoint y: 99, endPoint x: 350, endPoint y: 101, distance: 19.3
click at [350, 101] on p "Case 424516 was not filed with ECF" at bounding box center [424, 100] width 176 height 8
copy p "424516"
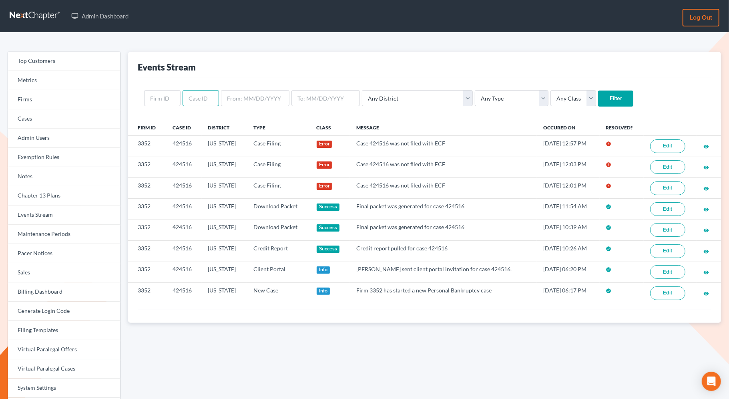
click at [192, 97] on input "text" at bounding box center [200, 98] width 36 height 16
paste input "424516"
type input "424516"
click at [598, 98] on input "Filter" at bounding box center [615, 98] width 35 height 16
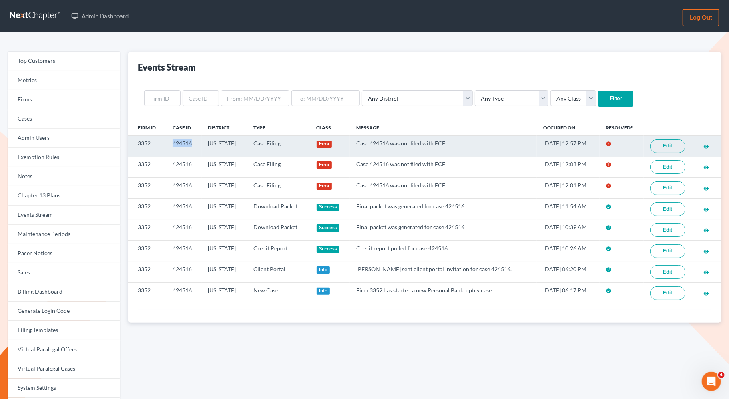
drag, startPoint x: 194, startPoint y: 147, endPoint x: 172, endPoint y: 144, distance: 23.0
click at [172, 144] on td "424516" at bounding box center [184, 146] width 36 height 21
copy td "424516"
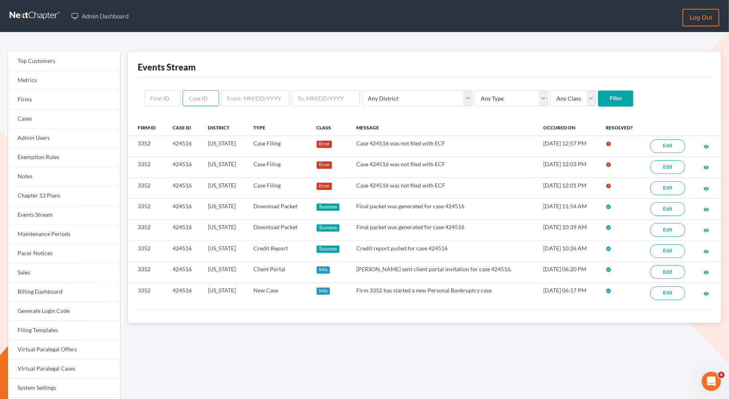
click at [199, 104] on input "text" at bounding box center [200, 98] width 36 height 16
paste input "424516"
type input "424516"
click at [598, 99] on input "Filter" at bounding box center [615, 98] width 35 height 16
click at [210, 100] on input "text" at bounding box center [200, 98] width 36 height 16
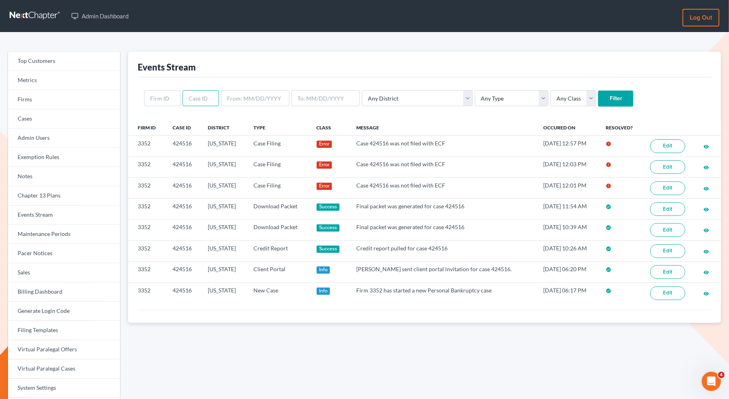
click at [194, 101] on input "text" at bounding box center [200, 98] width 36 height 16
paste input "424516"
type input "424516"
click at [598, 98] on input "Filter" at bounding box center [615, 98] width 35 height 16
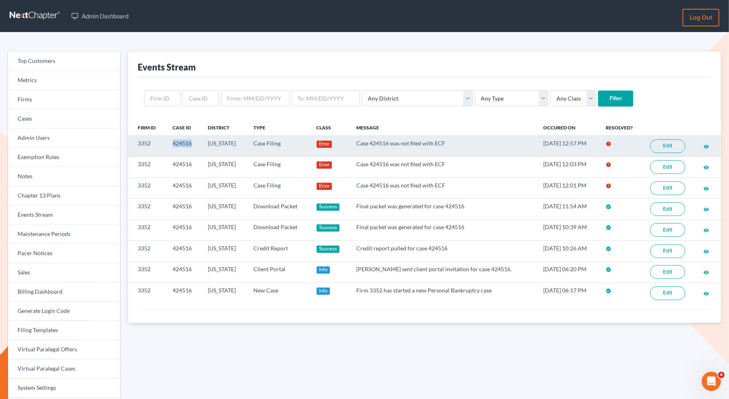
drag, startPoint x: 192, startPoint y: 142, endPoint x: 170, endPoint y: 142, distance: 22.0
click at [170, 142] on td "424516" at bounding box center [184, 146] width 36 height 21
copy td "424516"
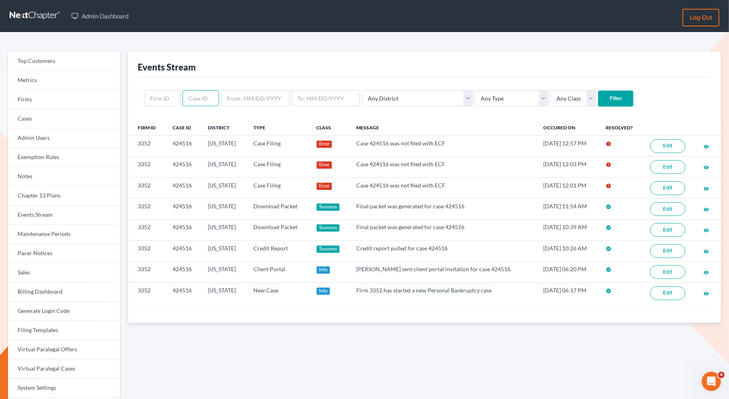
click at [196, 99] on input "text" at bounding box center [200, 98] width 36 height 16
paste input "424516"
type input "424516"
click at [598, 98] on input "Filter" at bounding box center [615, 98] width 35 height 16
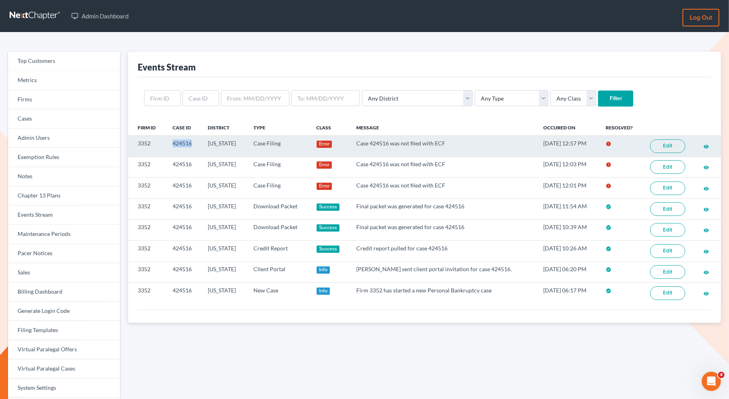
drag, startPoint x: 190, startPoint y: 142, endPoint x: 171, endPoint y: 142, distance: 19.6
click at [171, 142] on td "424516" at bounding box center [184, 146] width 36 height 21
copy td "424516"
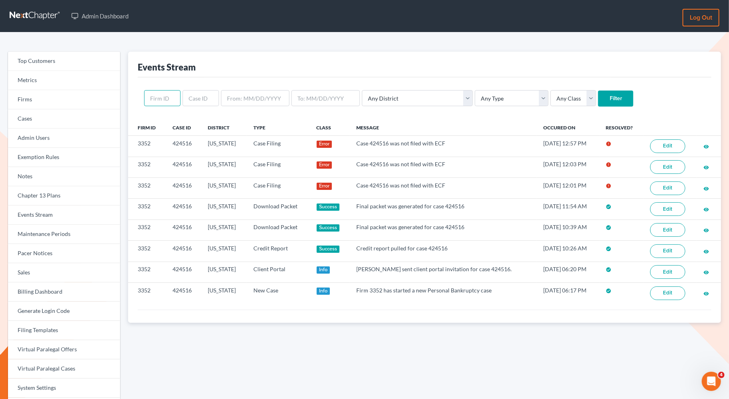
click at [166, 102] on input "text" at bounding box center [162, 98] width 36 height 16
click at [183, 100] on input "text" at bounding box center [200, 98] width 36 height 16
paste input "424516"
type input "424516"
click at [598, 103] on input "Filter" at bounding box center [615, 98] width 35 height 16
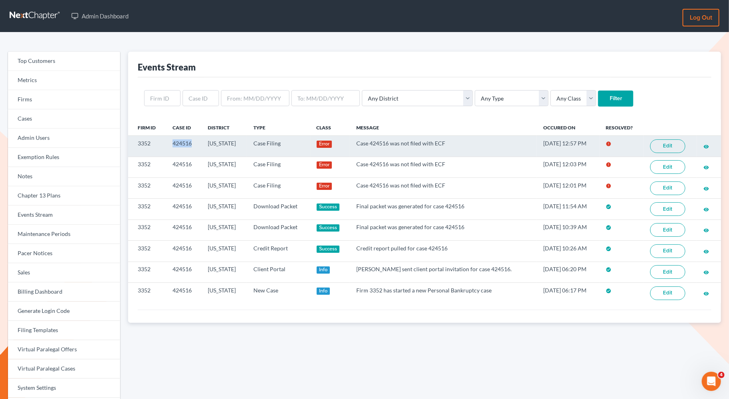
drag, startPoint x: 194, startPoint y: 142, endPoint x: 171, endPoint y: 142, distance: 23.2
click at [171, 142] on td "424516" at bounding box center [184, 146] width 36 height 21
copy td "424516"
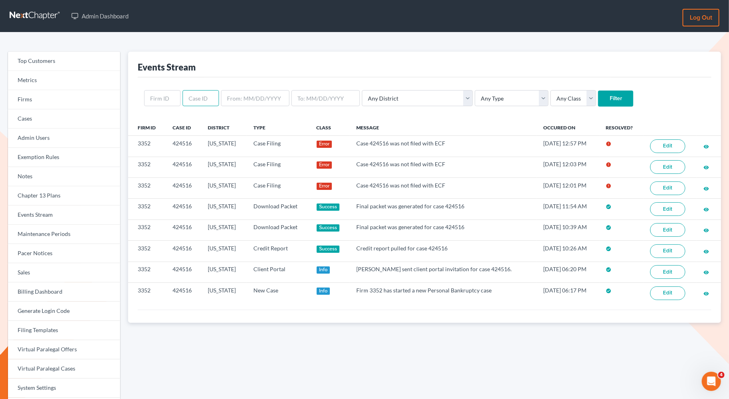
click at [192, 102] on input "text" at bounding box center [200, 98] width 36 height 16
paste input "424516"
type input "424516"
click at [598, 93] on input "Filter" at bounding box center [615, 98] width 35 height 16
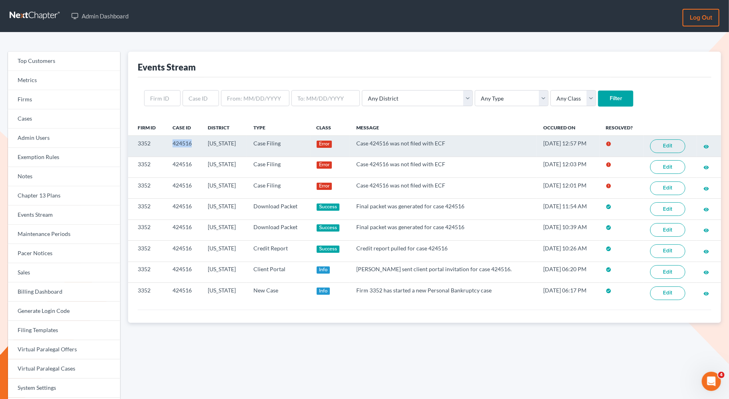
drag, startPoint x: 195, startPoint y: 143, endPoint x: 168, endPoint y: 142, distance: 26.8
click at [168, 142] on td "424516" at bounding box center [184, 146] width 36 height 21
copy td "424516"
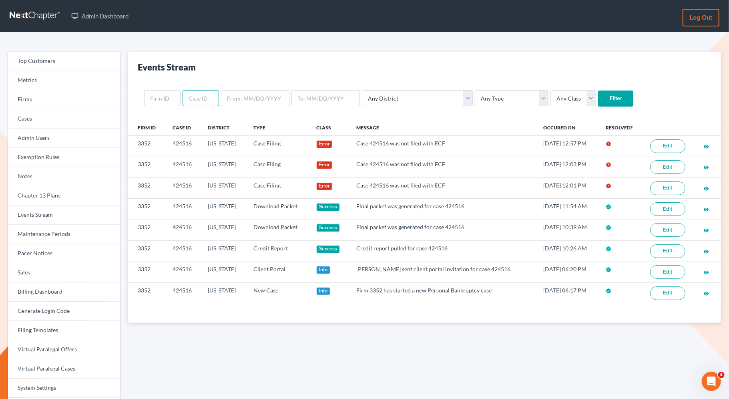
click at [192, 100] on input "text" at bounding box center [200, 98] width 36 height 16
paste input "424516"
type input "424516"
click at [598, 101] on input "Filter" at bounding box center [615, 98] width 35 height 16
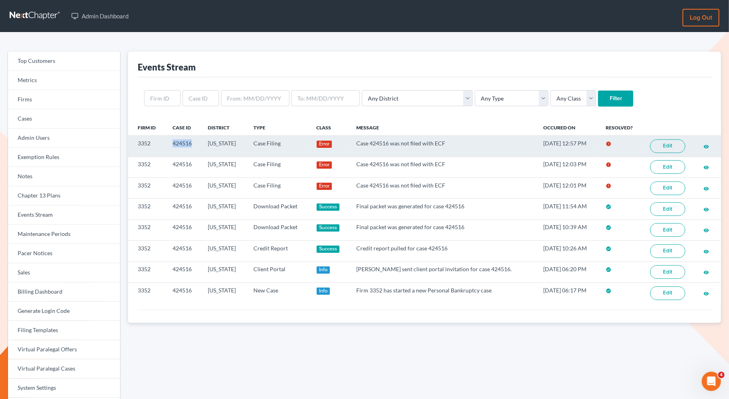
drag, startPoint x: 192, startPoint y: 145, endPoint x: 168, endPoint y: 145, distance: 24.4
click at [168, 145] on td "424516" at bounding box center [184, 146] width 36 height 21
copy td "424516"
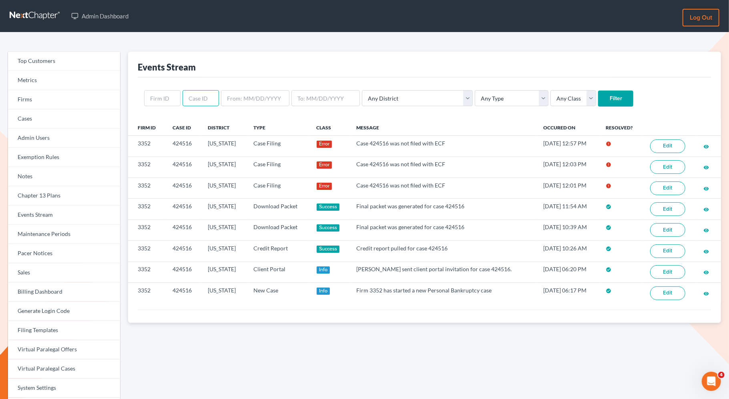
click at [191, 102] on input "text" at bounding box center [200, 98] width 36 height 16
paste input "424516"
type input "424516"
click at [598, 101] on input "Filter" at bounding box center [615, 98] width 35 height 16
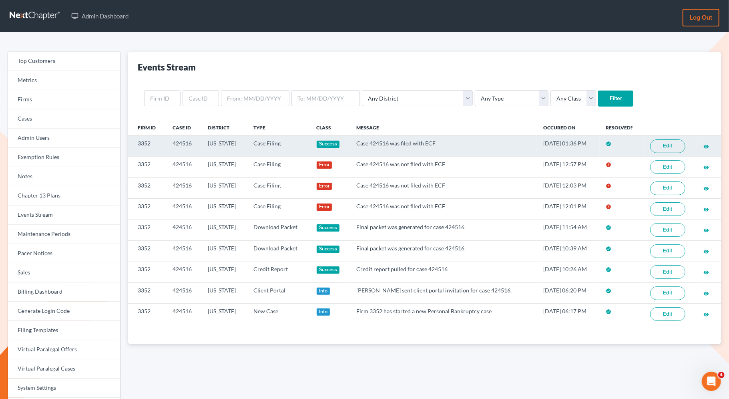
click at [658, 143] on link "Edit" at bounding box center [667, 146] width 35 height 14
